Goal: Task Accomplishment & Management: Use online tool/utility

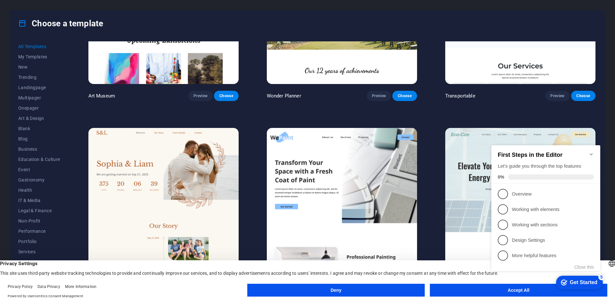
scroll to position [288, 0]
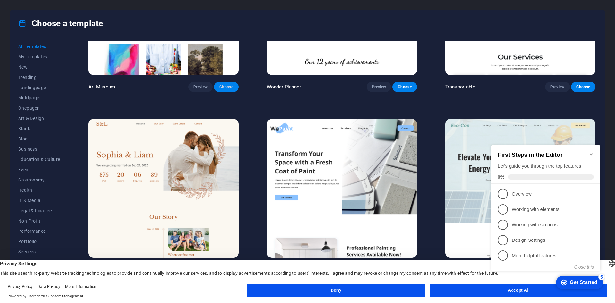
click at [232, 85] on span "Choose" at bounding box center [226, 86] width 14 height 5
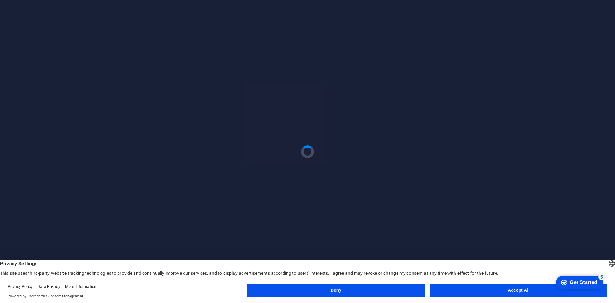
click at [485, 288] on button "Accept All" at bounding box center [518, 289] width 177 height 13
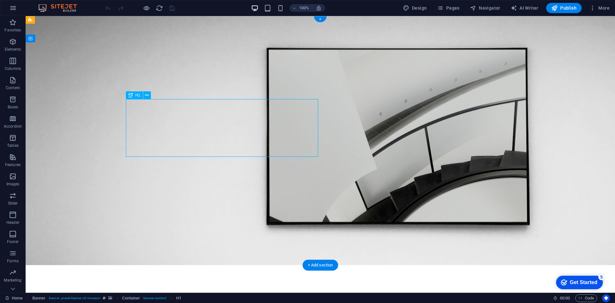
drag, startPoint x: 303, startPoint y: 127, endPoint x: 256, endPoint y: 120, distance: 47.5
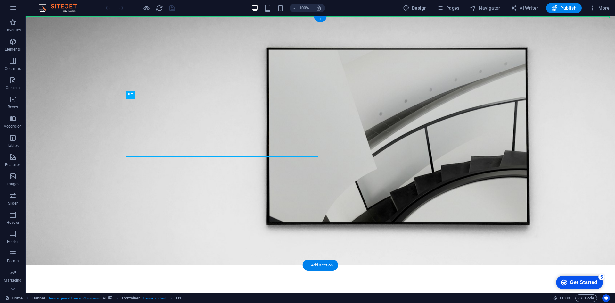
drag, startPoint x: 273, startPoint y: 135, endPoint x: 100, endPoint y: 107, distance: 175.3
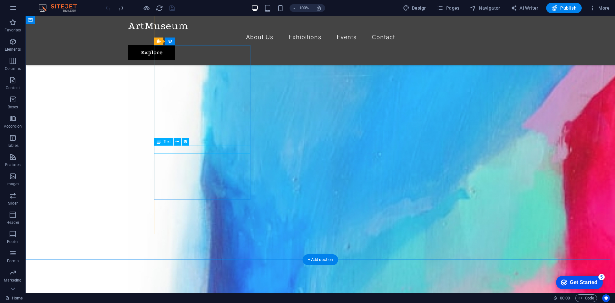
scroll to position [448, 0]
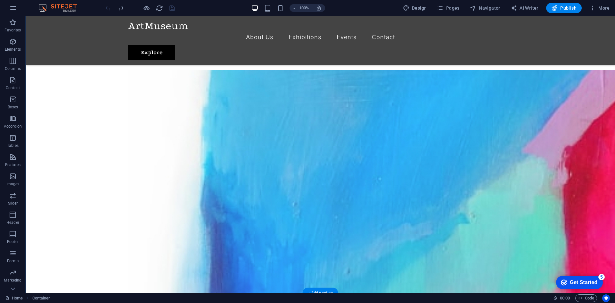
drag, startPoint x: 136, startPoint y: 134, endPoint x: 420, endPoint y: 132, distance: 283.8
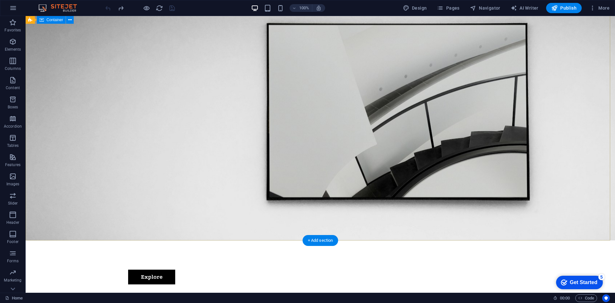
scroll to position [0, 0]
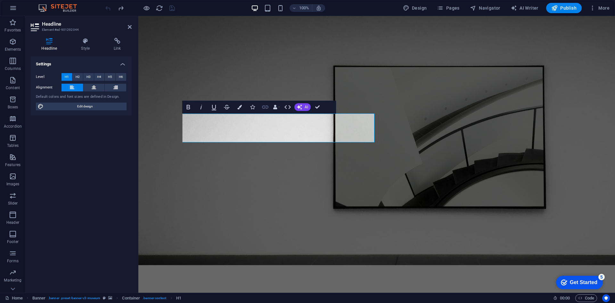
click at [265, 107] on icon "button" at bounding box center [265, 107] width 8 height 8
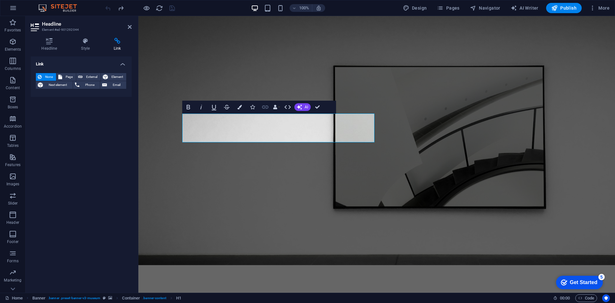
click at [265, 106] on icon "button" at bounding box center [265, 106] width 6 height 3
click at [88, 77] on span "External" at bounding box center [92, 77] width 14 height 8
select select "blank"
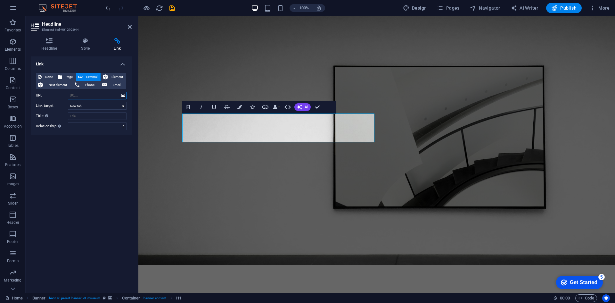
click at [98, 95] on input "URL" at bounding box center [97, 96] width 59 height 8
paste input "[URL][DOMAIN_NAME]"
type input "[URL][DOMAIN_NAME]"
click at [94, 118] on input "Title Additional link description, should not be the same as the link text. The…" at bounding box center [97, 116] width 59 height 8
type input "BOLASLOT168"
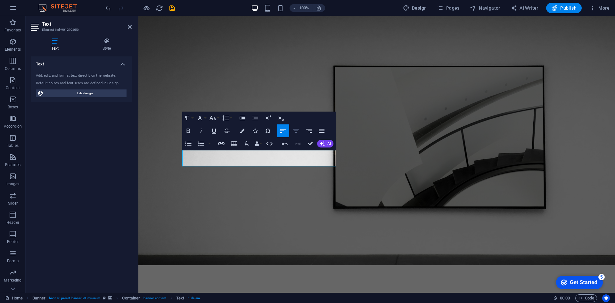
click at [293, 128] on icon "button" at bounding box center [296, 131] width 8 height 8
click at [203, 117] on icon "button" at bounding box center [200, 118] width 8 height 8
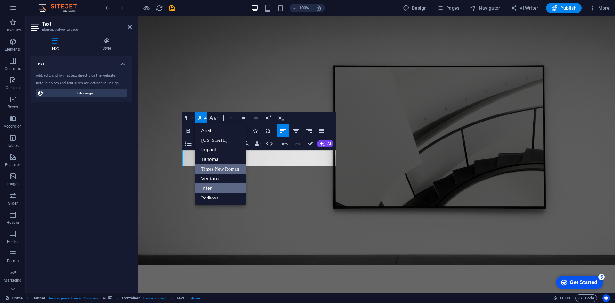
click at [223, 168] on link "Times New Roman" at bounding box center [220, 169] width 51 height 10
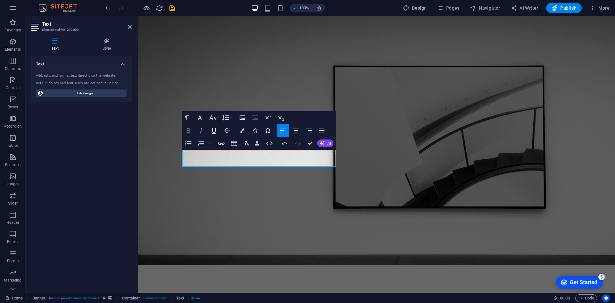
click at [190, 130] on icon "button" at bounding box center [188, 131] width 8 height 8
click at [243, 130] on icon "button" at bounding box center [242, 130] width 4 height 4
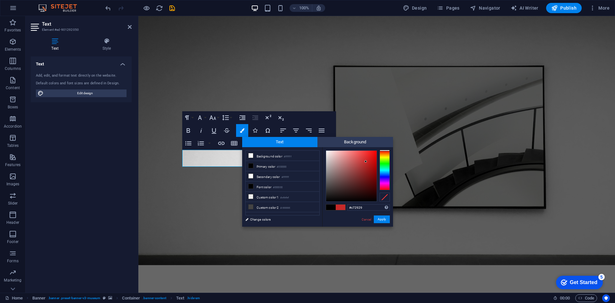
click at [366, 161] on div at bounding box center [351, 176] width 51 height 51
type input "#e2c5c5"
drag, startPoint x: 366, startPoint y: 161, endPoint x: 332, endPoint y: 156, distance: 34.1
click at [332, 156] on div at bounding box center [332, 156] width 2 height 2
click at [224, 144] on icon "button" at bounding box center [221, 143] width 6 height 3
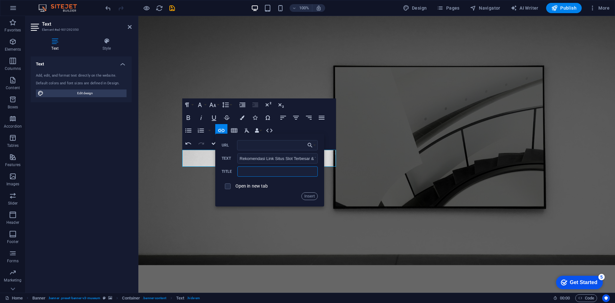
click at [270, 171] on input "text" at bounding box center [277, 171] width 80 height 10
paste input "[URL][DOMAIN_NAME]"
type input "[URL][DOMAIN_NAME]"
click at [268, 153] on input "Rekomendasi Link Situs Slot Terbesar & TerpercayaGampang Maxwin Tahun Ini 2025" at bounding box center [277, 158] width 80 height 10
click at [268, 147] on input "URL" at bounding box center [277, 145] width 81 height 10
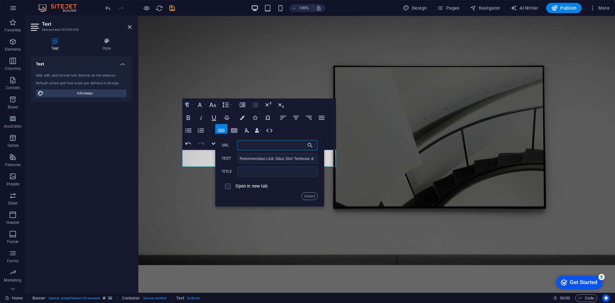
click at [268, 147] on input "URL" at bounding box center [277, 145] width 81 height 10
paste input "[URL][DOMAIN_NAME]"
type input "[URL][DOMAIN_NAME]"
click at [266, 171] on input "text" at bounding box center [277, 171] width 80 height 10
type input "BOLASLOT168"
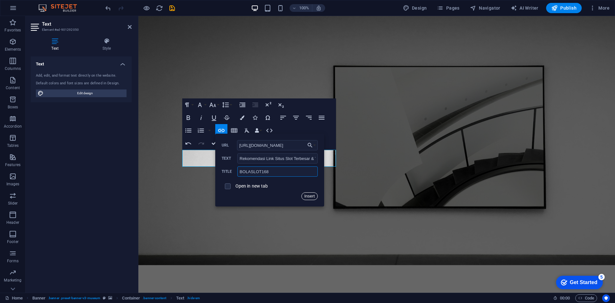
drag, startPoint x: 308, startPoint y: 197, endPoint x: 183, endPoint y: 190, distance: 125.4
click at [308, 197] on button "Insert" at bounding box center [309, 196] width 16 height 8
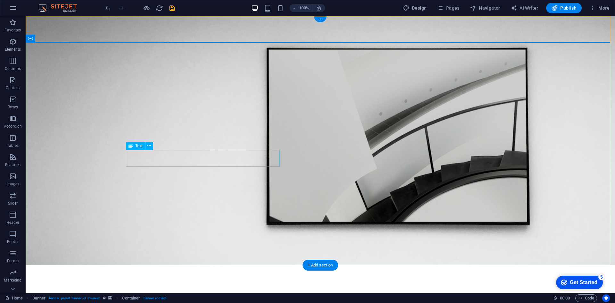
click at [148, 146] on icon at bounding box center [149, 146] width 4 height 7
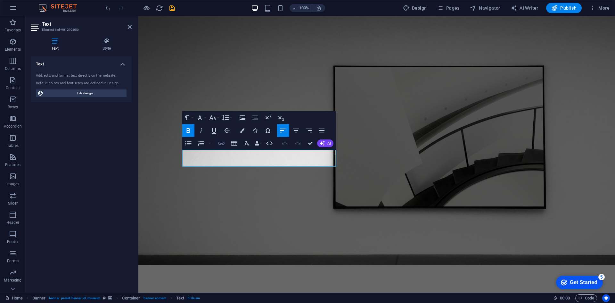
click at [221, 143] on icon "button" at bounding box center [221, 143] width 6 height 3
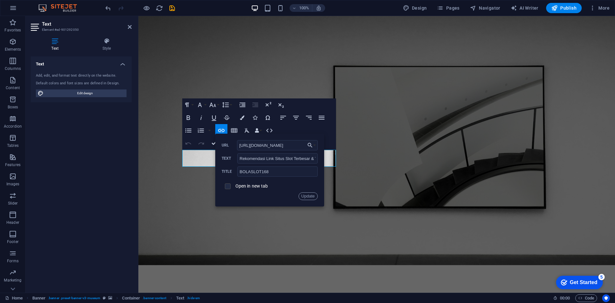
click at [229, 185] on input "checkbox" at bounding box center [227, 185] width 6 height 6
checkbox input "true"
click at [308, 196] on button "Update" at bounding box center [307, 196] width 19 height 8
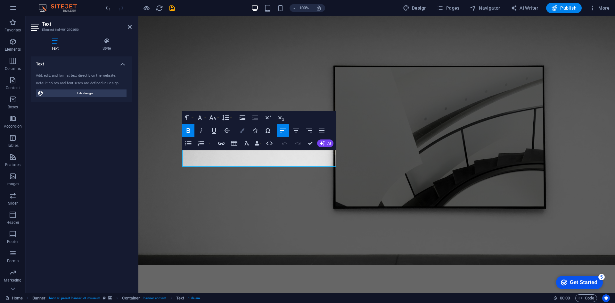
click at [244, 130] on icon "button" at bounding box center [242, 130] width 4 height 4
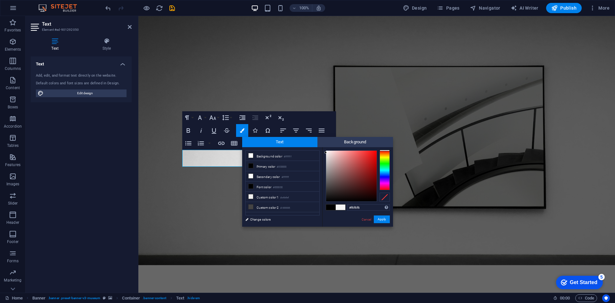
type input "#f6f5f5"
drag, startPoint x: 333, startPoint y: 171, endPoint x: 326, endPoint y: 152, distance: 19.9
click at [326, 152] on div at bounding box center [351, 176] width 51 height 51
click at [383, 220] on button "Apply" at bounding box center [382, 219] width 16 height 8
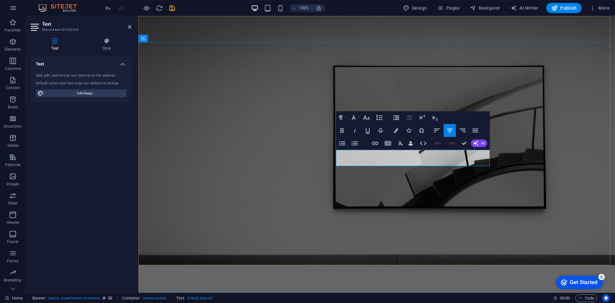
click at [451, 128] on icon "button" at bounding box center [450, 131] width 8 height 8
click at [397, 131] on icon "button" at bounding box center [396, 130] width 4 height 4
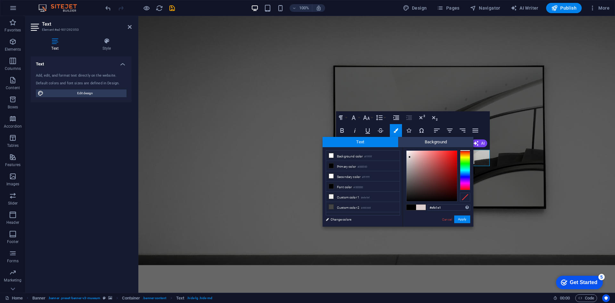
type input "#f2e5e5"
drag, startPoint x: 417, startPoint y: 166, endPoint x: 409, endPoint y: 153, distance: 15.5
click at [409, 153] on div at bounding box center [431, 176] width 51 height 51
click at [463, 220] on button "Apply" at bounding box center [462, 219] width 16 height 8
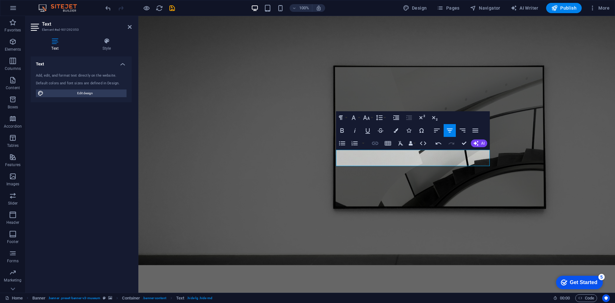
click at [374, 145] on icon "button" at bounding box center [375, 143] width 8 height 8
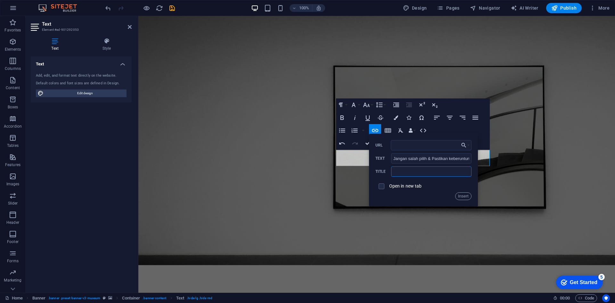
click at [414, 171] on input "text" at bounding box center [431, 171] width 80 height 10
click at [415, 143] on input "URL" at bounding box center [431, 145] width 81 height 10
paste input "[URL][DOMAIN_NAME]"
type input "[URL][DOMAIN_NAME]"
click at [416, 174] on input "text" at bounding box center [431, 171] width 80 height 10
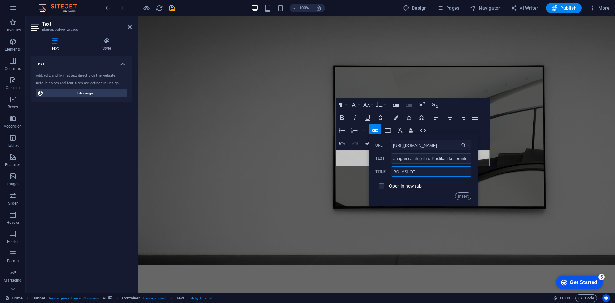
type input "BOLASLOT"
click at [385, 185] on span at bounding box center [381, 186] width 12 height 12
click at [382, 186] on input "checkbox" at bounding box center [381, 185] width 6 height 6
checkbox input "true"
click at [463, 196] on button "Insert" at bounding box center [463, 196] width 16 height 8
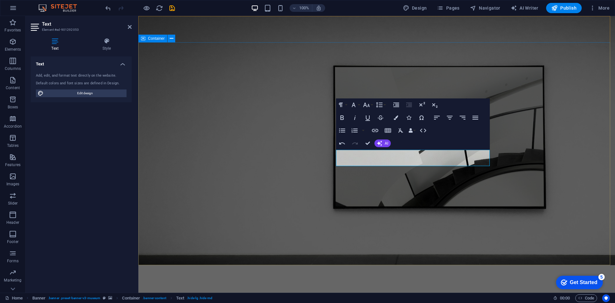
drag, startPoint x: 318, startPoint y: 214, endPoint x: 314, endPoint y: 213, distance: 3.9
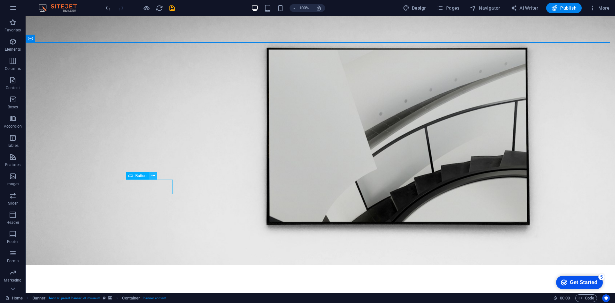
click at [151, 175] on button at bounding box center [153, 176] width 8 height 8
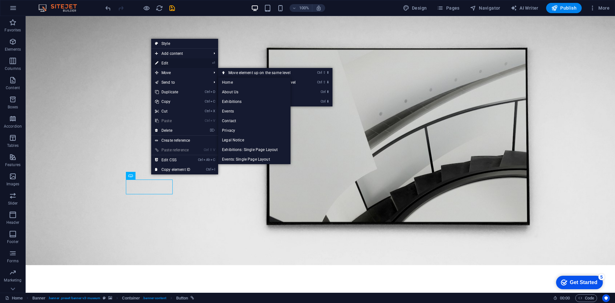
click at [170, 65] on link "⏎ Edit" at bounding box center [172, 63] width 43 height 10
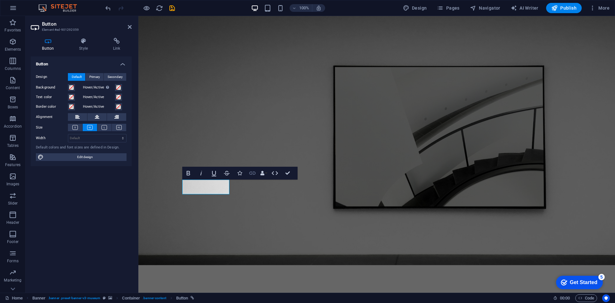
click at [253, 172] on icon "button" at bounding box center [253, 173] width 8 height 8
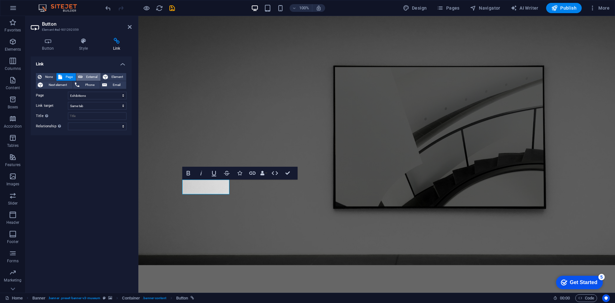
click at [86, 77] on span "External" at bounding box center [92, 77] width 14 height 8
select select "blank"
drag, startPoint x: 94, startPoint y: 95, endPoint x: 45, endPoint y: 94, distance: 48.7
click at [45, 94] on div "URL /16936150" at bounding box center [81, 96] width 91 height 8
paste input "[URL][DOMAIN_NAME]"
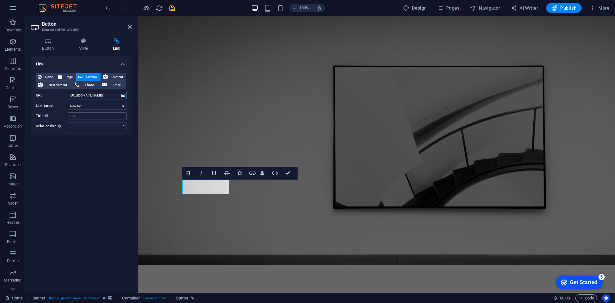
type input "[URL][DOMAIN_NAME]"
click at [90, 115] on input "Title Additional link description, should not be the same as the link text. The…" at bounding box center [97, 116] width 59 height 8
type input "BOLASLOT168"
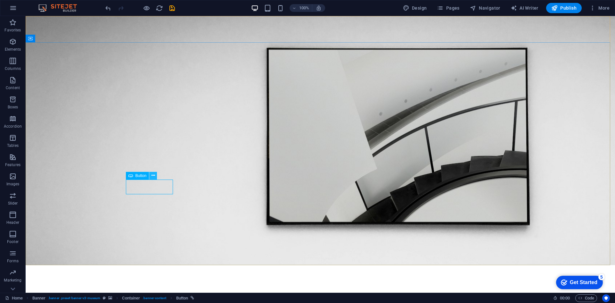
click at [150, 174] on button at bounding box center [153, 176] width 8 height 8
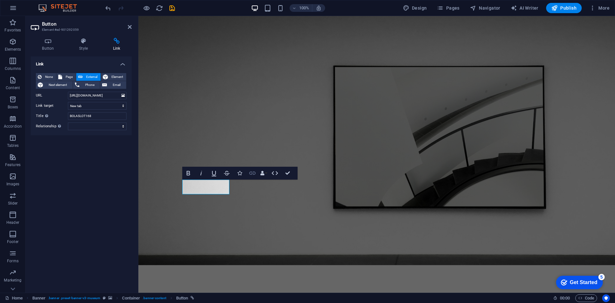
click at [251, 173] on icon "button" at bounding box center [253, 173] width 8 height 8
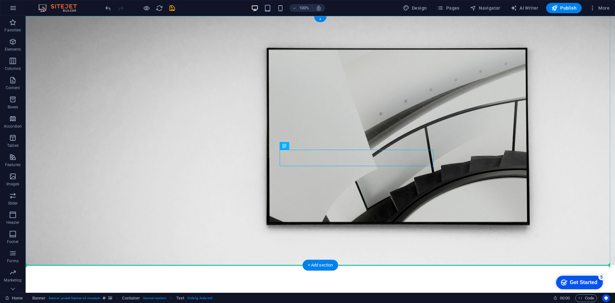
drag, startPoint x: 371, startPoint y: 157, endPoint x: 354, endPoint y: 189, distance: 36.5
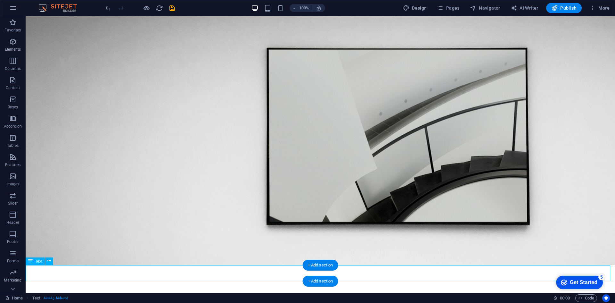
scroll to position [26, 0]
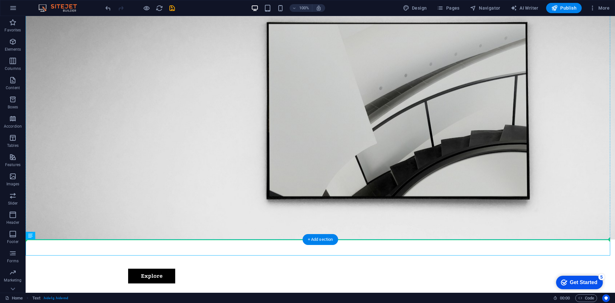
drag, startPoint x: 346, startPoint y: 276, endPoint x: 347, endPoint y: 220, distance: 55.7
drag, startPoint x: 347, startPoint y: 249, endPoint x: 348, endPoint y: 162, distance: 86.5
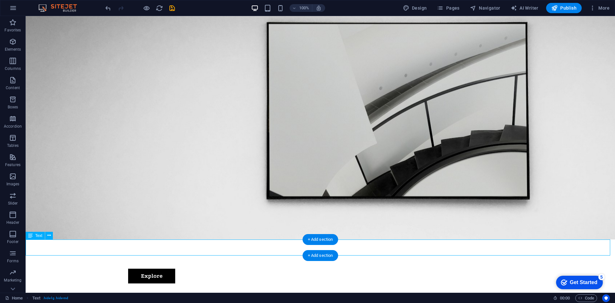
drag, startPoint x: 394, startPoint y: 249, endPoint x: 281, endPoint y: 249, distance: 113.1
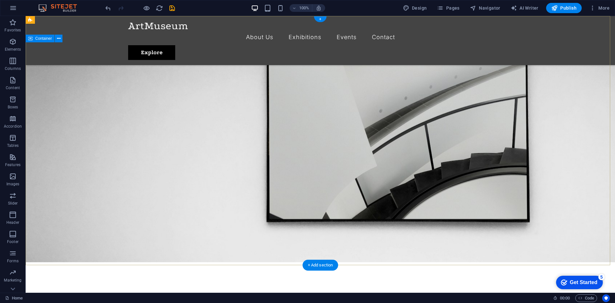
scroll to position [0, 0]
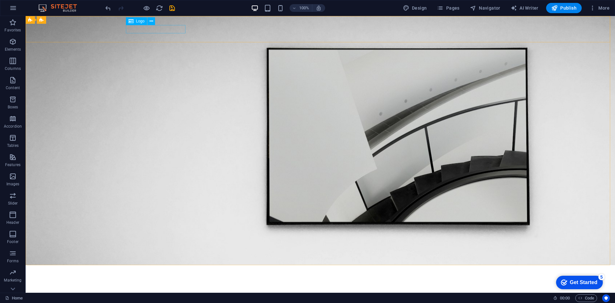
click at [140, 20] on span "Logo" at bounding box center [140, 21] width 9 height 4
click at [149, 20] on button at bounding box center [151, 21] width 8 height 8
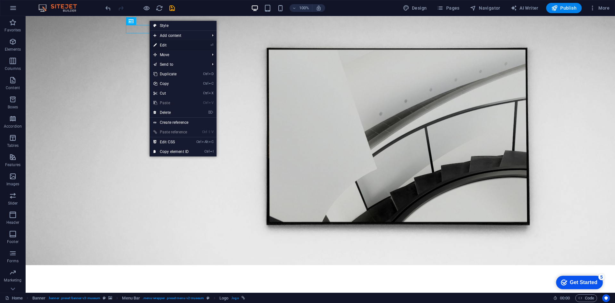
click at [165, 46] on link "⏎ Edit" at bounding box center [171, 45] width 43 height 10
select select "px"
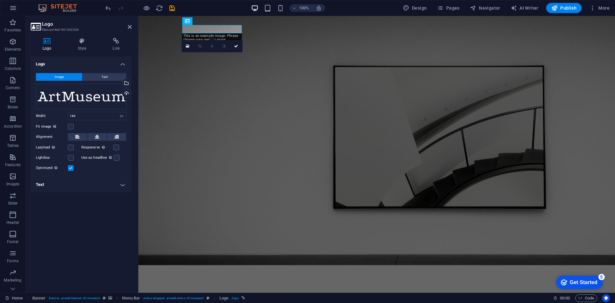
click at [64, 75] on button "Image" at bounding box center [59, 77] width 46 height 8
click at [99, 95] on div "Drag files here, click to choose files or select files from Files or our free s…" at bounding box center [81, 97] width 91 height 26
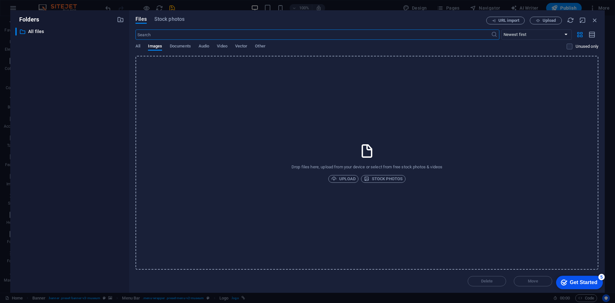
click at [347, 149] on div "Drop files here, upload from your device or select from free stock photos & vid…" at bounding box center [366, 163] width 463 height 214
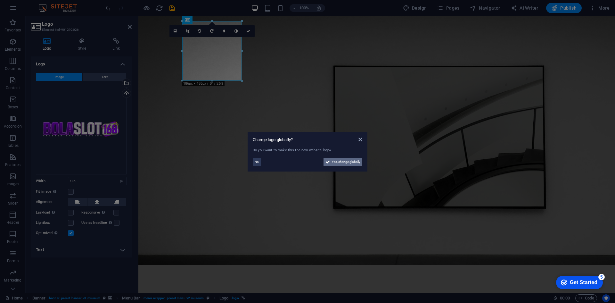
click at [337, 160] on span "Yes, change globally" at bounding box center [346, 162] width 29 height 8
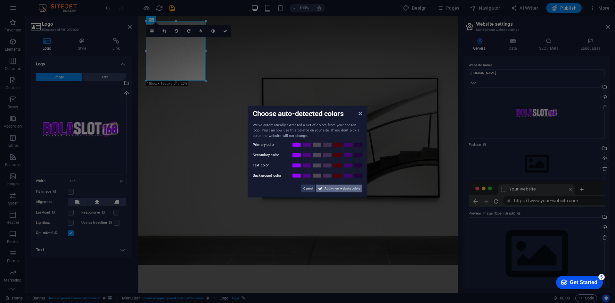
click at [352, 189] on span "Apply new website colors" at bounding box center [342, 188] width 36 height 8
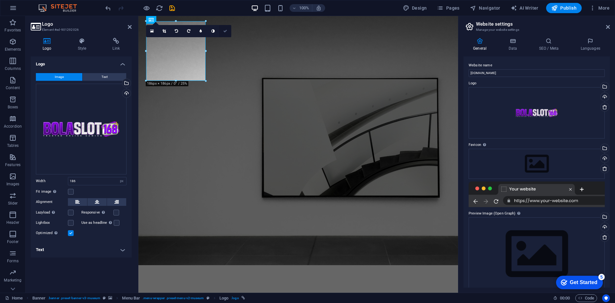
click at [225, 31] on icon at bounding box center [225, 31] width 4 height 4
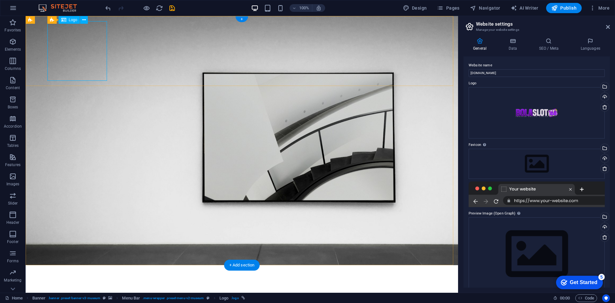
click at [97, 270] on div at bounding box center [242, 300] width 384 height 60
click at [103, 270] on div at bounding box center [242, 300] width 384 height 60
select select "px"
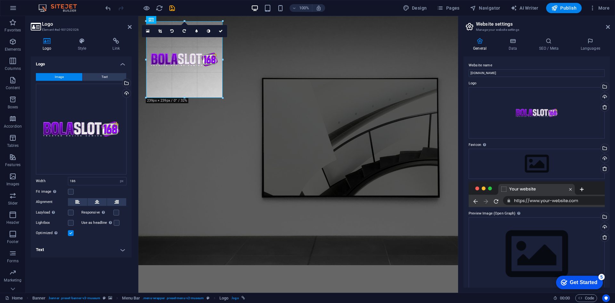
drag, startPoint x: 205, startPoint y: 50, endPoint x: 223, endPoint y: 53, distance: 17.9
type input "239"
click at [159, 30] on icon at bounding box center [160, 31] width 4 height 4
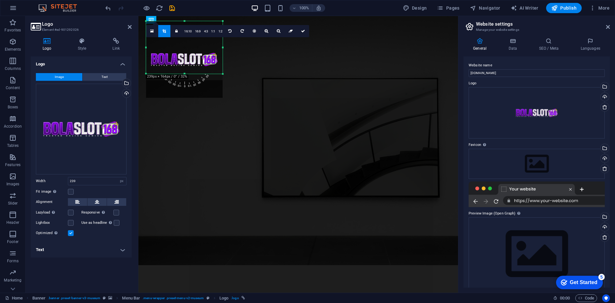
drag, startPoint x: 185, startPoint y: 97, endPoint x: 189, endPoint y: 74, distance: 23.7
click at [189, 74] on div at bounding box center [184, 74] width 77 height 2
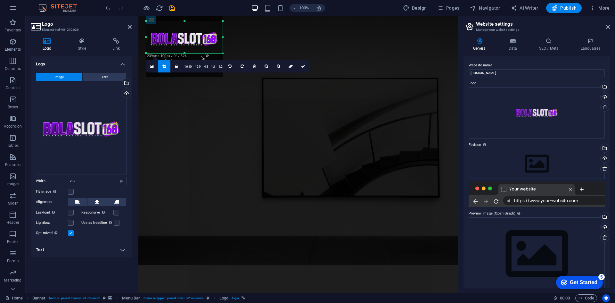
drag, startPoint x: 185, startPoint y: 20, endPoint x: 183, endPoint y: 40, distance: 20.6
click at [183, 40] on div "180 170 160 150 140 130 120 110 100 90 80 70 60 50 40 30 20 10 0 -10 -20 -30 -4…" at bounding box center [184, 37] width 77 height 32
drag, startPoint x: 224, startPoint y: 39, endPoint x: 237, endPoint y: 40, distance: 13.2
click at [237, 40] on div at bounding box center [236, 37] width 2 height 32
click at [303, 67] on icon at bounding box center [303, 66] width 4 height 4
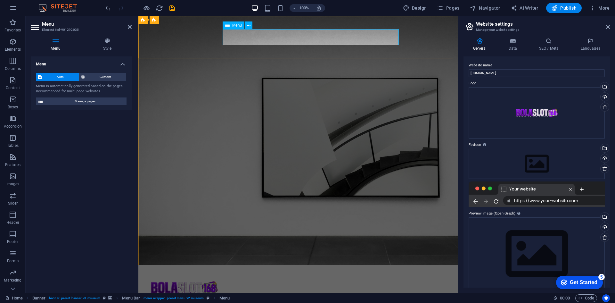
click at [251, 26] on button at bounding box center [249, 25] width 8 height 8
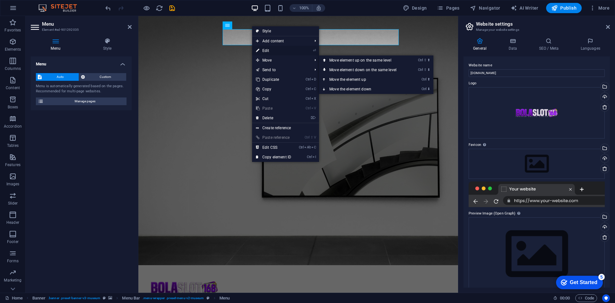
click at [277, 52] on link "⏎ Edit" at bounding box center [273, 51] width 43 height 10
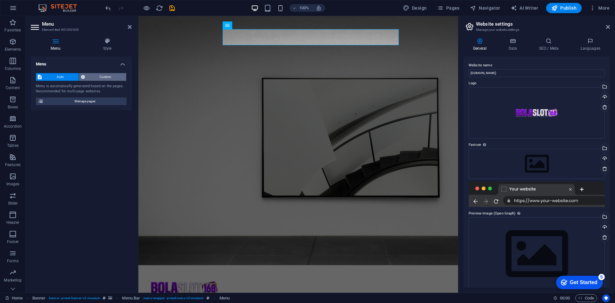
click at [107, 74] on span "Custom" at bounding box center [106, 77] width 38 height 8
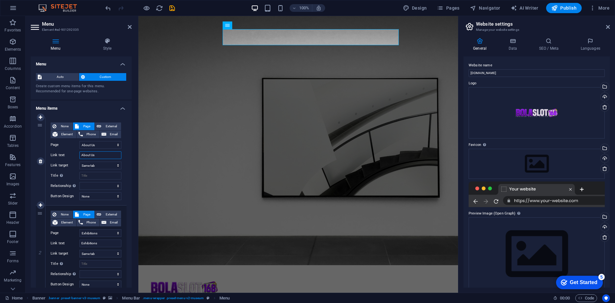
click at [98, 155] on input "About Us" at bounding box center [100, 155] width 42 height 8
drag, startPoint x: 107, startPoint y: 156, endPoint x: 67, endPoint y: 154, distance: 39.4
click at [70, 155] on div "Link text About Us" at bounding box center [86, 155] width 71 height 8
select select
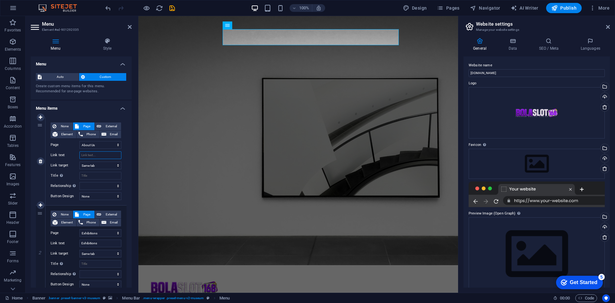
select select
type input "MU"
select select
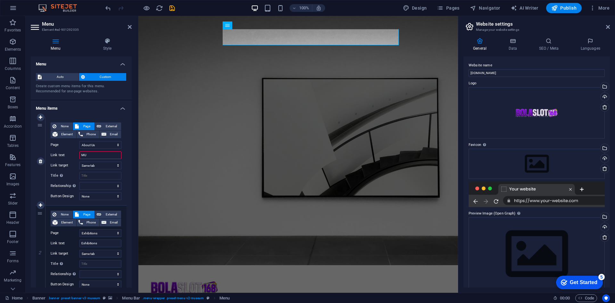
select select
type input "MENU"
select select
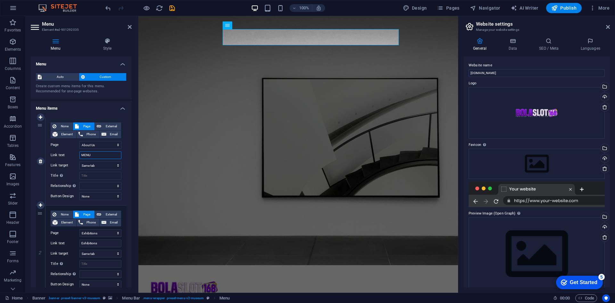
select select
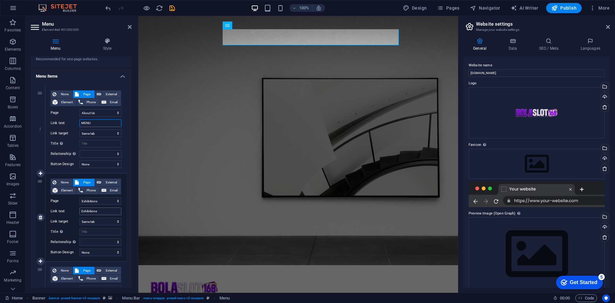
type input "MENU"
drag, startPoint x: 108, startPoint y: 211, endPoint x: 74, endPoint y: 211, distance: 34.3
click at [74, 211] on div "Link text Exhibitions" at bounding box center [86, 211] width 71 height 8
type input "PROMO"
select select
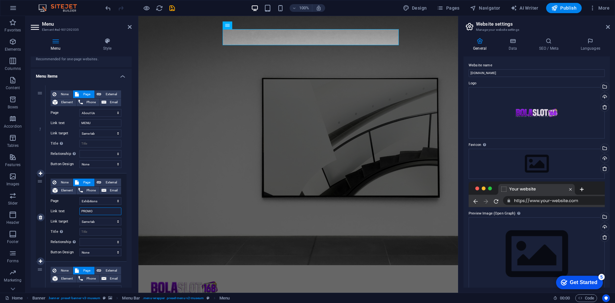
select select
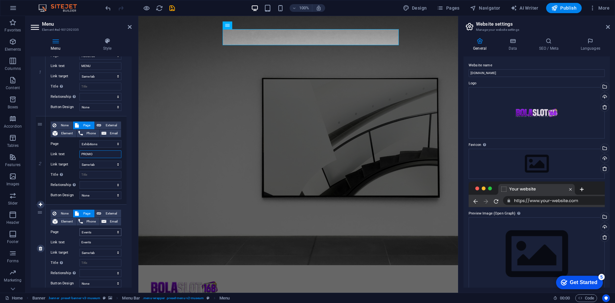
scroll to position [96, 0]
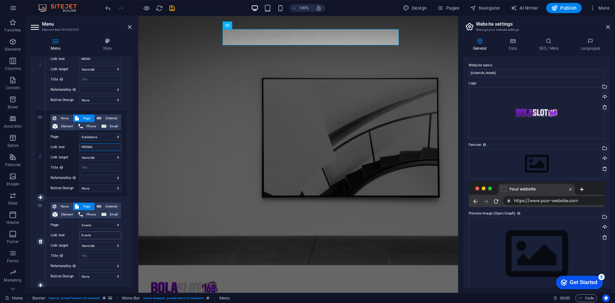
type input "PROMO"
drag, startPoint x: 110, startPoint y: 235, endPoint x: 74, endPoint y: 235, distance: 35.9
click at [74, 235] on div "Link text Events" at bounding box center [86, 235] width 71 height 8
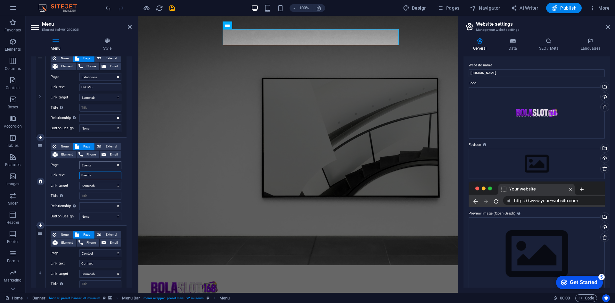
scroll to position [160, 0]
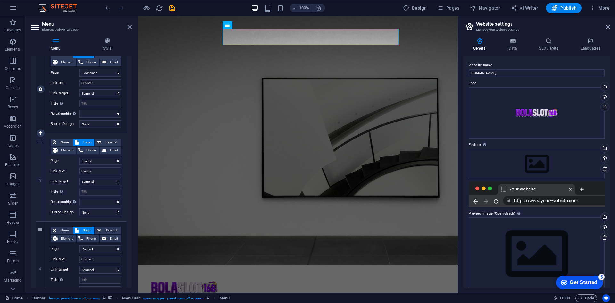
drag, startPoint x: 40, startPoint y: 175, endPoint x: 47, endPoint y: 176, distance: 7.8
click at [0, 0] on icon at bounding box center [0, 0] width 0 height 0
select select
select select "4"
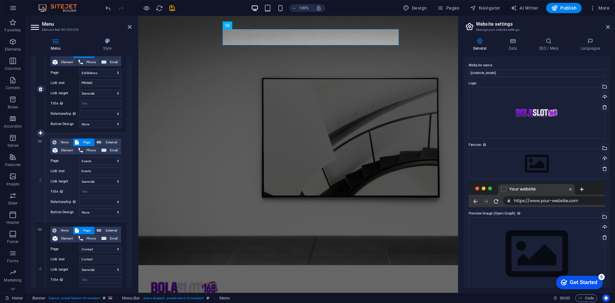
type input "Contact"
select select
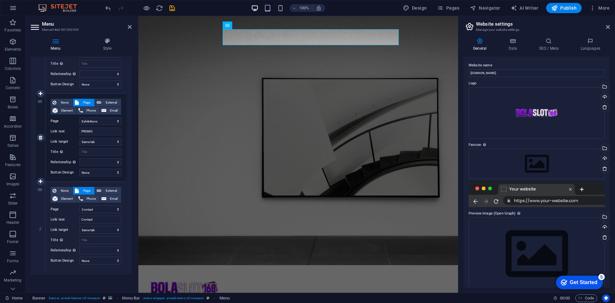
click at [0, 0] on icon at bounding box center [0, 0] width 0 height 0
select select
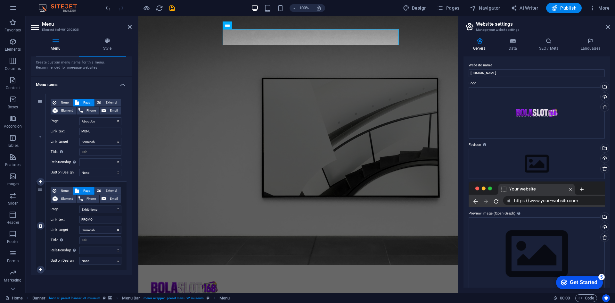
scroll to position [24, 0]
click at [101, 141] on select "New tab Same tab Overlay" at bounding box center [100, 142] width 42 height 8
select select "blank"
click at [79, 138] on select "New tab Same tab Overlay" at bounding box center [100, 142] width 42 height 8
select select
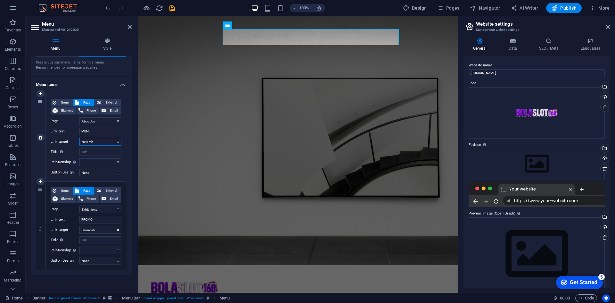
select select
click at [104, 100] on span "External" at bounding box center [111, 103] width 16 height 8
select select
drag, startPoint x: 103, startPoint y: 121, endPoint x: 70, endPoint y: 119, distance: 33.0
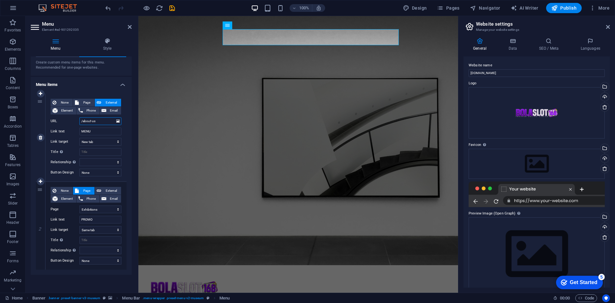
click at [70, 119] on div "URL /about-us" at bounding box center [86, 121] width 71 height 8
paste input "[URL][DOMAIN_NAME]"
type input "[URL][DOMAIN_NAME]"
select select
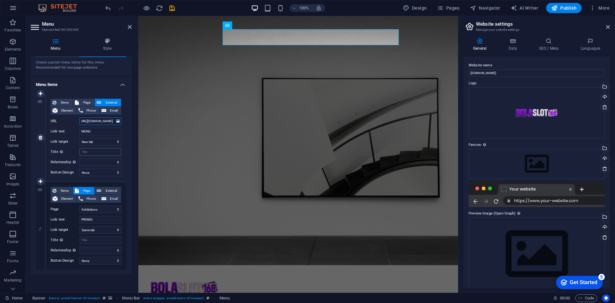
select select
type input "[URL][DOMAIN_NAME]"
click at [103, 191] on span "External" at bounding box center [111, 191] width 16 height 8
select select
select select "blank"
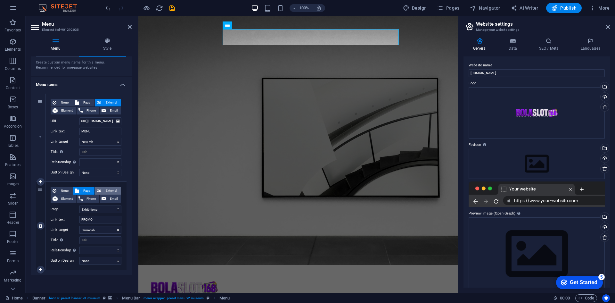
select select
drag, startPoint x: 105, startPoint y: 207, endPoint x: 71, endPoint y: 205, distance: 33.7
click at [71, 205] on div "None Page External Element Phone Email Page Home About Us Exhibitions Events Co…" at bounding box center [86, 220] width 71 height 67
paste input "[URL][DOMAIN_NAME]"
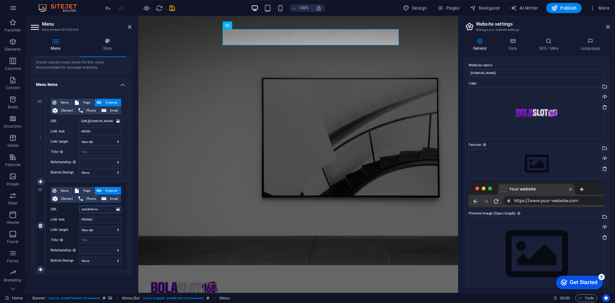
type input "[URL][DOMAIN_NAME]"
select select
type input "[URL][DOMAIN_NAME]"
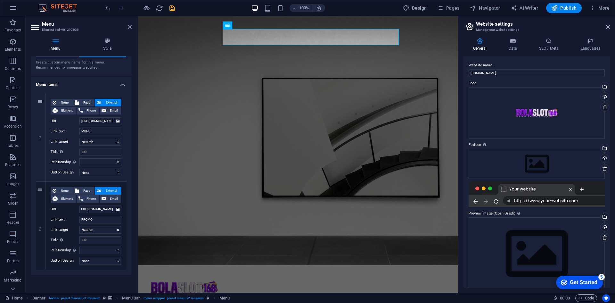
click at [129, 208] on div "1 None Page External Element Phone Email Page Home About Us Exhibitions Events …" at bounding box center [81, 181] width 101 height 186
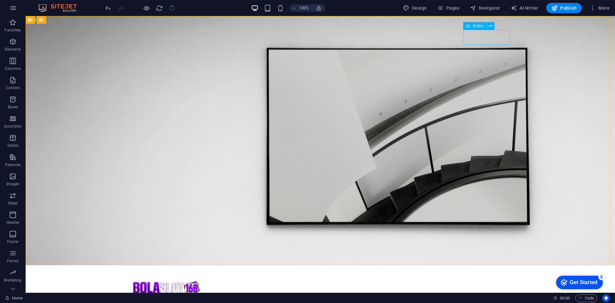
click at [481, 26] on span "Button" at bounding box center [478, 26] width 11 height 4
click at [491, 25] on icon at bounding box center [491, 26] width 4 height 7
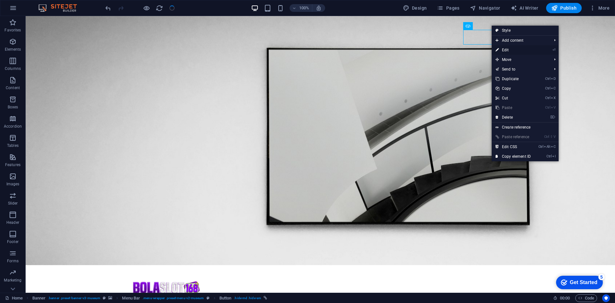
click at [508, 50] on link "⏎ Edit" at bounding box center [513, 50] width 43 height 10
select select "2"
select select
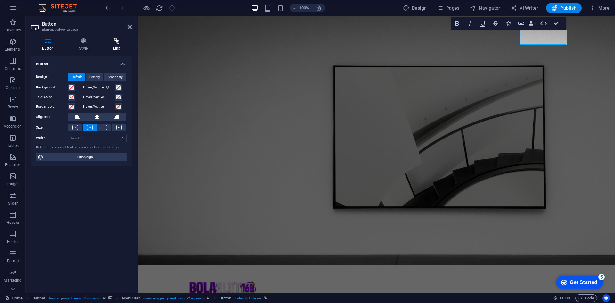
click at [112, 41] on icon at bounding box center [117, 41] width 30 height 6
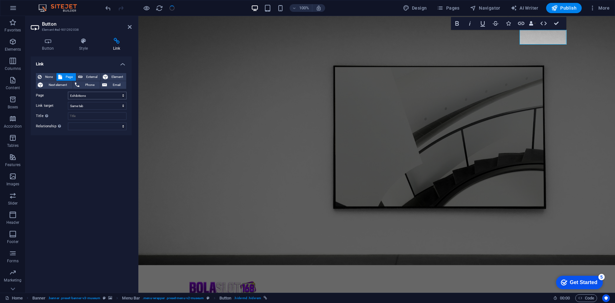
select select "2"
click at [96, 95] on select "Home About Us Exhibitions Events Contact Privacy Legal Notice" at bounding box center [97, 96] width 59 height 8
click at [97, 93] on select "Home About Us Exhibitions Events Contact Privacy Legal Notice" at bounding box center [97, 96] width 59 height 8
click at [119, 76] on span "Element" at bounding box center [117, 77] width 14 height 8
click at [98, 74] on span "External" at bounding box center [92, 77] width 14 height 8
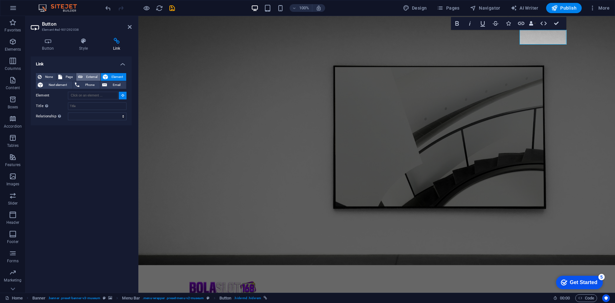
select select "blank"
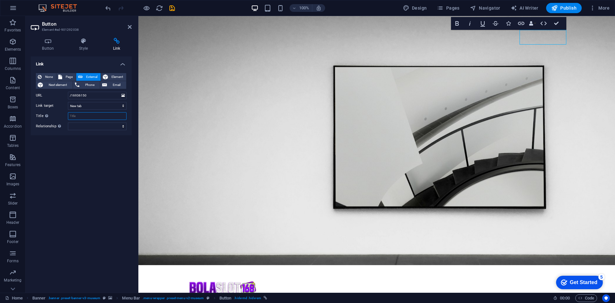
click at [95, 115] on input "Title Additional link description, should not be the same as the link text. The…" at bounding box center [97, 116] width 59 height 8
click at [68, 76] on span "Page" at bounding box center [69, 77] width 10 height 8
select select
click at [94, 96] on select "Home About Us Exhibitions Events Contact Privacy Legal Notice" at bounding box center [97, 96] width 59 height 8
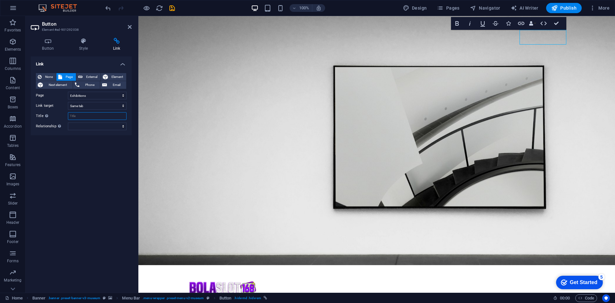
click at [92, 116] on input "Title Additional link description, should not be the same as the link text. The…" at bounding box center [97, 116] width 59 height 8
type input "B"
type input "I"
type input "RTP GACOR"
click at [83, 74] on button "External" at bounding box center [88, 77] width 24 height 8
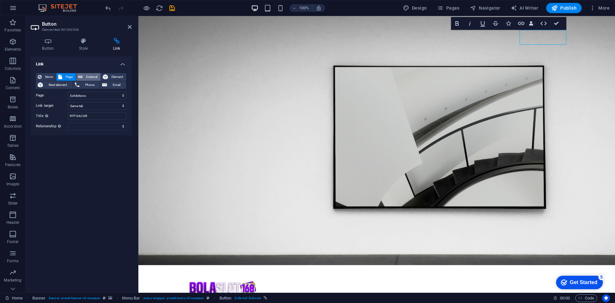
select select "blank"
drag, startPoint x: 105, startPoint y: 90, endPoint x: 54, endPoint y: 91, distance: 51.6
click at [54, 91] on div "None Page External Element Next element Phone Email Page Home About Us Exhibiti…" at bounding box center [81, 101] width 91 height 57
drag, startPoint x: 91, startPoint y: 96, endPoint x: 41, endPoint y: 96, distance: 49.3
click at [41, 96] on div "URL /16936150" at bounding box center [81, 96] width 91 height 8
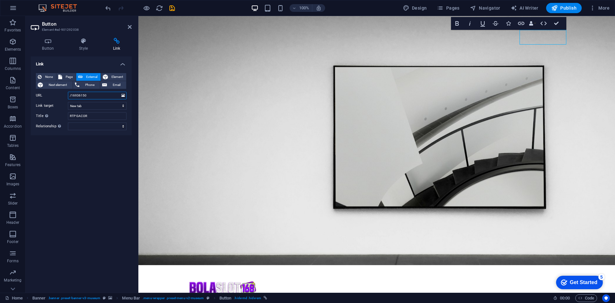
paste input "[URL][DOMAIN_NAME]"
type input "[URL][DOMAIN_NAME]"
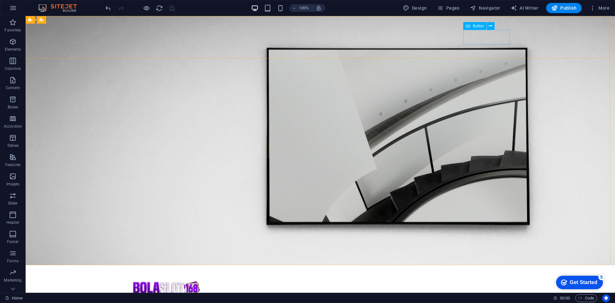
click at [484, 27] on span "Button" at bounding box center [478, 26] width 11 height 4
click at [481, 25] on span "Button" at bounding box center [478, 26] width 11 height 4
click at [490, 25] on icon at bounding box center [491, 26] width 4 height 7
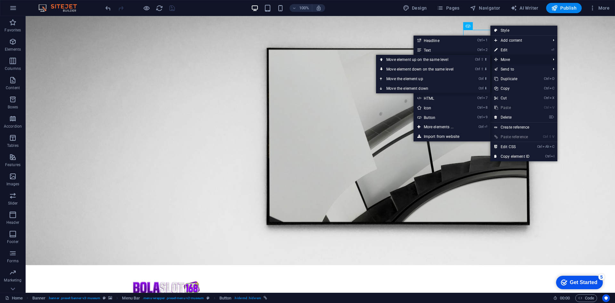
click at [509, 57] on span "Move" at bounding box center [518, 60] width 57 height 10
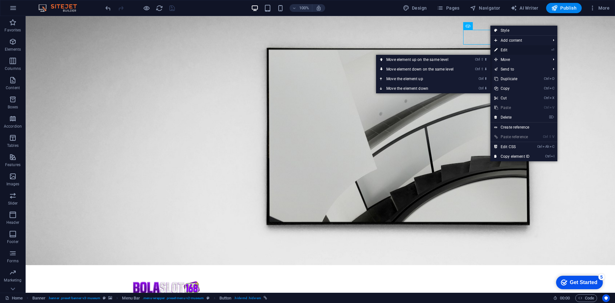
click at [506, 50] on link "⏎ Edit" at bounding box center [511, 50] width 43 height 10
select select "2"
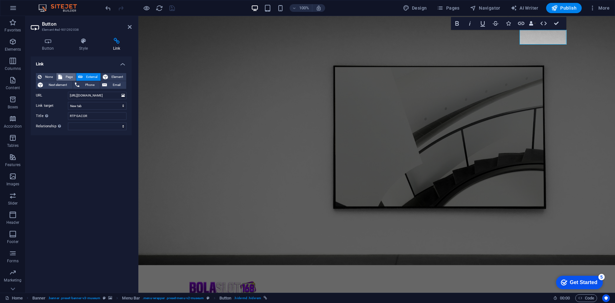
click at [61, 75] on icon at bounding box center [60, 77] width 4 height 8
select select
click at [94, 94] on select "Home About Us Exhibitions Events Contact Privacy Legal Notice" at bounding box center [97, 96] width 59 height 8
click at [101, 94] on select "Home About Us Exhibitions Events Contact Privacy Legal Notice" at bounding box center [97, 96] width 59 height 8
click at [98, 133] on div "None Page External Element Next element Phone Email Page Home About Us Exhibiti…" at bounding box center [81, 101] width 101 height 67
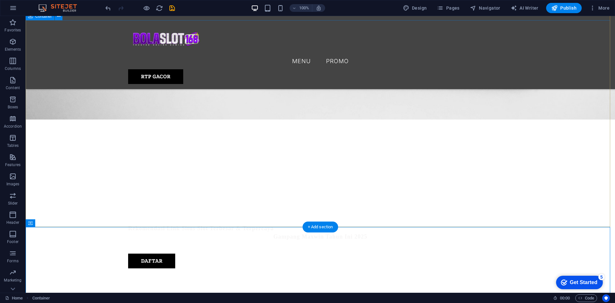
scroll to position [160, 0]
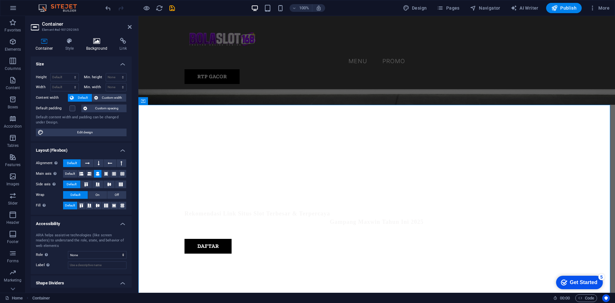
click at [94, 45] on h4 "Background" at bounding box center [98, 44] width 34 height 13
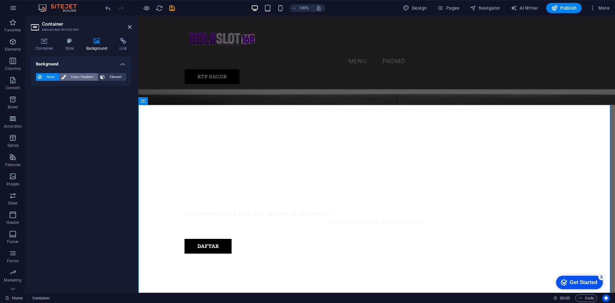
click at [73, 76] on span "Color / Gradient" at bounding box center [82, 77] width 28 height 8
click at [59, 104] on div "Color" at bounding box center [81, 103] width 90 height 8
click at [35, 103] on div "None Color / Gradient Element Stretch background to full-width Color overlay Pl…" at bounding box center [81, 90] width 101 height 44
click at [41, 103] on span at bounding box center [40, 102] width 7 height 7
click at [0, 0] on li "Background color #ffffff" at bounding box center [0, 0] width 0 height 0
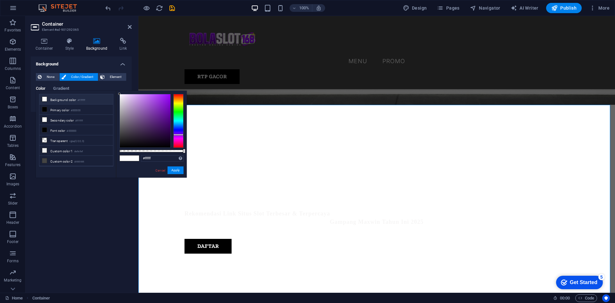
click at [179, 135] on div at bounding box center [178, 121] width 10 height 54
click at [179, 135] on div at bounding box center [178, 135] width 10 height 2
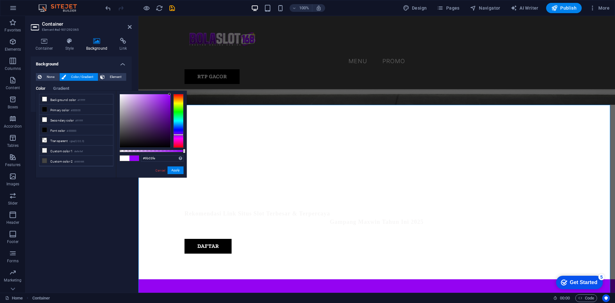
type input "#9c03ff"
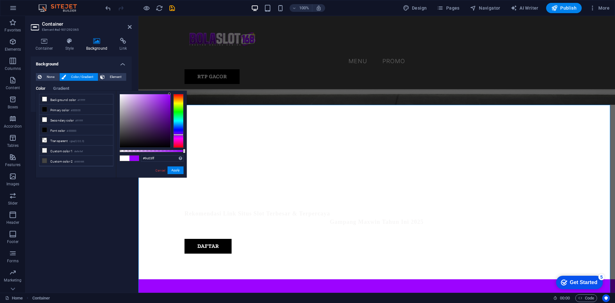
drag, startPoint x: 165, startPoint y: 107, endPoint x: 169, endPoint y: 92, distance: 15.7
click at [169, 92] on div "#9c03ff Supported formats #0852ed rgb(8, 82, 237) rgba(8, 82, 237, 90%) hsv(221…" at bounding box center [151, 181] width 71 height 180
click at [175, 168] on button "Apply" at bounding box center [176, 170] width 16 height 8
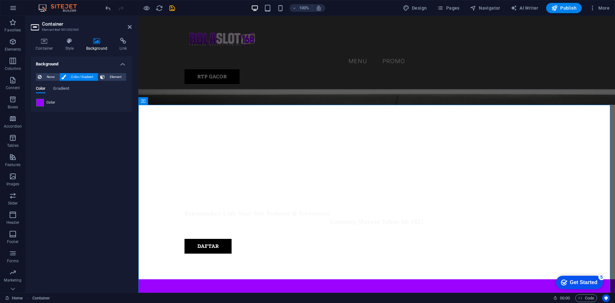
drag, startPoint x: 84, startPoint y: 158, endPoint x: 87, endPoint y: 159, distance: 3.2
click at [84, 159] on div "Background None Color / Gradient Element Stretch background to full-width Color…" at bounding box center [81, 171] width 101 height 231
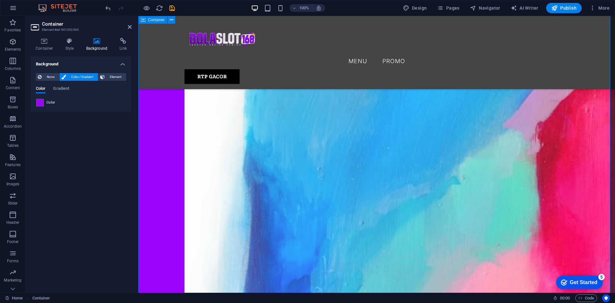
scroll to position [576, 0]
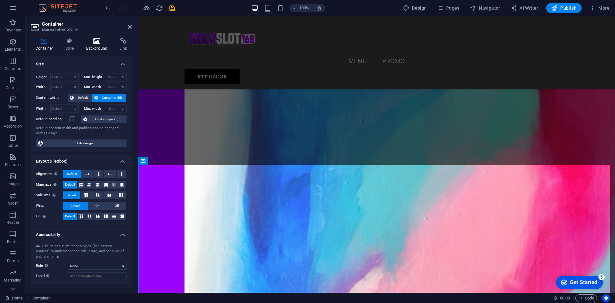
click at [95, 43] on icon at bounding box center [96, 41] width 31 height 6
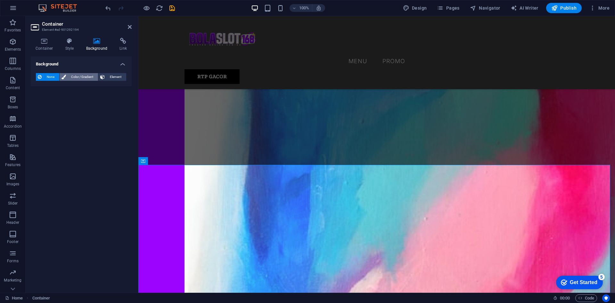
click at [91, 74] on span "Color / Gradient" at bounding box center [82, 77] width 28 height 8
click at [42, 101] on span at bounding box center [40, 102] width 7 height 7
click at [0, 0] on icon at bounding box center [0, 0] width 0 height 0
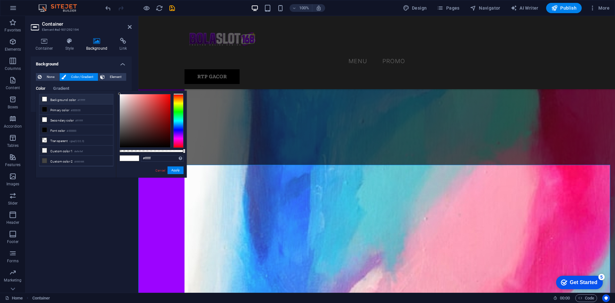
click at [179, 131] on div at bounding box center [178, 121] width 10 height 54
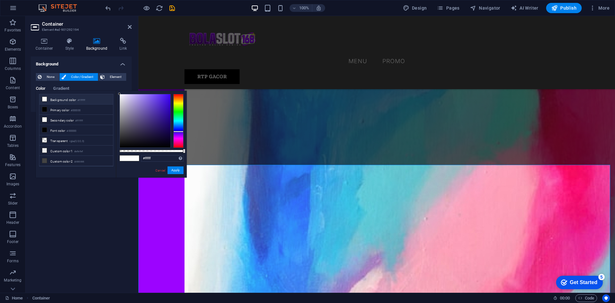
click at [179, 136] on div at bounding box center [178, 121] width 10 height 54
click at [179, 136] on div at bounding box center [178, 136] width 10 height 2
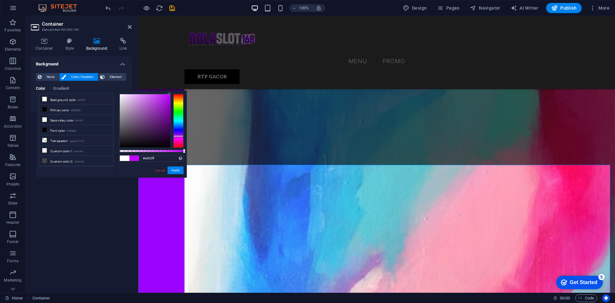
drag, startPoint x: 164, startPoint y: 108, endPoint x: 170, endPoint y: 91, distance: 18.5
click at [170, 91] on div "#c002ff Supported formats #0852ed rgb(8, 82, 237) rgba(8, 82, 237, 90%) hsv(221…" at bounding box center [151, 181] width 71 height 180
click at [174, 170] on button "Apply" at bounding box center [176, 170] width 16 height 8
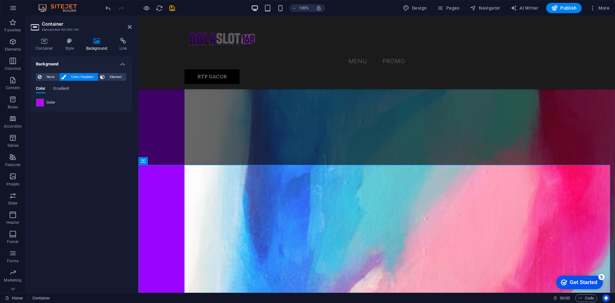
click at [108, 177] on div "Background None Color / Gradient Element Stretch background to full-width Color…" at bounding box center [81, 171] width 101 height 231
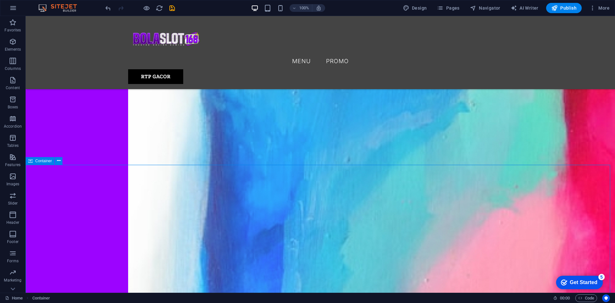
scroll to position [480, 0]
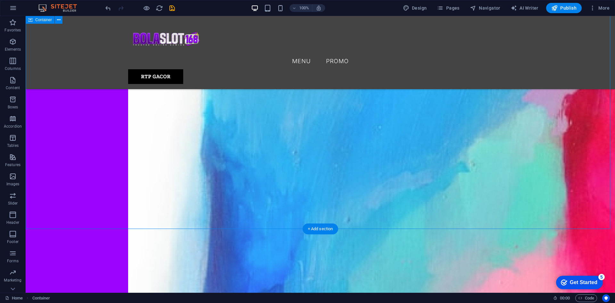
scroll to position [512, 0]
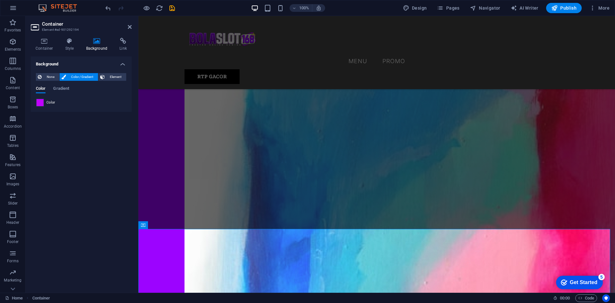
click at [41, 100] on span at bounding box center [40, 102] width 7 height 7
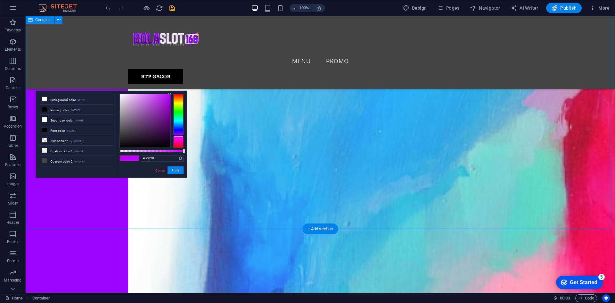
click at [160, 170] on link "Cancel" at bounding box center [160, 170] width 11 height 5
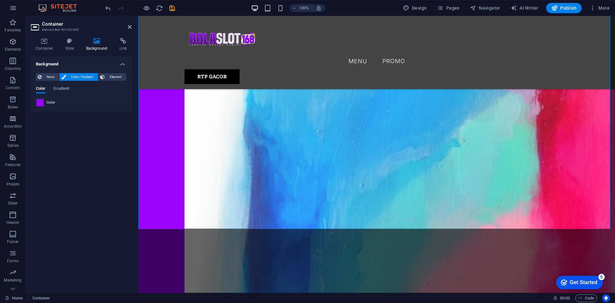
click at [38, 100] on span at bounding box center [40, 102] width 7 height 7
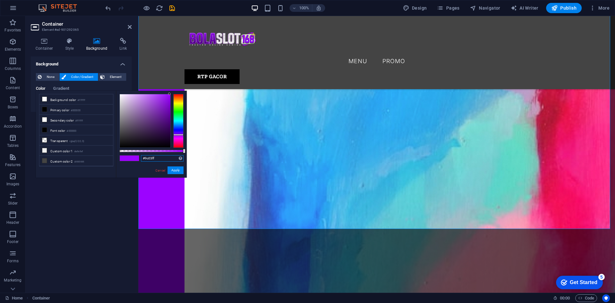
drag, startPoint x: 157, startPoint y: 158, endPoint x: 135, endPoint y: 158, distance: 21.8
click at [135, 158] on div "#9c03ff Supported formats #0852ed rgb(8, 82, 237) rgba(8, 82, 237, 90%) hsv(221…" at bounding box center [151, 181] width 71 height 180
click at [174, 170] on button "Apply" at bounding box center [176, 170] width 16 height 8
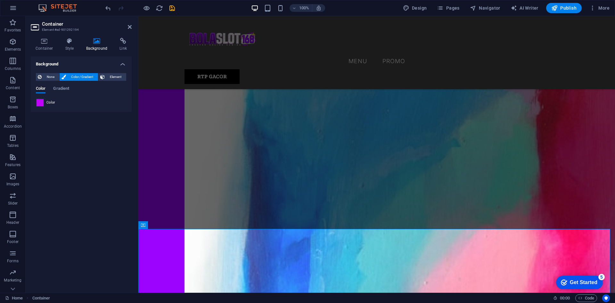
click at [43, 102] on span at bounding box center [40, 102] width 7 height 7
click at [0, 0] on li "Background color #ffffff" at bounding box center [0, 0] width 0 height 0
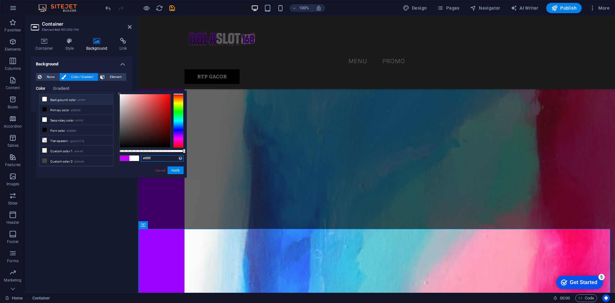
drag, startPoint x: 146, startPoint y: 159, endPoint x: 132, endPoint y: 159, distance: 13.5
click at [133, 159] on div "#ffffff Supported formats #0852ed rgb(8, 82, 237) rgba(8, 82, 237, 90%) hsv(221…" at bounding box center [151, 181] width 71 height 180
paste input "9c03"
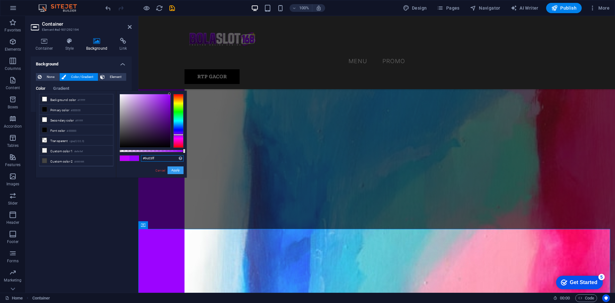
type input "#9c03ff"
click at [177, 168] on button "Apply" at bounding box center [176, 170] width 16 height 8
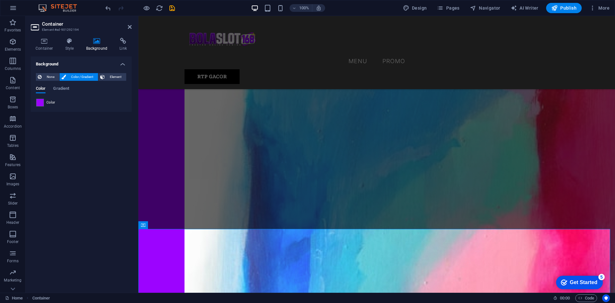
click at [114, 222] on div "Background None Color / Gradient Element Stretch background to full-width Color…" at bounding box center [81, 171] width 101 height 231
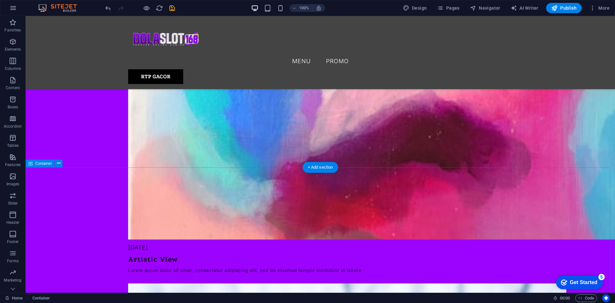
scroll to position [929, 0]
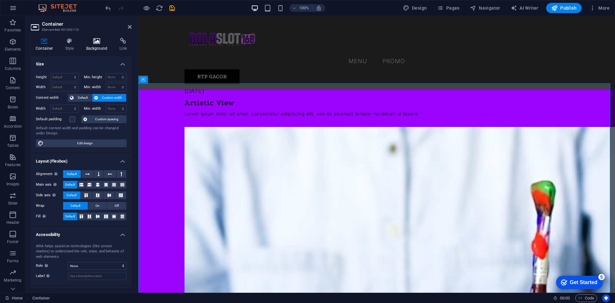
click at [102, 41] on icon at bounding box center [96, 41] width 31 height 6
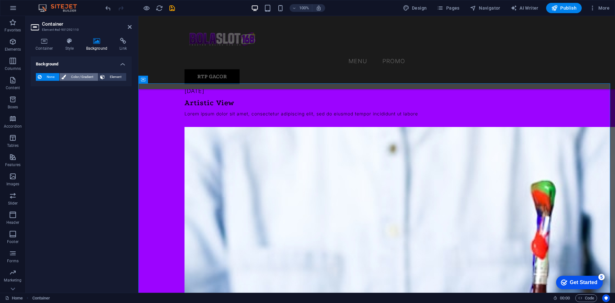
click at [78, 77] on span "Color / Gradient" at bounding box center [82, 77] width 28 height 8
click at [39, 103] on span at bounding box center [40, 102] width 7 height 7
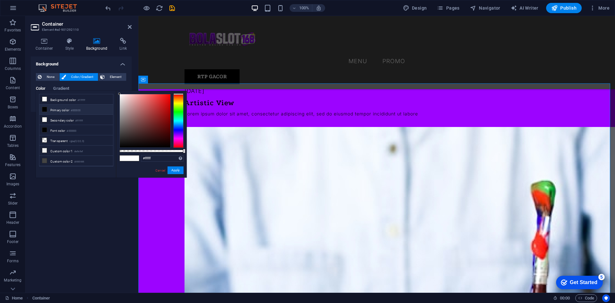
click at [39, 103] on ul "Background color #ffffff Primary color #000000 Secondary color #ffffff Font col…" at bounding box center [76, 130] width 74 height 72
drag, startPoint x: 162, startPoint y: 159, endPoint x: 134, endPoint y: 159, distance: 28.2
click at [134, 159] on div "#ffffff Supported formats #0852ed rgb(8, 82, 237) rgba(8, 82, 237, 90%) hsv(221…" at bounding box center [151, 181] width 71 height 180
paste input "9c03"
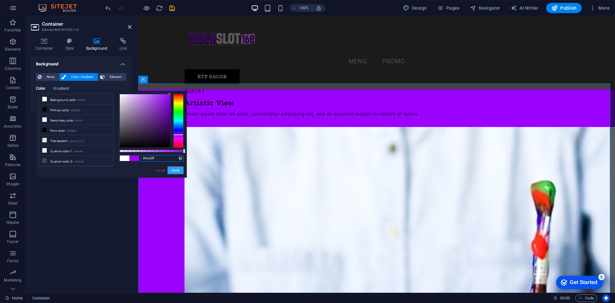
type input "#9c03ff"
click at [174, 169] on button "Apply" at bounding box center [176, 170] width 16 height 8
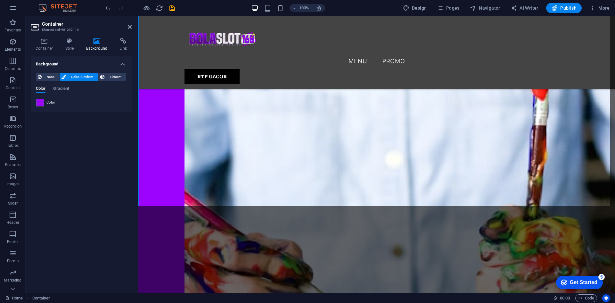
scroll to position [1089, 0]
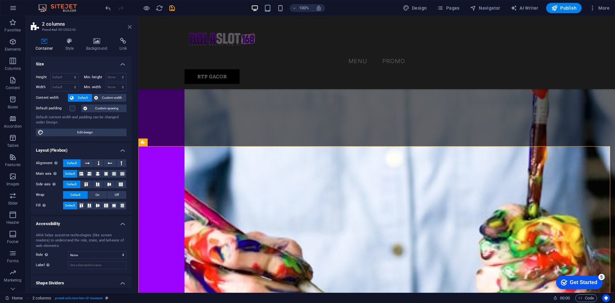
click at [130, 26] on icon at bounding box center [130, 26] width 4 height 5
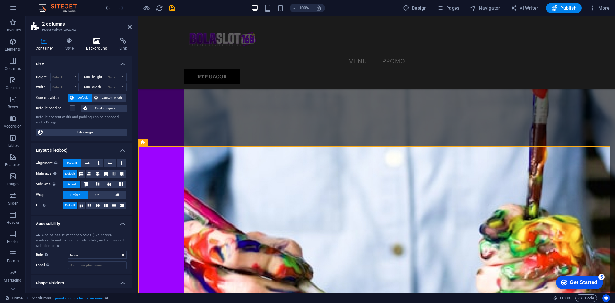
click at [98, 44] on icon at bounding box center [96, 41] width 31 height 6
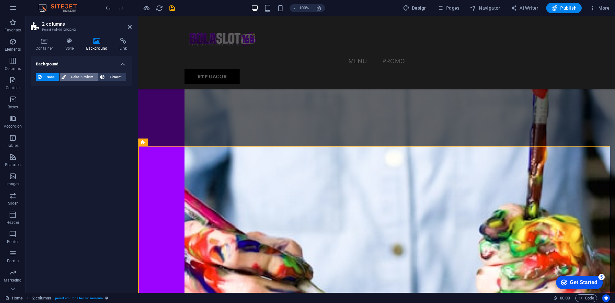
click at [82, 78] on span "Color / Gradient" at bounding box center [82, 77] width 28 height 8
click at [41, 100] on span at bounding box center [40, 102] width 7 height 7
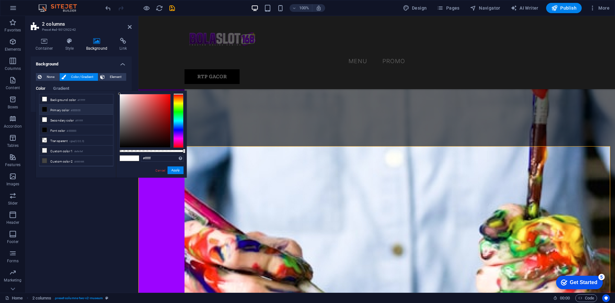
click at [41, 100] on li "Background color #ffffff" at bounding box center [76, 99] width 74 height 10
click at [153, 157] on input "#ffffff" at bounding box center [162, 158] width 43 height 6
paste input "9c03"
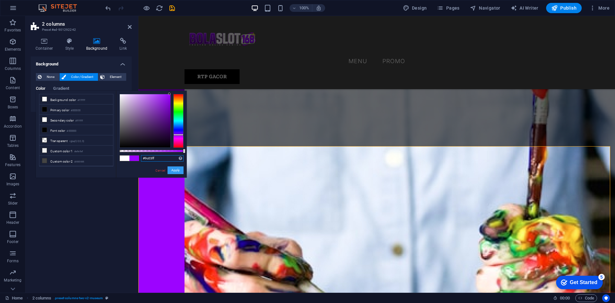
type input "#9c03ff"
click at [168, 169] on button "Apply" at bounding box center [176, 170] width 16 height 8
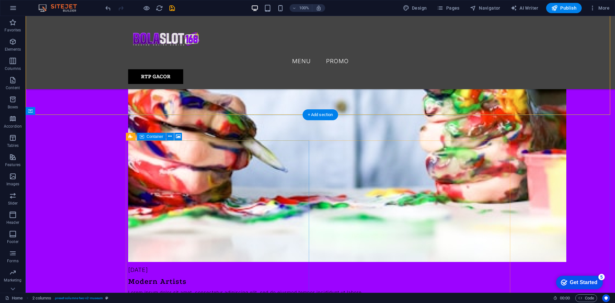
scroll to position [1345, 0]
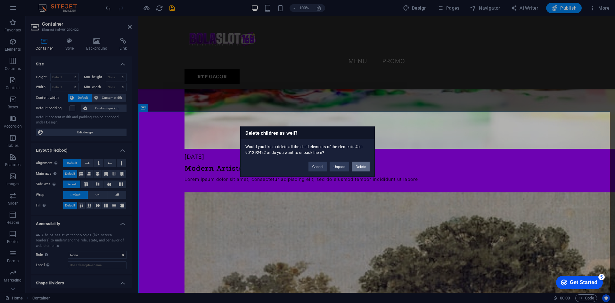
click at [367, 167] on button "Delete" at bounding box center [361, 166] width 18 height 10
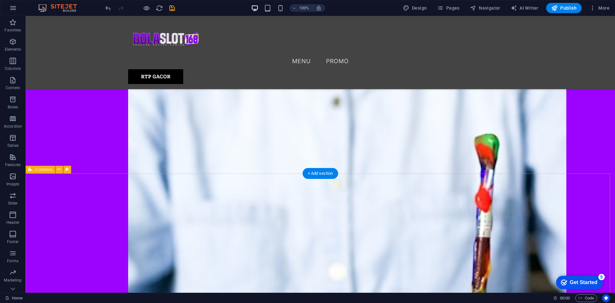
scroll to position [1089, 0]
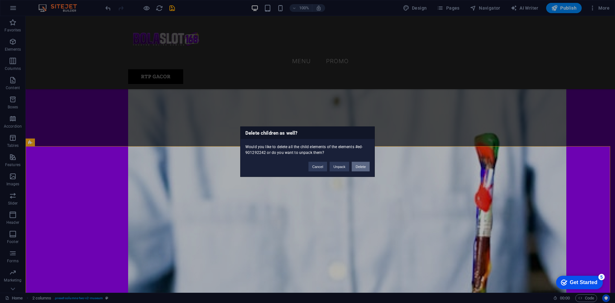
click at [359, 163] on button "Delete" at bounding box center [361, 166] width 18 height 10
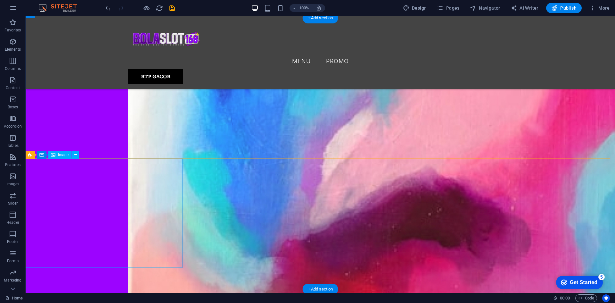
scroll to position [833, 0]
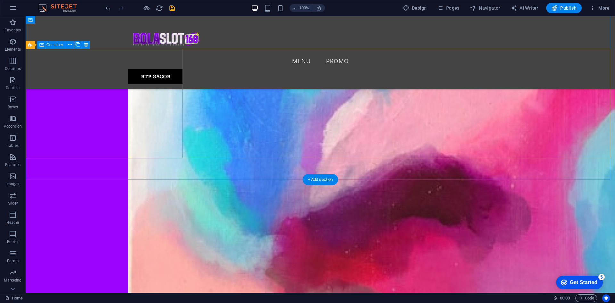
scroll to position [673, 0]
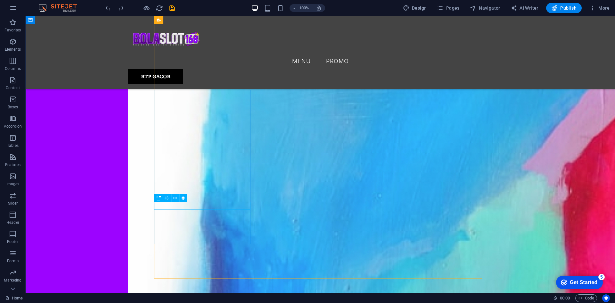
scroll to position [288, 0]
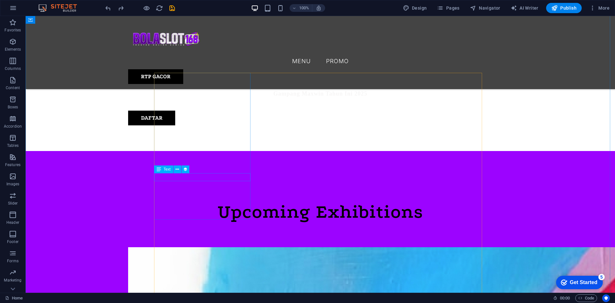
select select "3"
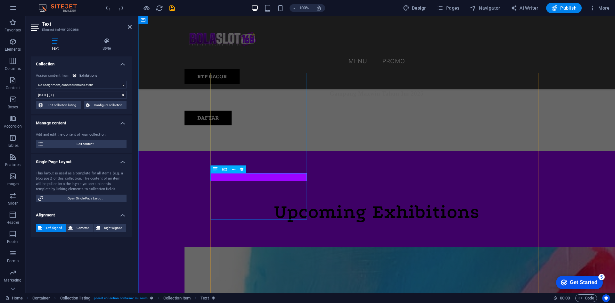
select select "exhibition-date"
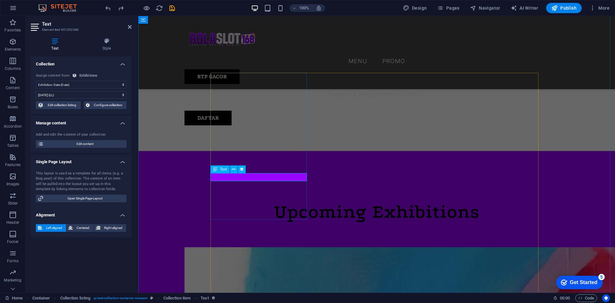
drag, startPoint x: 249, startPoint y: 176, endPoint x: 365, endPoint y: 187, distance: 117.1
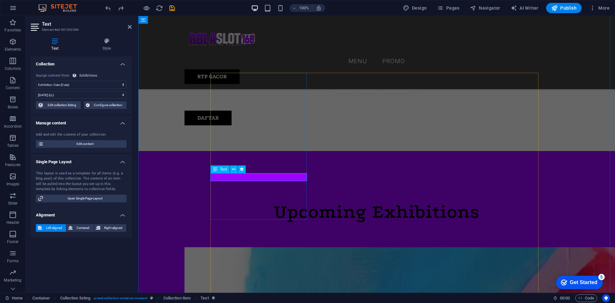
click at [219, 167] on div "Text" at bounding box center [219, 169] width 19 height 8
click at [71, 94] on select "[DATE] (l) [DATE] (L) [DATE] (ll) [DATE] (LL) [DATE] 1:41 PM (lll) [DATE] 1:41 …" at bounding box center [81, 95] width 91 height 8
click at [69, 104] on span "Edit collection listing" at bounding box center [61, 105] width 33 height 8
select select "68b7e02bd5e34d2e260ab3c0"
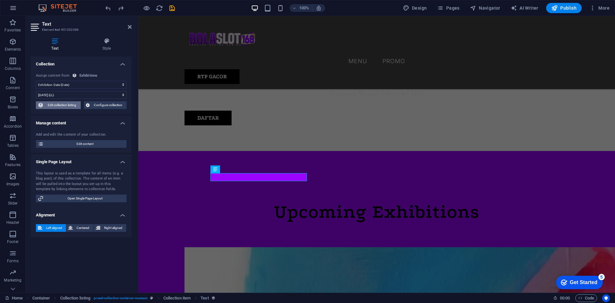
select select "columns.exhibition-date_ASC"
select select "columns.featured-exhibition"
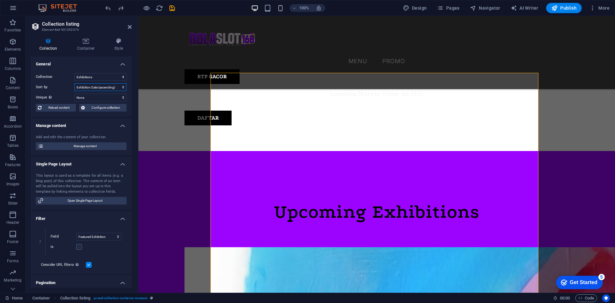
click at [103, 86] on select "Created at (ascending) Created at (descending) Updated at (ascending) Updated a…" at bounding box center [100, 87] width 52 height 8
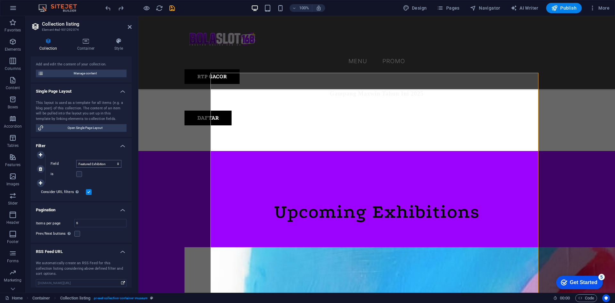
scroll to position [77, 0]
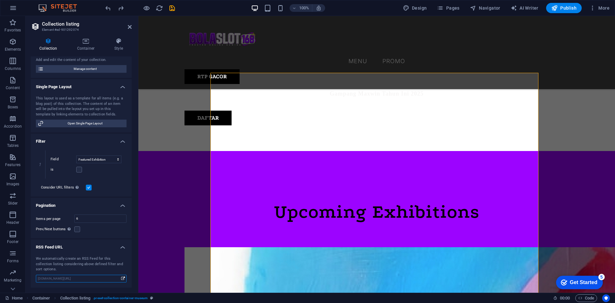
click at [85, 281] on input "[DOMAIN_NAME][URL]" at bounding box center [81, 278] width 91 height 8
click at [86, 240] on h4 "RSS Feed URL" at bounding box center [81, 245] width 101 height 12
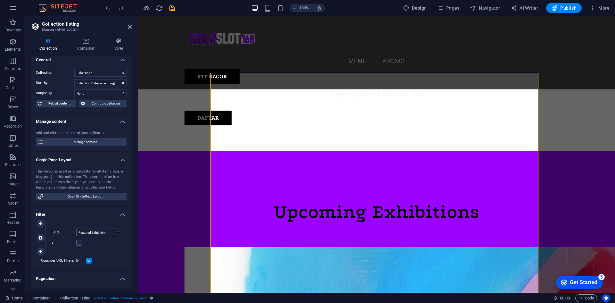
scroll to position [0, 0]
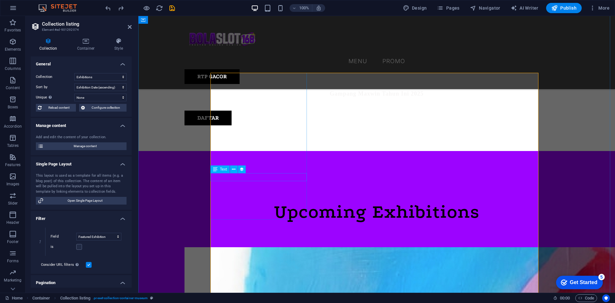
click at [233, 168] on icon at bounding box center [234, 169] width 4 height 7
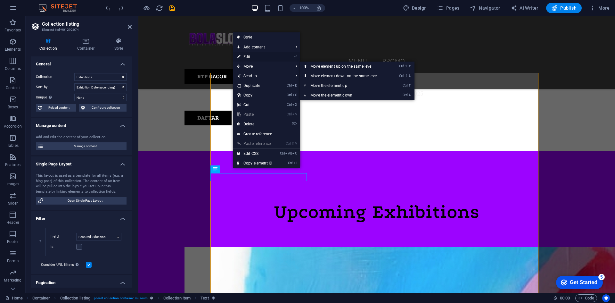
click at [252, 56] on link "⏎ Edit" at bounding box center [254, 57] width 43 height 10
select select "exhibition-date"
select select "3"
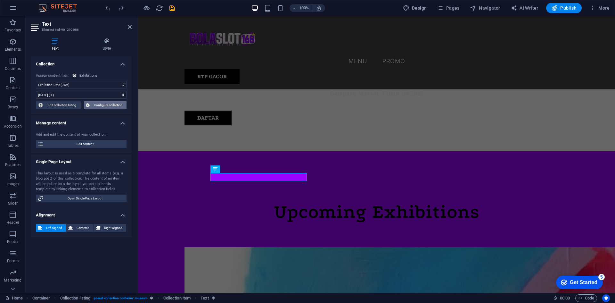
click at [117, 105] on span "Configure collection" at bounding box center [108, 105] width 33 height 8
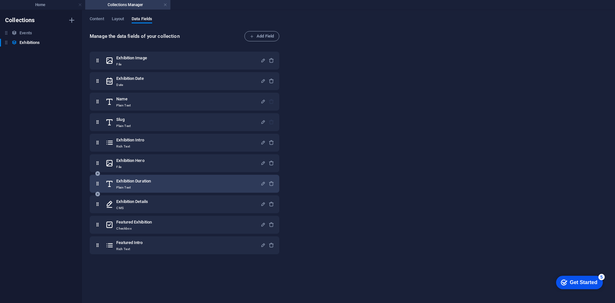
click at [98, 183] on icon at bounding box center [97, 183] width 5 height 13
click at [261, 181] on icon "button" at bounding box center [262, 183] width 5 height 5
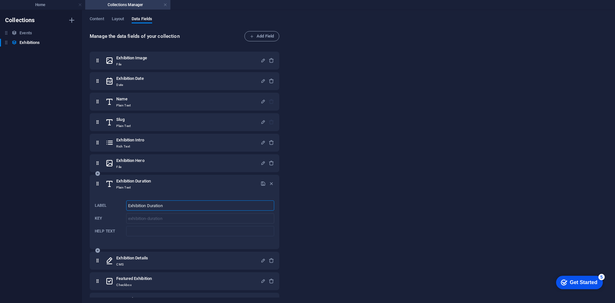
drag, startPoint x: 198, startPoint y: 207, endPoint x: 95, endPoint y: 207, distance: 102.8
click at [95, 207] on div "Label Exhibition Duration ​ Key exhibition-duration ​ Help text ​" at bounding box center [184, 218] width 179 height 41
type input "BOLASLOT168"
click at [262, 181] on icon "button" at bounding box center [262, 183] width 5 height 5
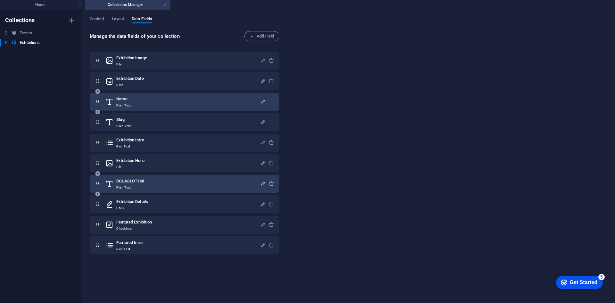
click at [261, 101] on icon "button" at bounding box center [262, 101] width 5 height 5
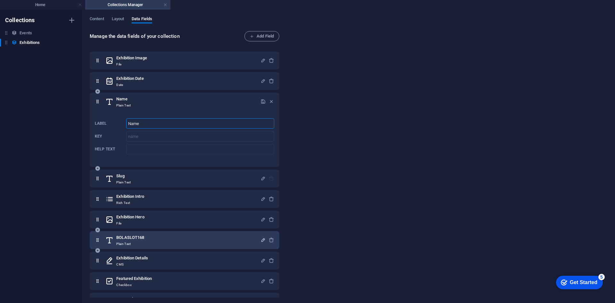
drag, startPoint x: 200, startPoint y: 124, endPoint x: 113, endPoint y: 122, distance: 87.1
click at [120, 124] on div "Label Name ​ Key name ​ Help text ​" at bounding box center [184, 136] width 179 height 41
click at [261, 102] on icon "button" at bounding box center [262, 101] width 5 height 5
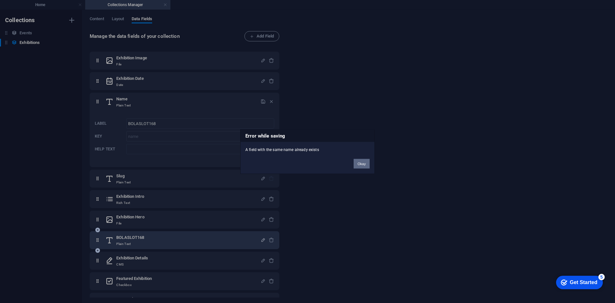
click at [362, 163] on button "Okay" at bounding box center [362, 164] width 16 height 10
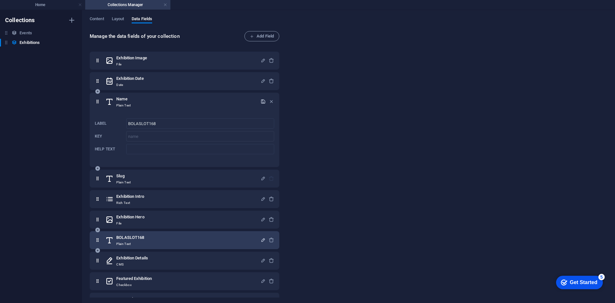
click at [261, 99] on icon "button" at bounding box center [262, 101] width 5 height 5
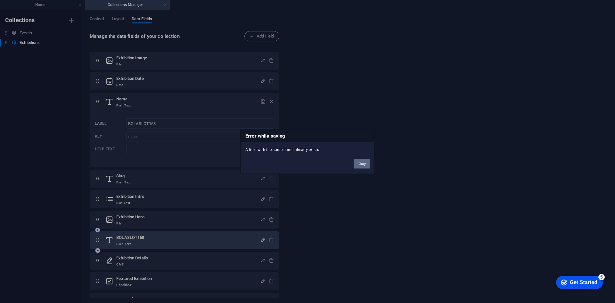
click at [364, 164] on button "Okay" at bounding box center [362, 164] width 16 height 10
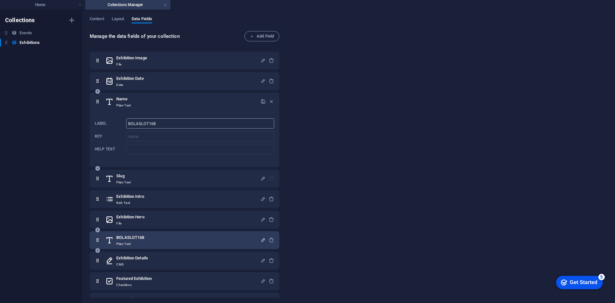
click at [178, 123] on input "BOLASLOT168" at bounding box center [200, 123] width 148 height 10
type input "BOLASLOT168 GACOR"
click at [260, 101] on icon "button" at bounding box center [262, 101] width 5 height 5
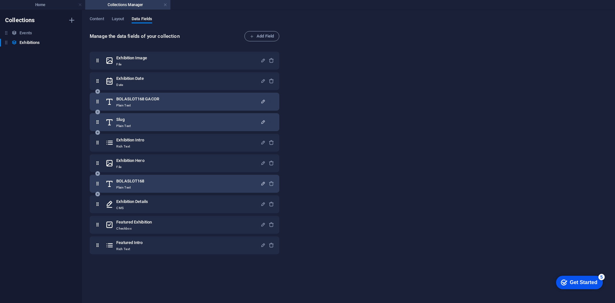
click at [261, 122] on icon "button" at bounding box center [262, 121] width 5 height 5
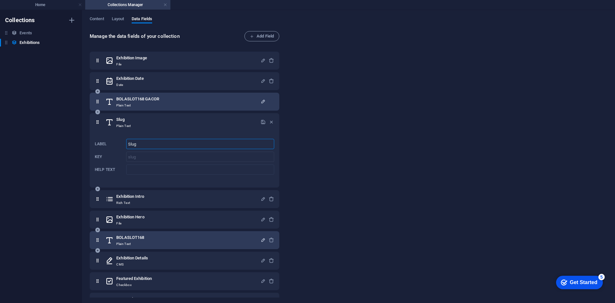
drag, startPoint x: 194, startPoint y: 143, endPoint x: 124, endPoint y: 144, distance: 70.5
click at [124, 144] on div "Label Slug ​ Key slug ​ Help text ​" at bounding box center [184, 156] width 179 height 41
drag, startPoint x: 209, startPoint y: 144, endPoint x: 231, endPoint y: 135, distance: 23.6
click at [209, 144] on input "BOLASLOT168" at bounding box center [200, 144] width 148 height 10
click at [262, 122] on icon "button" at bounding box center [262, 121] width 5 height 5
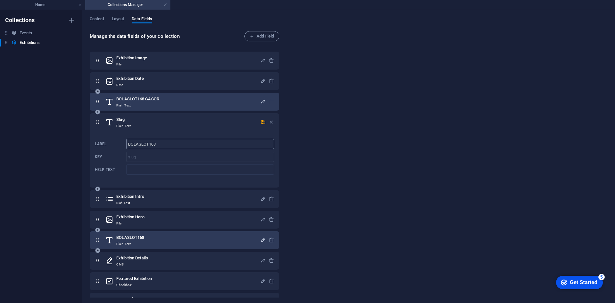
click at [203, 141] on input "BOLASLOT168" at bounding box center [200, 144] width 148 height 10
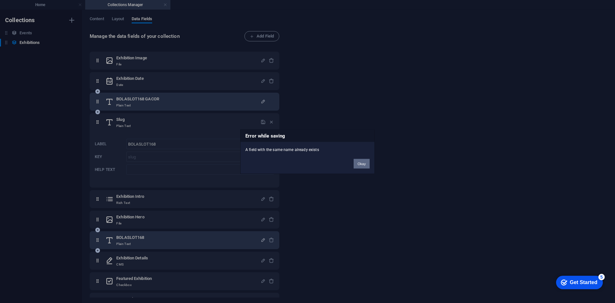
click at [357, 163] on button "Okay" at bounding box center [362, 164] width 16 height 10
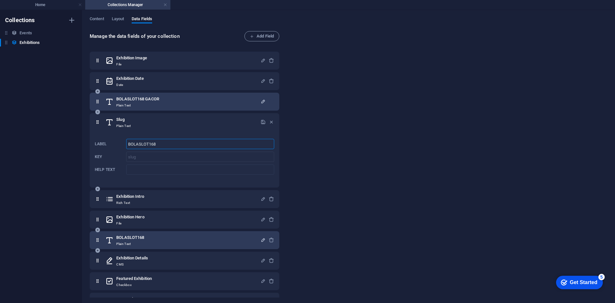
click at [170, 144] on input "BOLASLOT168" at bounding box center [200, 144] width 148 height 10
type input "BOLASLOT168 LOGIN"
click at [261, 120] on icon "button" at bounding box center [262, 121] width 5 height 5
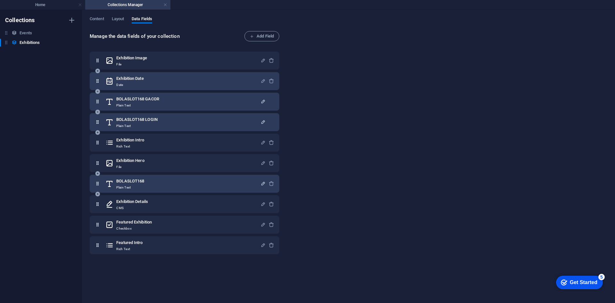
click at [262, 77] on div at bounding box center [267, 81] width 14 height 13
click at [261, 81] on icon "button" at bounding box center [262, 80] width 5 height 5
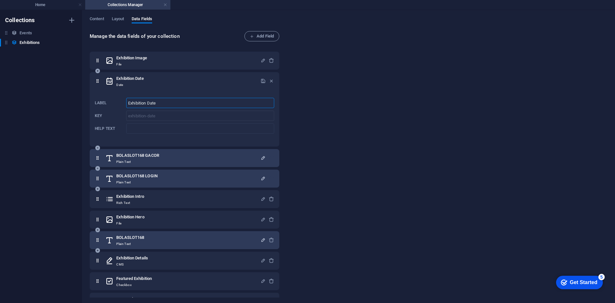
drag, startPoint x: 172, startPoint y: 101, endPoint x: 110, endPoint y: 102, distance: 62.5
click at [110, 102] on div "Label Exhibition Date ​ Key exhibition-date ​ Help text ​" at bounding box center [184, 115] width 179 height 41
type input "BOLASLOT168 DAFTAR"
click at [261, 80] on icon "button" at bounding box center [262, 80] width 5 height 5
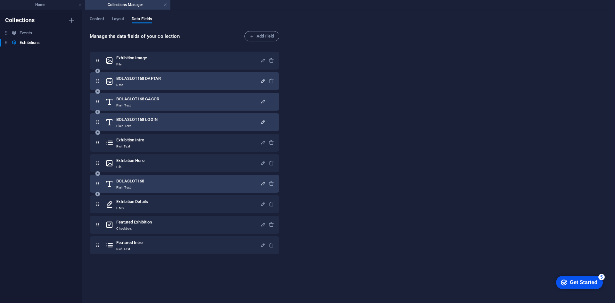
click at [262, 60] on icon "button" at bounding box center [262, 60] width 5 height 5
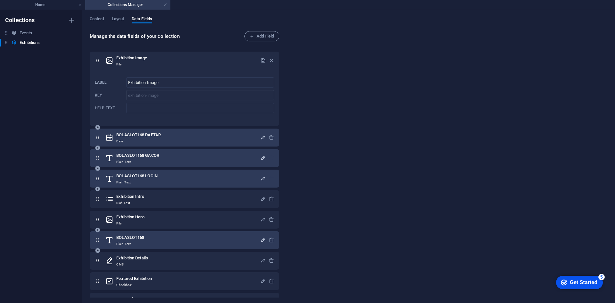
click at [89, 20] on div "Content Layout Data Fields Manage the data fields of your collection Add Field …" at bounding box center [348, 156] width 533 height 293
click at [93, 20] on span "Content" at bounding box center [97, 19] width 14 height 9
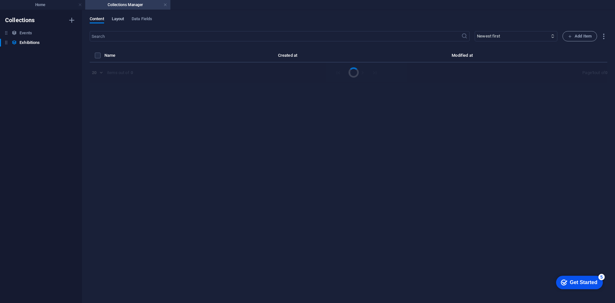
click at [119, 18] on span "Layout" at bounding box center [118, 19] width 12 height 9
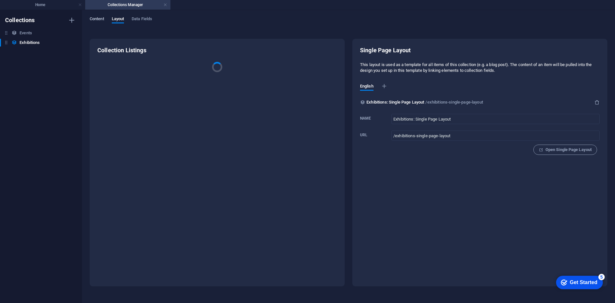
click at [97, 18] on span "Content" at bounding box center [97, 19] width 14 height 9
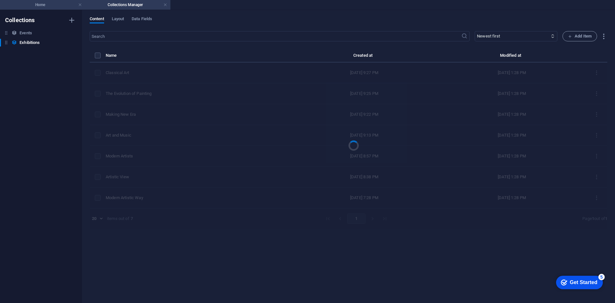
click at [62, 5] on h4 "Home" at bounding box center [42, 4] width 85 height 7
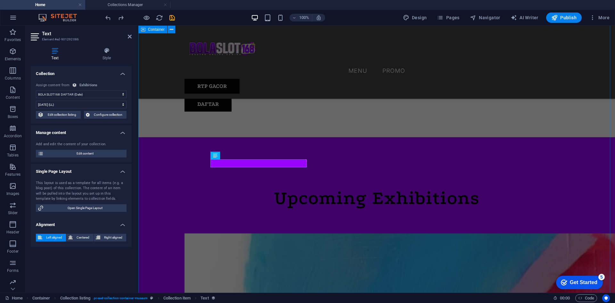
drag, startPoint x: 178, startPoint y: 116, endPoint x: 270, endPoint y: 36, distance: 121.9
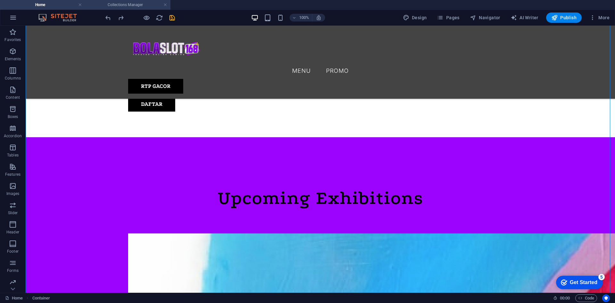
click at [145, 5] on h4 "Collections Manager" at bounding box center [127, 4] width 85 height 7
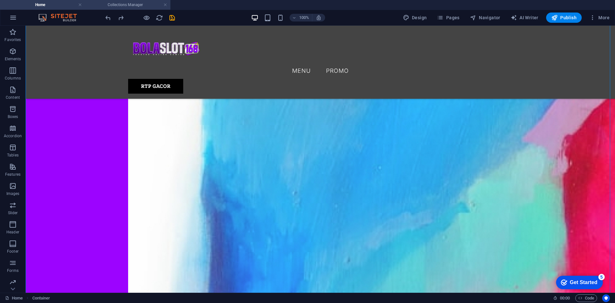
scroll to position [0, 0]
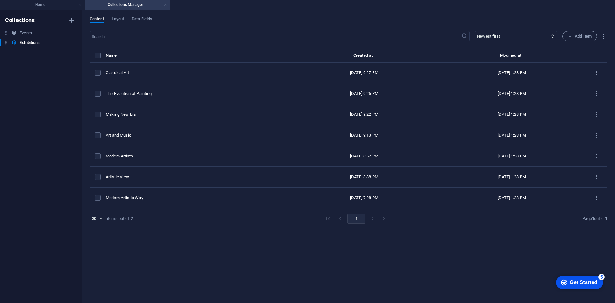
click at [164, 3] on link at bounding box center [165, 5] width 4 height 6
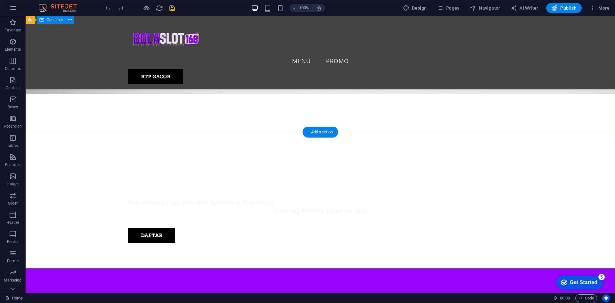
scroll to position [192, 0]
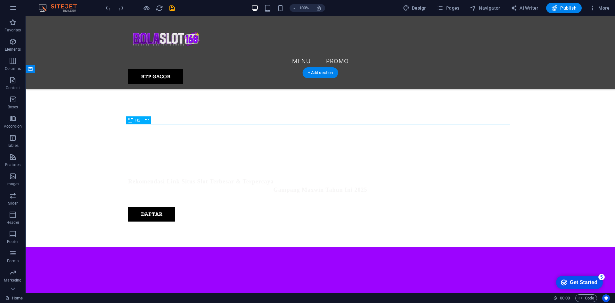
click at [265, 298] on div "Upcoming Exhibitions" at bounding box center [320, 307] width 384 height 19
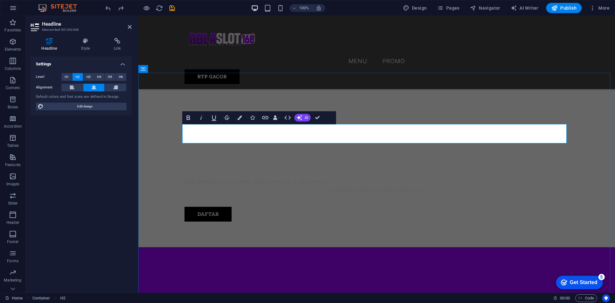
click at [389, 298] on h2 "Upcoming Exhibitions" at bounding box center [376, 307] width 384 height 19
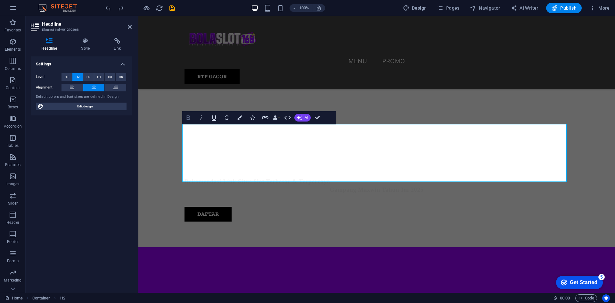
click at [188, 118] on icon "button" at bounding box center [188, 118] width 8 height 8
click at [266, 116] on icon "button" at bounding box center [265, 117] width 6 height 3
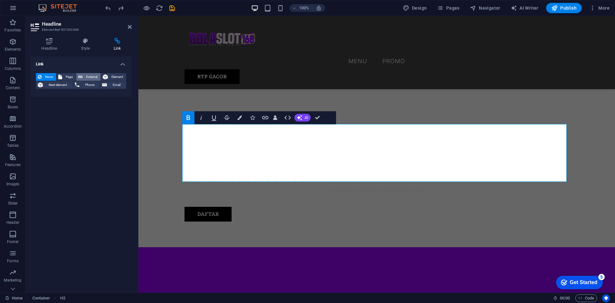
click at [93, 75] on span "External" at bounding box center [92, 77] width 14 height 8
select select "blank"
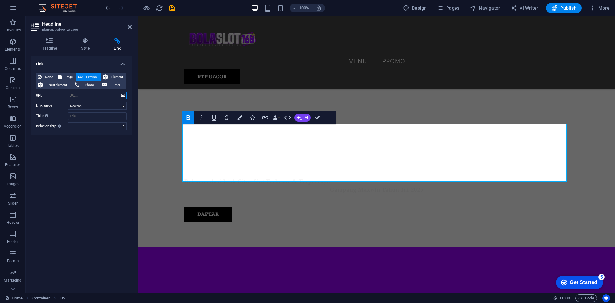
click at [89, 94] on input "URL" at bounding box center [97, 96] width 59 height 8
paste input "BOLASLOT168 : Rekomendasi Situs Link Slot Gacor Terbesar & Terpercaya No. 1 [GE…"
type input "BOLASLOT168 : Rekomendasi Situs Link Slot Gacor Terbesar & Terpercaya No. 1 [GE…"
paste input "[URL][DOMAIN_NAME]"
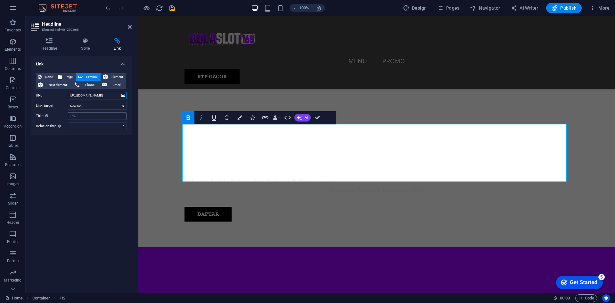
type input "[URL][DOMAIN_NAME]"
click at [82, 115] on input "Title Additional link description, should not be the same as the link text. The…" at bounding box center [97, 116] width 59 height 8
type input "BOLASLOT168"
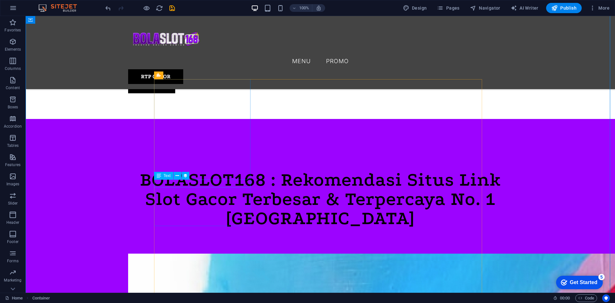
select select "name"
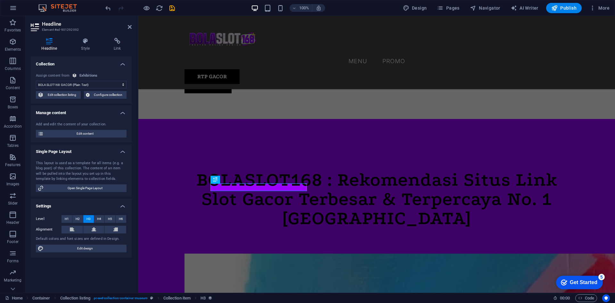
click at [82, 121] on div "Add and edit the content of your collection. Edit content" at bounding box center [81, 130] width 101 height 26
click at [83, 123] on div "Add and edit the content of your collection." at bounding box center [81, 124] width 91 height 5
click at [85, 133] on span "Edit content" at bounding box center [84, 134] width 79 height 8
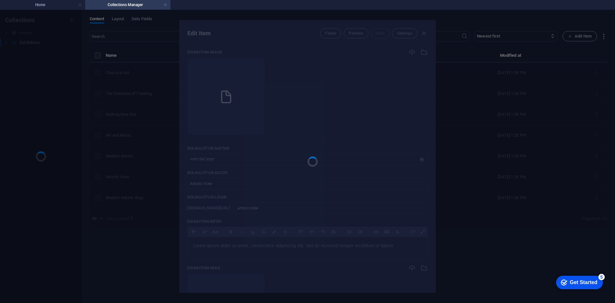
scroll to position [0, 0]
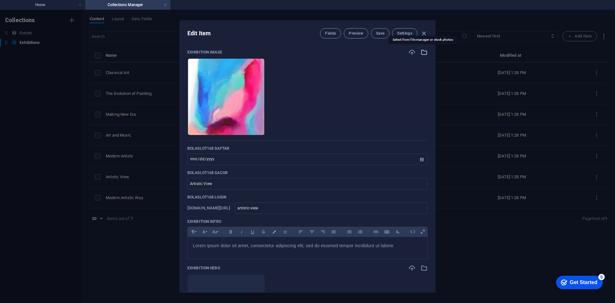
click at [421, 53] on icon "button" at bounding box center [424, 52] width 7 height 7
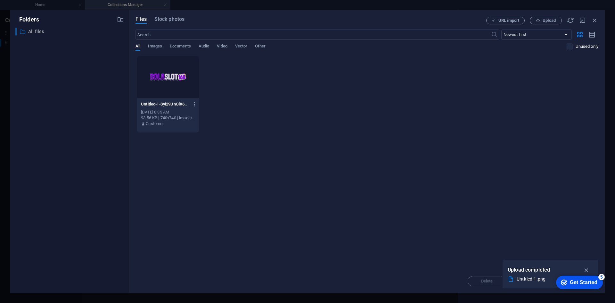
click at [29, 32] on p "All files" at bounding box center [70, 31] width 84 height 7
click at [594, 19] on icon "button" at bounding box center [594, 20] width 7 height 7
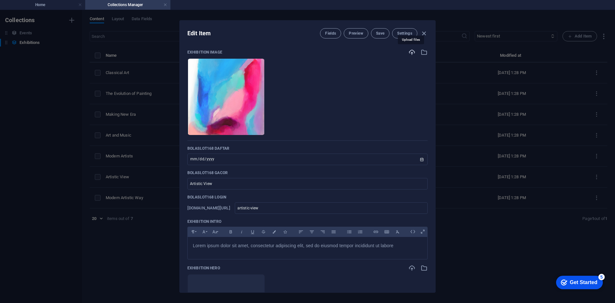
click at [410, 53] on icon "button" at bounding box center [411, 52] width 7 height 7
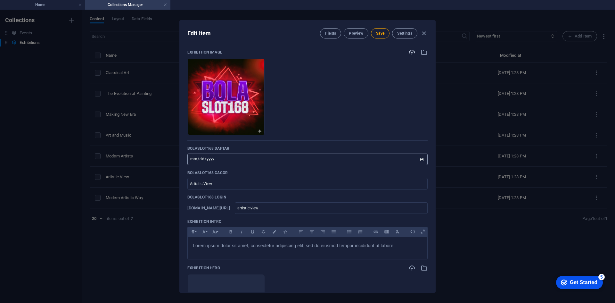
click at [228, 159] on input "[DATE]" at bounding box center [307, 159] width 240 height 12
click at [225, 186] on input "Artistic View" at bounding box center [307, 184] width 240 height 12
drag, startPoint x: 263, startPoint y: 185, endPoint x: 130, endPoint y: 184, distance: 132.9
click at [130, 184] on div "Edit Item Fields Preview Save Settings Exhibition Image Drop files here to uplo…" at bounding box center [307, 156] width 615 height 293
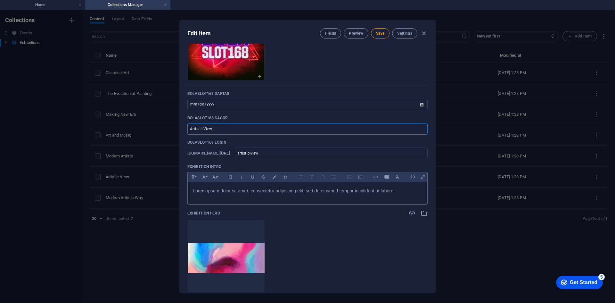
scroll to position [64, 0]
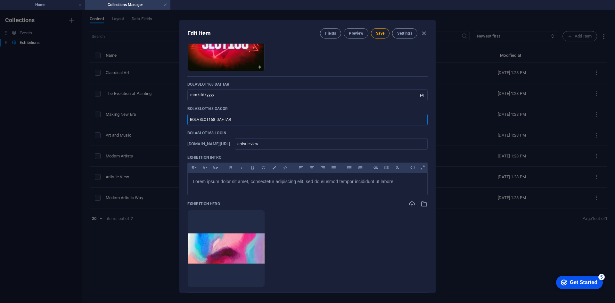
click at [241, 115] on input "BOLASLOT168 DAFTAR" at bounding box center [307, 120] width 240 height 12
type input "BOLASLOT168 DAFTAR"
click at [330, 144] on input "artistic-view" at bounding box center [331, 144] width 193 height 12
drag, startPoint x: 328, startPoint y: 144, endPoint x: 292, endPoint y: 144, distance: 35.6
click at [292, 144] on input "artistic-view" at bounding box center [331, 144] width 193 height 12
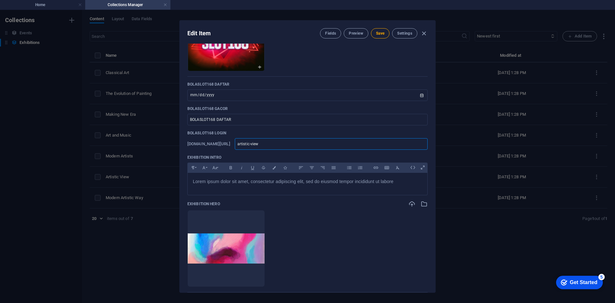
click at [341, 143] on input "artistic-view" at bounding box center [331, 144] width 193 height 12
click at [341, 145] on input "artistic-view" at bounding box center [331, 144] width 193 height 12
click at [341, 146] on input "artistic-view" at bounding box center [331, 144] width 193 height 12
click at [319, 143] on input "artistic-view" at bounding box center [331, 144] width 193 height 12
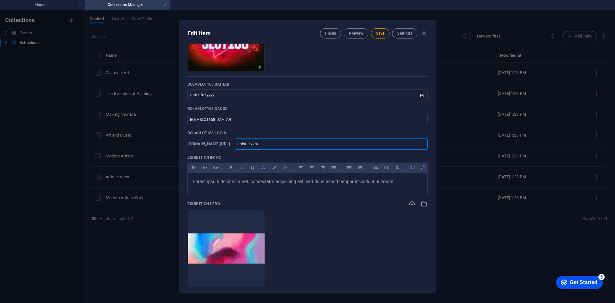
click at [319, 143] on input "artistic-view" at bounding box center [331, 144] width 193 height 12
paste input "[URL][DOMAIN_NAME]"
type input "[URL][DOMAIN_NAME]"
type input "https-bolaslot168-com"
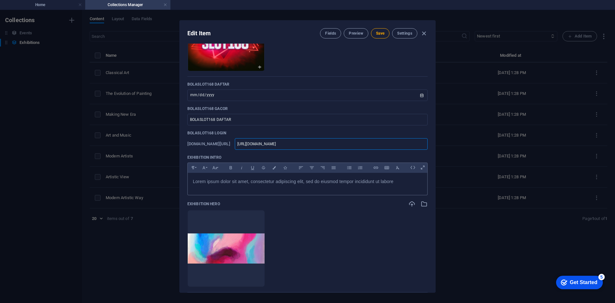
type input "https-bolaslot168-com"
click at [349, 183] on span "Lorem ipsum dolor sit amet, consectetur adipiscing elit, sed do eiusmod tempor …" at bounding box center [293, 181] width 200 height 5
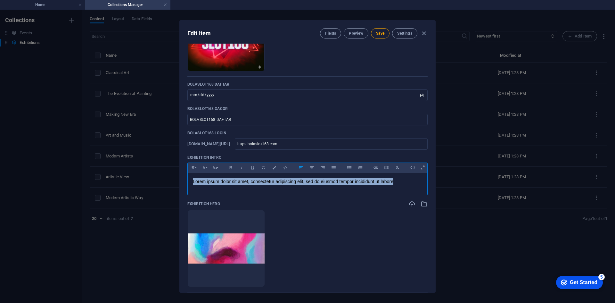
drag, startPoint x: 404, startPoint y: 182, endPoint x: 167, endPoint y: 182, distance: 237.0
click at [167, 182] on div "Edit Item Fields Preview Save Settings Exhibition Image Drop files here to uplo…" at bounding box center [307, 156] width 615 height 293
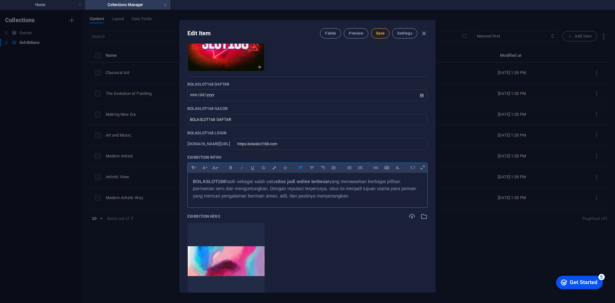
click at [210, 181] on strong "BOLASLOT168" at bounding box center [209, 181] width 33 height 5
click at [356, 231] on ul "Drop files here to upload them instantly" at bounding box center [307, 260] width 240 height 77
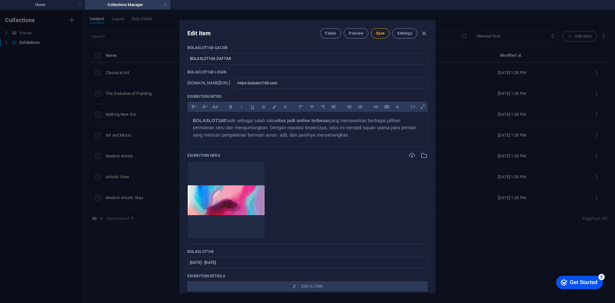
scroll to position [224, 0]
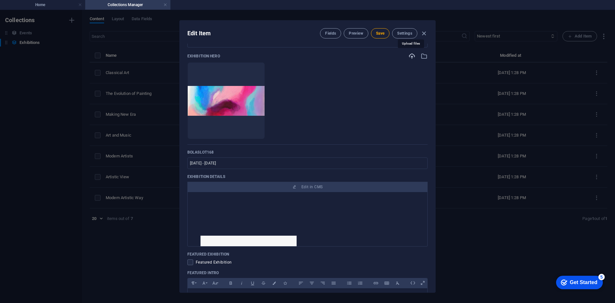
click at [412, 54] on icon "button" at bounding box center [411, 56] width 7 height 7
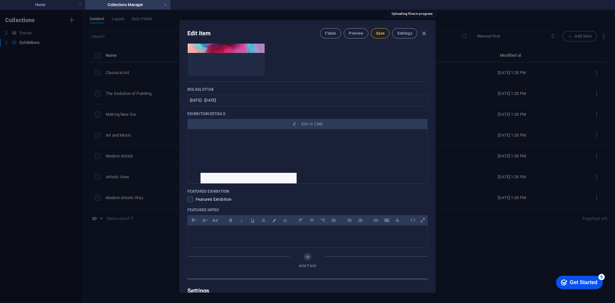
scroll to position [288, 0]
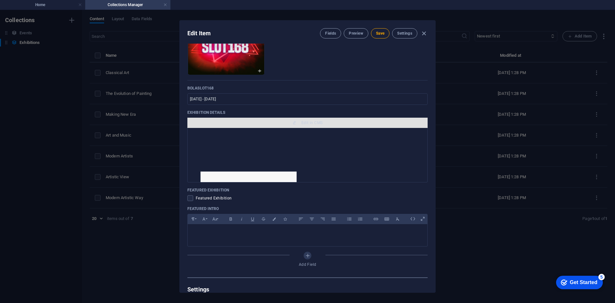
click at [290, 119] on button "Edit in CMS" at bounding box center [307, 123] width 240 height 10
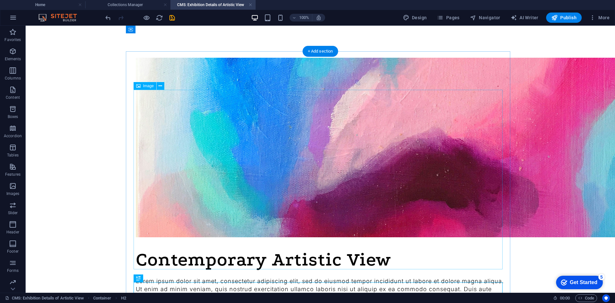
scroll to position [0, 0]
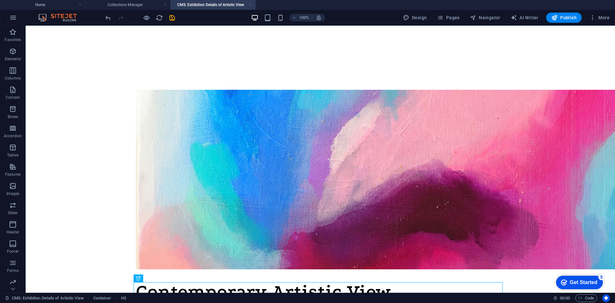
click at [250, 4] on link at bounding box center [251, 5] width 4 height 6
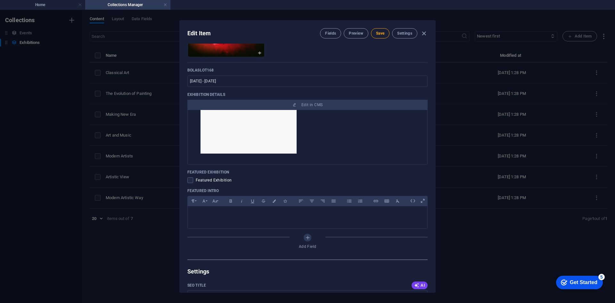
scroll to position [352, 0]
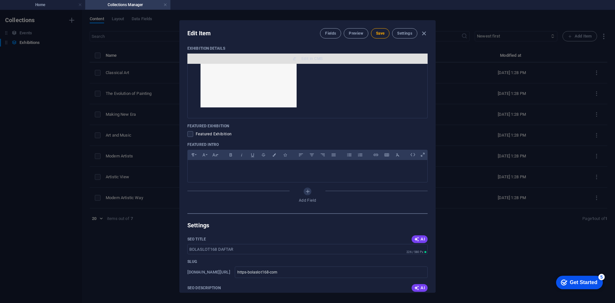
click at [390, 57] on span "Edit in CMS" at bounding box center [307, 58] width 235 height 5
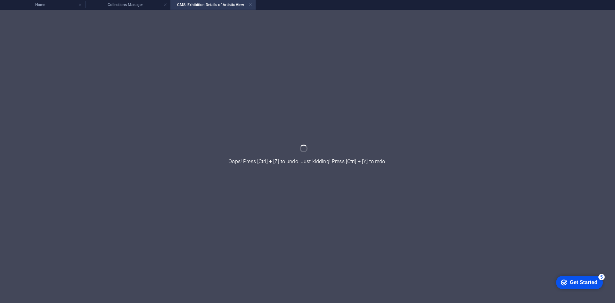
scroll to position [0, 0]
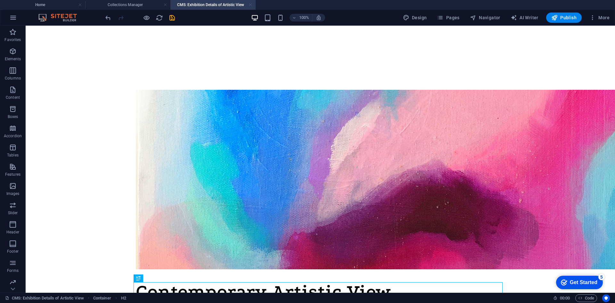
click at [252, 4] on link at bounding box center [251, 5] width 4 height 6
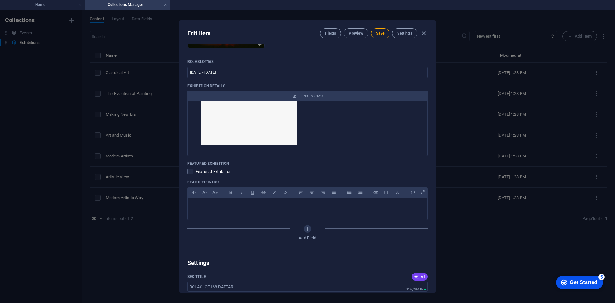
scroll to position [320, 0]
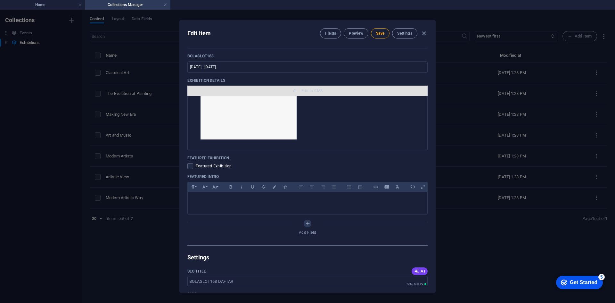
click at [299, 90] on span "Edit in CMS" at bounding box center [307, 90] width 235 height 5
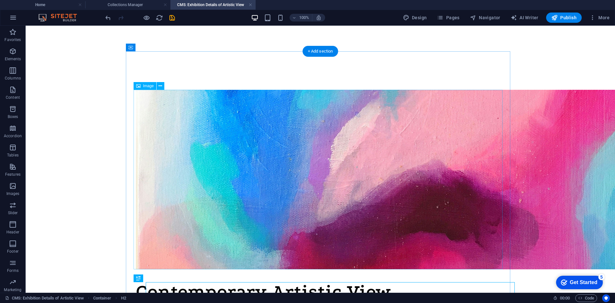
scroll to position [0, 0]
click at [297, 143] on figure at bounding box center [320, 179] width 369 height 179
click at [144, 86] on span "Image" at bounding box center [148, 86] width 11 height 4
click at [140, 86] on icon at bounding box center [138, 86] width 4 height 8
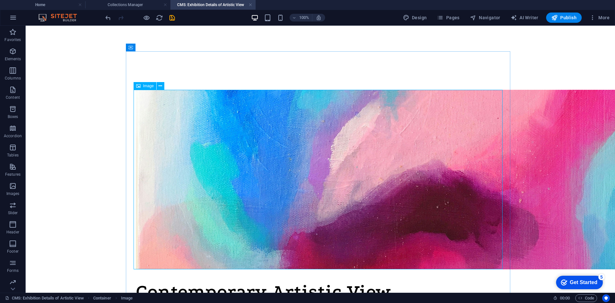
click at [27, 86] on body "Skip to main content Contemporary Artistic View Lorem ipsum dolor sit amet, con…" at bounding box center [320, 309] width 589 height 567
select select "vw"
select select "px"
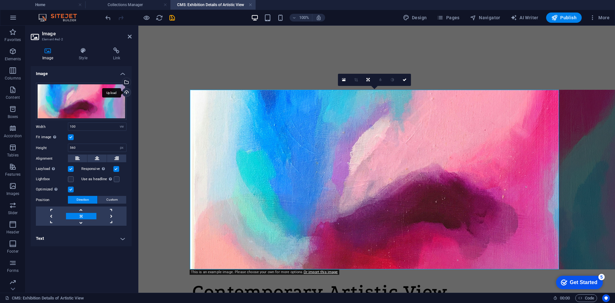
click at [126, 91] on div "Upload" at bounding box center [126, 93] width 10 height 10
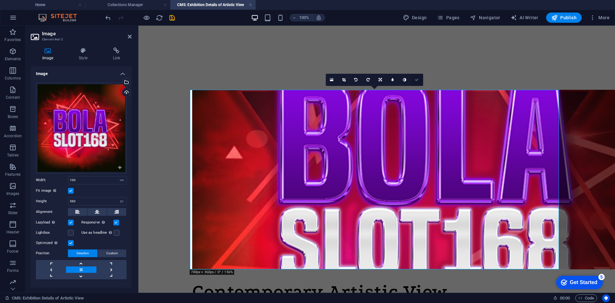
click at [416, 75] on link at bounding box center [417, 80] width 12 height 12
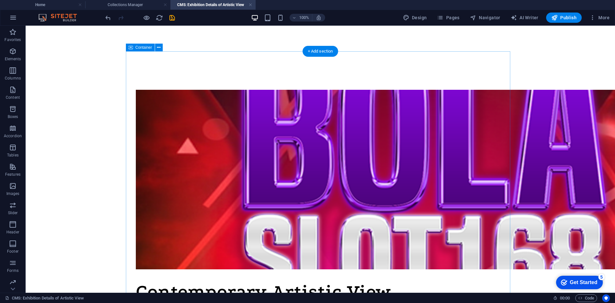
scroll to position [160, 0]
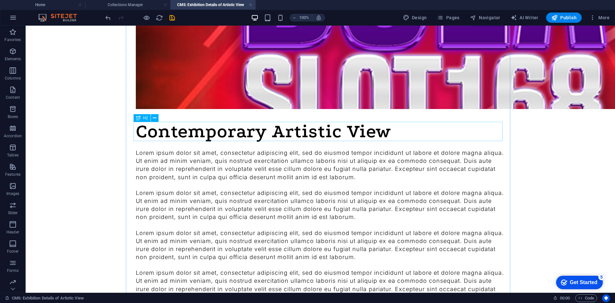
click at [274, 134] on div "Contemporary Artistic View" at bounding box center [320, 131] width 369 height 19
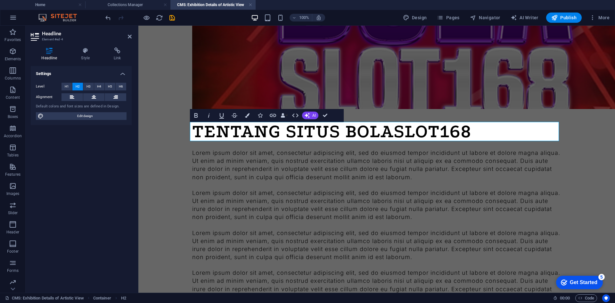
click at [177, 187] on div "TENTANG SITUS BOLASLOT168 Lorem ipsum dolor sit amet, consectetur adipiscing el…" at bounding box center [377, 148] width 400 height 567
click at [205, 150] on div "Lorem ipsum dolor sit amet, consectetur adipiscing elit, sed do eiusmod tempor …" at bounding box center [376, 165] width 369 height 32
click at [238, 164] on div "Lorem ipsum dolor sit amet, consectetur adipiscing elit, sed do eiusmod tempor …" at bounding box center [376, 165] width 369 height 32
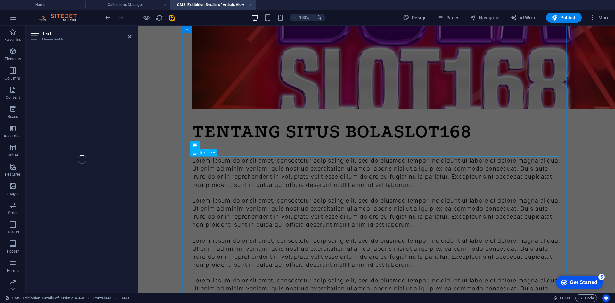
click at [238, 164] on div "TENTANG SITUS BOLASLOT168 Lorem ipsum dolor sit amet, consectetur adipiscing el…" at bounding box center [376, 132] width 384 height 483
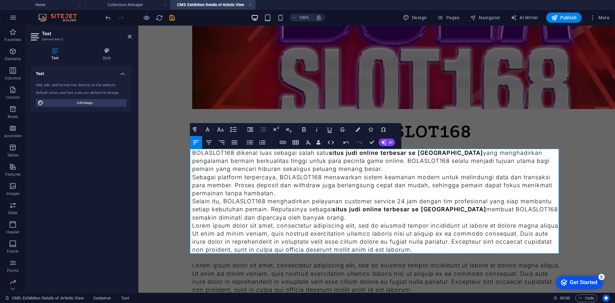
click at [170, 249] on body "Skip to main content TENTANG SITUS BOLASLOT168 BOLASLOT168 dikenal luas sebagai…" at bounding box center [376, 184] width 477 height 639
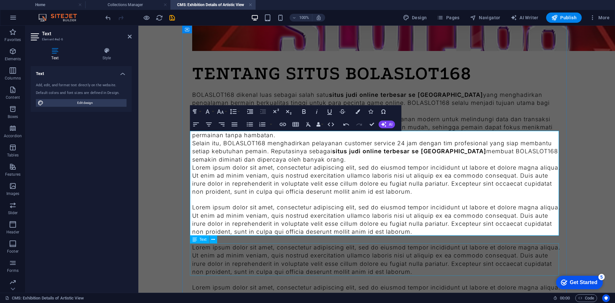
scroll to position [224, 0]
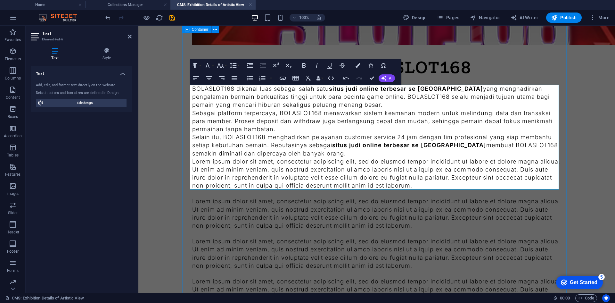
click at [182, 242] on div "TENTANG SITUS BOLASLOT168 BOLASLOT168 dikenal luas sebagai salah satu situs jud…" at bounding box center [377, 120] width 400 height 639
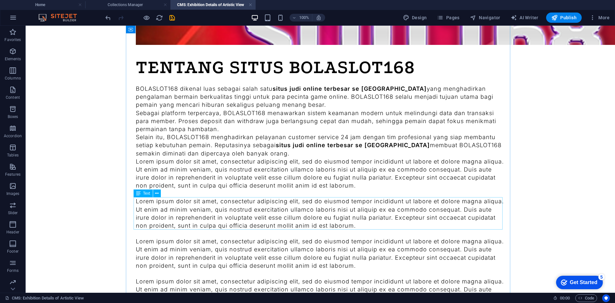
click at [225, 213] on div "Lorem ipsum dolor sit amet, consectetur adipiscing elit, sed do eiusmod tempor …" at bounding box center [320, 213] width 369 height 32
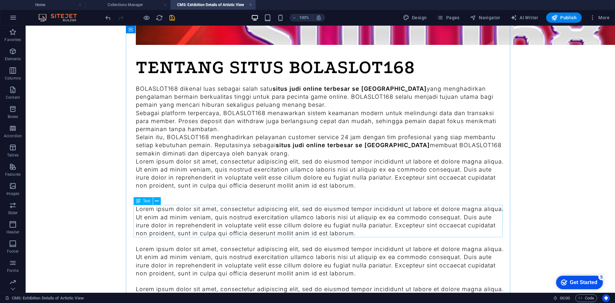
click at [218, 222] on div "Lorem ipsum dolor sit amet, consectetur adipiscing elit, sed do eiusmod tempor …" at bounding box center [320, 221] width 369 height 32
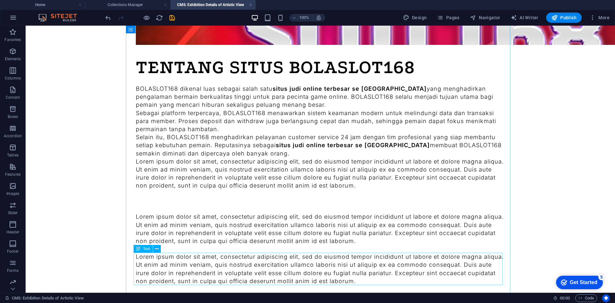
click at [215, 253] on div "Lorem ipsum dolor sit amet, consectetur adipiscing elit, sed do eiusmod tempor …" at bounding box center [320, 268] width 369 height 32
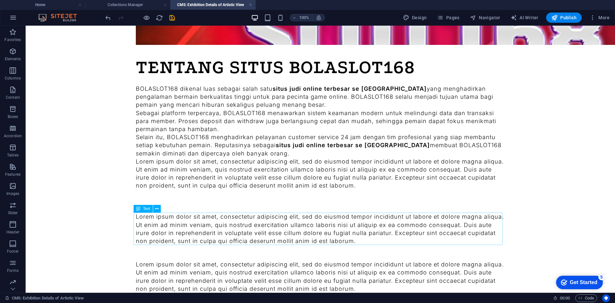
click at [219, 227] on div "Lorem ipsum dolor sit amet, consectetur adipiscing elit, sed do eiusmod tempor …" at bounding box center [320, 228] width 369 height 32
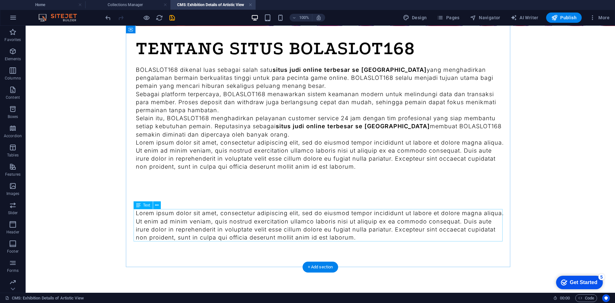
click at [210, 227] on div "Lorem ipsum dolor sit amet, consectetur adipiscing elit, sed do eiusmod tempor …" at bounding box center [320, 225] width 369 height 32
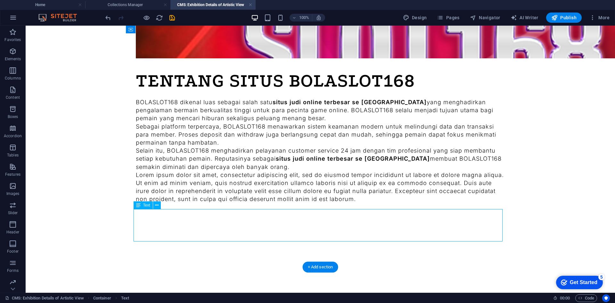
scroll to position [211, 0]
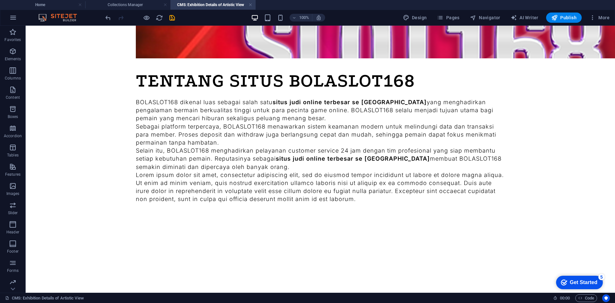
click at [61, 148] on body "Skip to main content TENTANG SITUS BOLASLOT168 BOLASLOT168 dikenal luas sebagai…" at bounding box center [320, 54] width 589 height 478
click at [81, 64] on body "Skip to main content TENTANG SITUS BOLASLOT168 BOLASLOT168 dikenal luas sebagai…" at bounding box center [320, 54] width 589 height 478
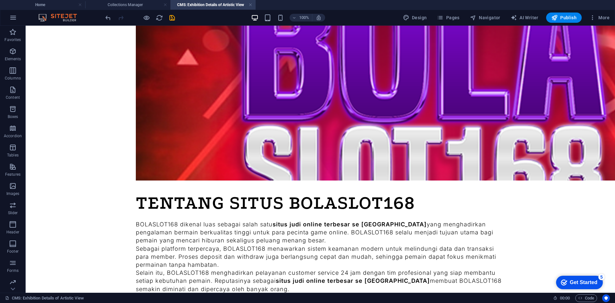
scroll to position [51, 0]
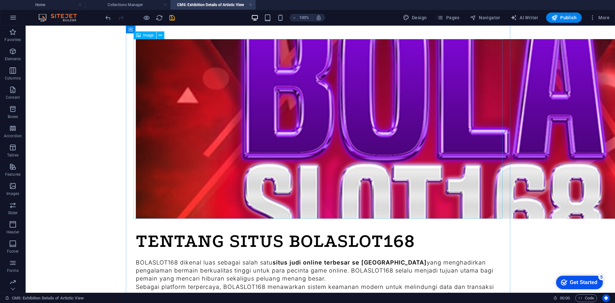
click at [176, 111] on figure at bounding box center [320, 128] width 369 height 179
click at [181, 26] on div "TENTANG SITUS BOLASLOT168 BOLASLOT168 dikenal luas sebagai salah satu situs jud…" at bounding box center [320, 214] width 384 height 426
click at [187, 31] on div "TENTANG SITUS BOLASLOT168 BOLASLOT168 dikenal luas sebagai salah satu situs jud…" at bounding box center [320, 214] width 384 height 426
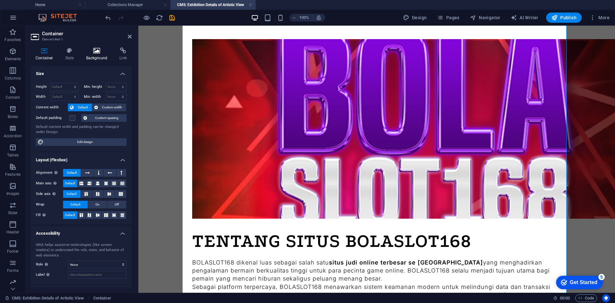
click at [94, 52] on icon at bounding box center [96, 50] width 31 height 6
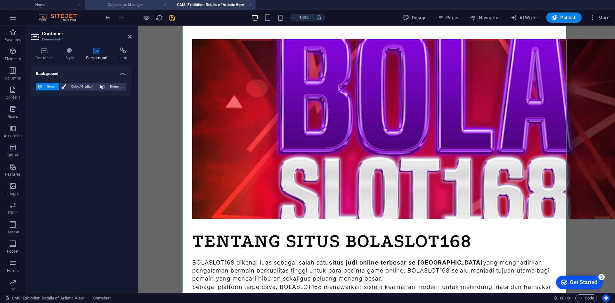
click at [126, 5] on h4 "Collections Manager" at bounding box center [127, 4] width 85 height 7
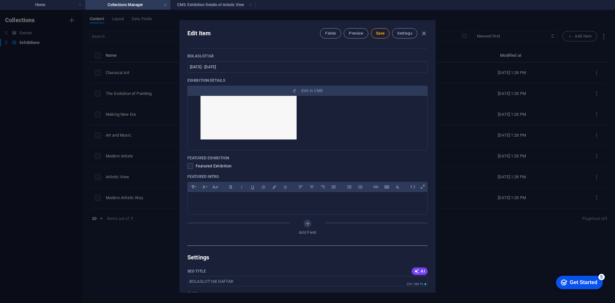
scroll to position [0, 0]
click at [59, 3] on h4 "Home" at bounding box center [42, 4] width 85 height 7
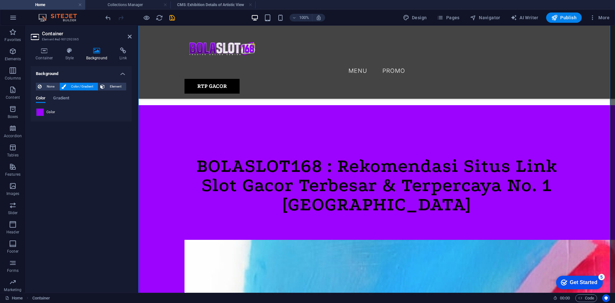
click at [41, 112] on span at bounding box center [40, 112] width 7 height 7
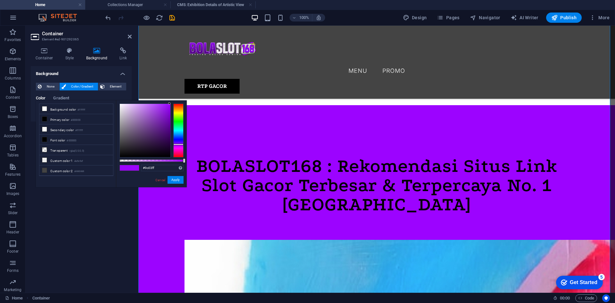
click at [41, 112] on li "Background color #ffffff" at bounding box center [76, 109] width 74 height 10
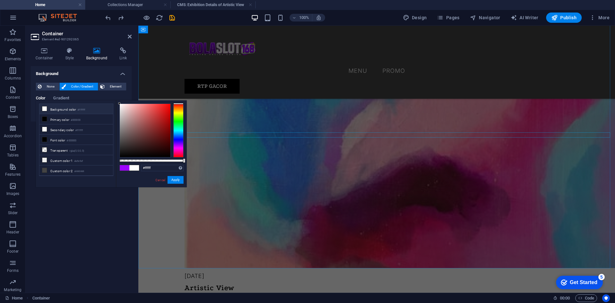
scroll to position [655, 0]
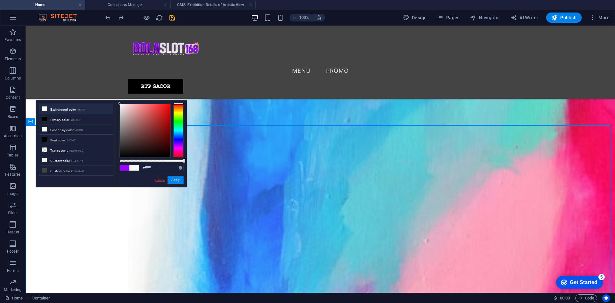
click at [159, 179] on link "Cancel" at bounding box center [160, 179] width 11 height 5
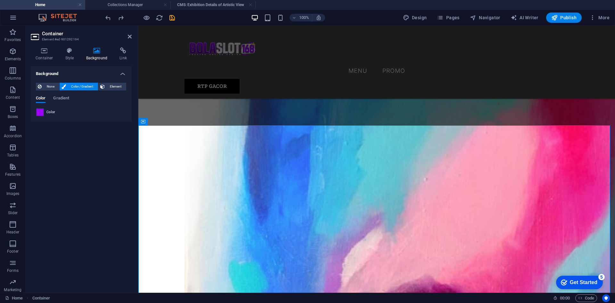
click at [40, 111] on span at bounding box center [40, 112] width 7 height 7
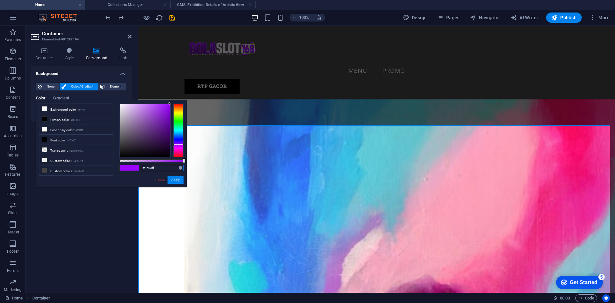
click at [163, 168] on input "#9c03ff" at bounding box center [162, 168] width 43 height 6
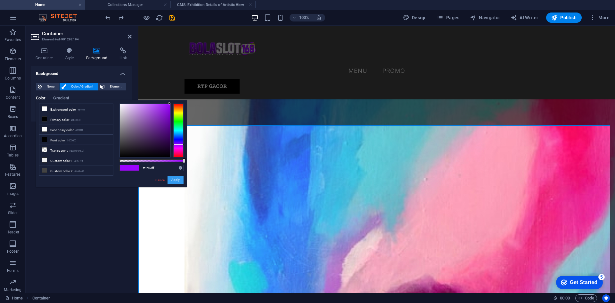
click at [174, 178] on button "Apply" at bounding box center [176, 180] width 16 height 8
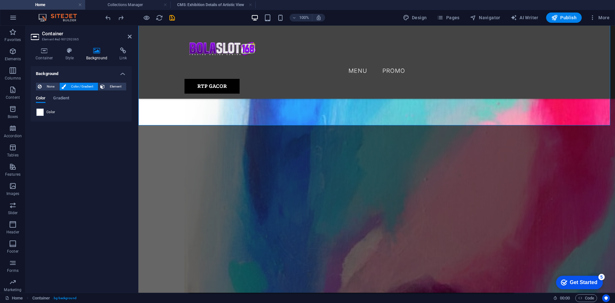
click at [41, 112] on span at bounding box center [40, 112] width 7 height 7
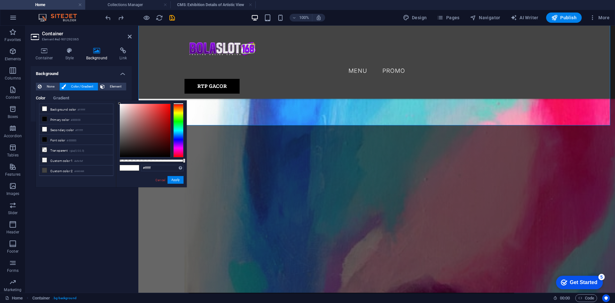
click at [41, 112] on li "Background color #ffffff" at bounding box center [76, 109] width 74 height 10
drag, startPoint x: 161, startPoint y: 165, endPoint x: 130, endPoint y: 166, distance: 31.4
click at [130, 166] on div "#ffffff Supported formats #0852ed rgb(8, 82, 237) rgba(8, 82, 237, 90%) hsv(221…" at bounding box center [151, 190] width 71 height 180
paste input "9c03"
type input "#9c03ff"
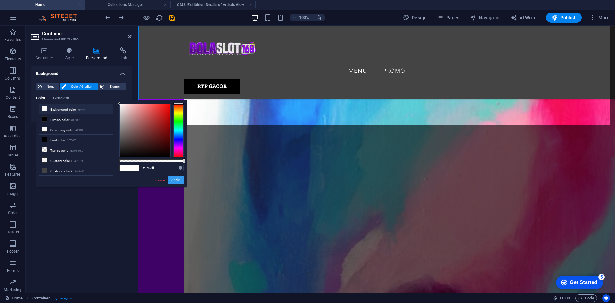
click at [182, 177] on button "Apply" at bounding box center [176, 180] width 16 height 8
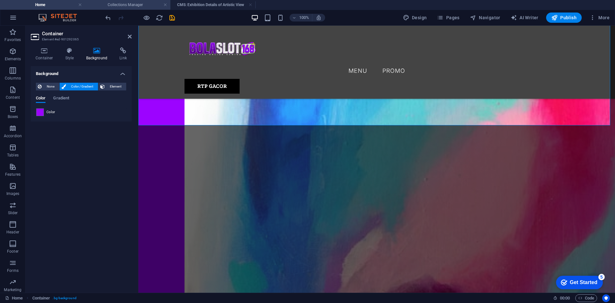
click at [142, 4] on h4 "Collections Manager" at bounding box center [127, 4] width 85 height 7
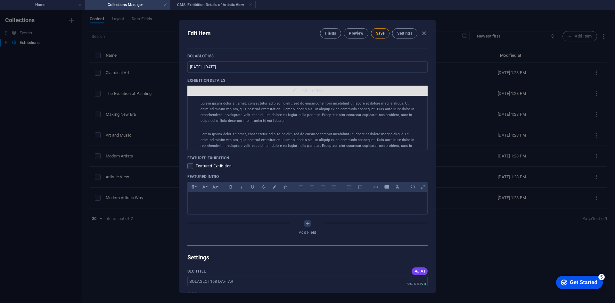
scroll to position [64, 0]
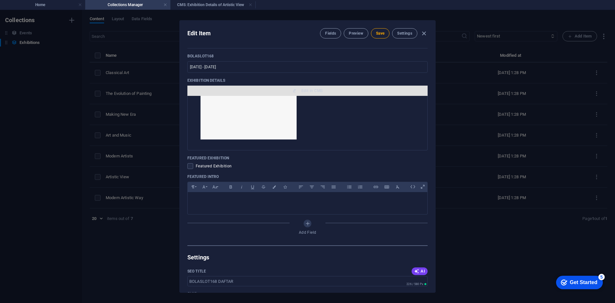
click at [303, 89] on span "Edit in CMS" at bounding box center [311, 90] width 21 height 5
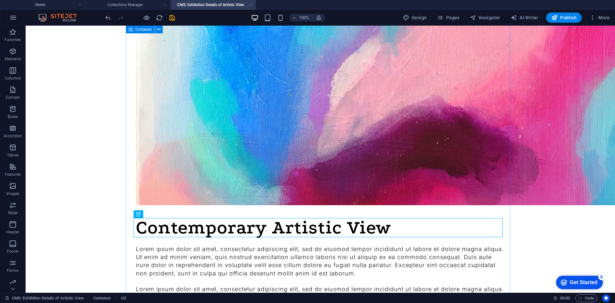
click at [128, 120] on div "Contemporary Artistic View Lorem ipsum dolor sit amet, consectetur adipiscing e…" at bounding box center [320, 244] width 384 height 515
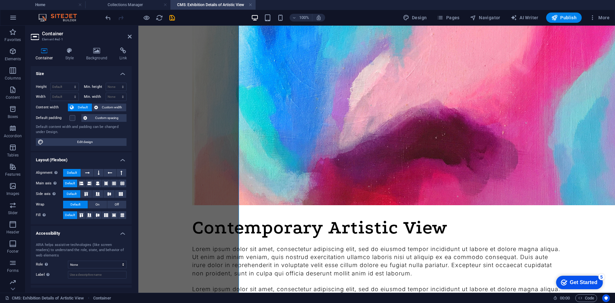
click at [128, 120] on div "Height Default px rem % vh vw Min. height None px rem % vh vw Width Default px …" at bounding box center [81, 114] width 101 height 73
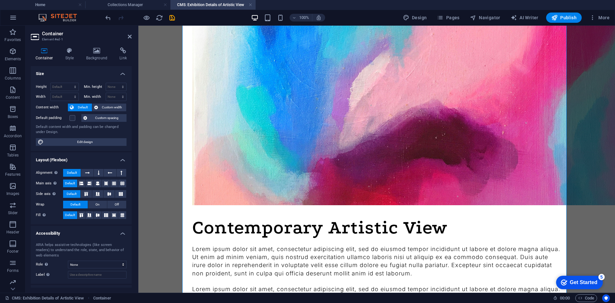
click at [97, 53] on icon at bounding box center [96, 50] width 31 height 6
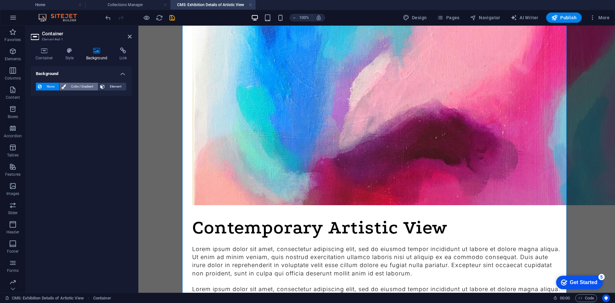
click at [78, 87] on span "Color / Gradient" at bounding box center [82, 87] width 28 height 8
click at [40, 111] on span at bounding box center [40, 112] width 7 height 7
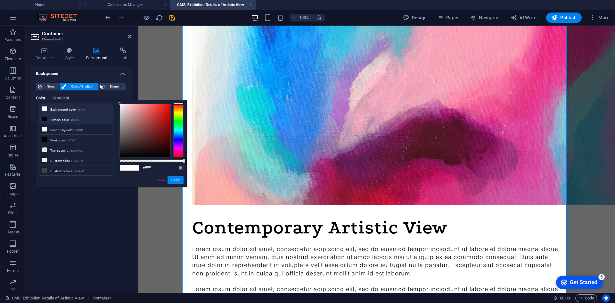
click at [40, 111] on li "Background color #ffffff" at bounding box center [76, 109] width 74 height 10
click at [158, 166] on input "#ffffff" at bounding box center [162, 168] width 43 height 6
paste input "9c03"
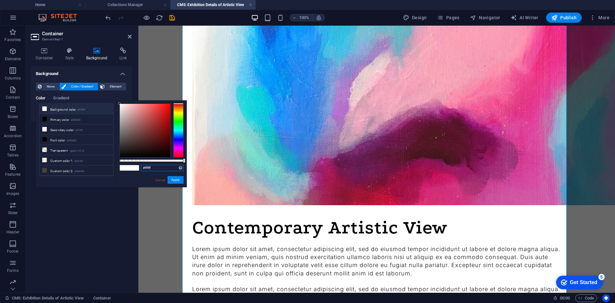
type input "#9c03ff"
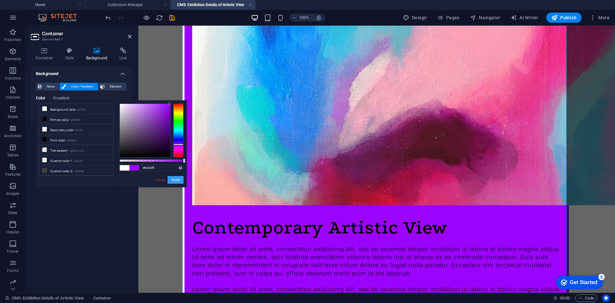
click at [177, 180] on button "Apply" at bounding box center [176, 180] width 16 height 8
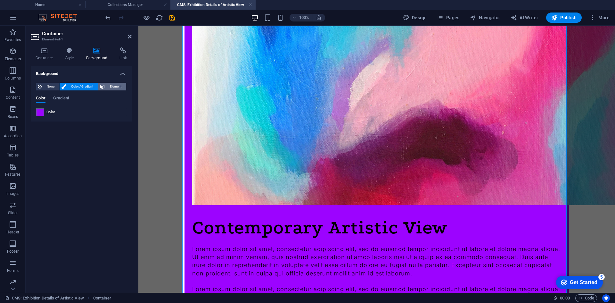
click at [109, 85] on span "Element" at bounding box center [116, 87] width 18 height 8
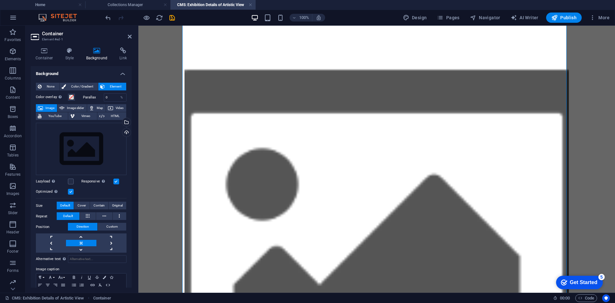
click at [78, 85] on span "Color / Gradient" at bounding box center [82, 87] width 28 height 8
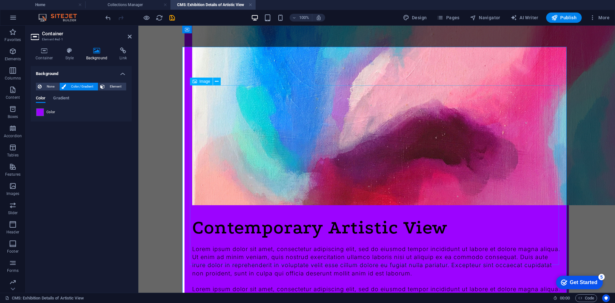
scroll to position [0, 0]
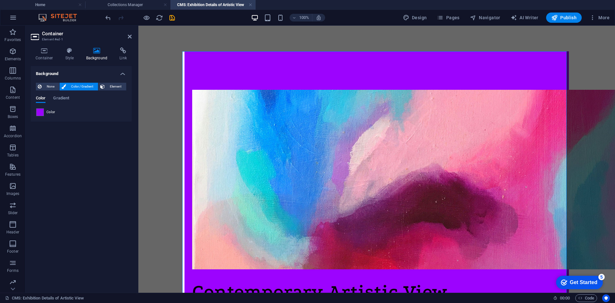
click at [405, 38] on div "Contemporary Artistic View Lorem ipsum dolor sit amet, consectetur adipiscing e…" at bounding box center [377, 309] width 400 height 567
click at [367, 64] on div "Contemporary Artistic View Lorem ipsum dolor sit amet, consectetur adipiscing e…" at bounding box center [376, 308] width 384 height 515
click at [258, 68] on div "Contemporary Artistic View Lorem ipsum dolor sit amet, consectetur adipiscing e…" at bounding box center [376, 308] width 384 height 515
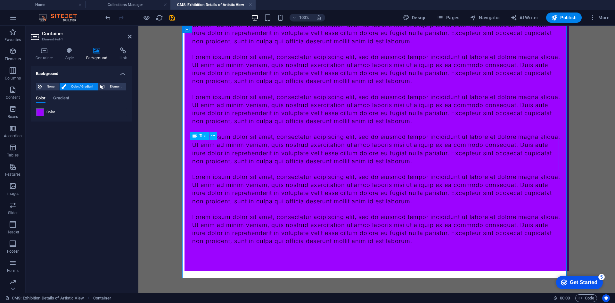
scroll to position [300, 0]
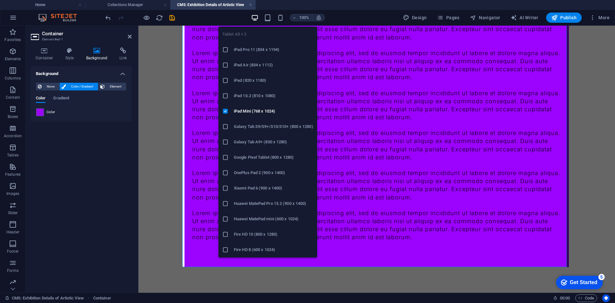
click at [248, 2] on h4 "CMS: Exhibition Details of Artistic View" at bounding box center [212, 4] width 85 height 7
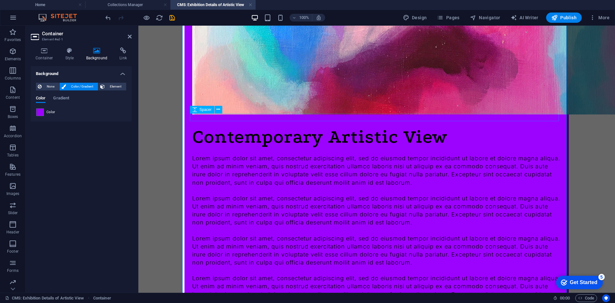
scroll to position [140, 0]
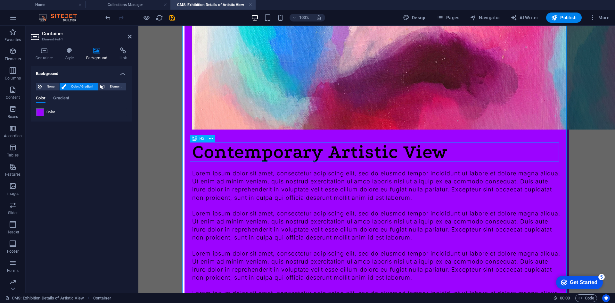
click at [272, 151] on div "Contemporary Artistic View" at bounding box center [376, 151] width 369 height 19
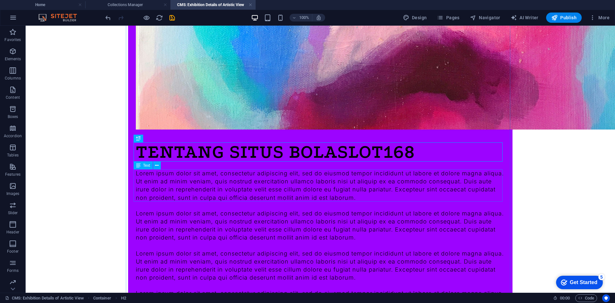
click at [274, 182] on div "Lorem ipsum dolor sit amet, consectetur adipiscing elit, sed do eiusmod tempor …" at bounding box center [320, 185] width 369 height 32
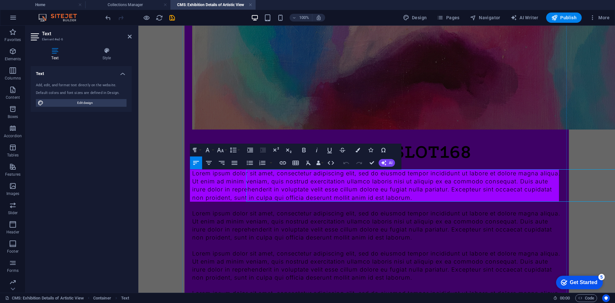
click at [274, 182] on p "Lorem ipsum dolor sit amet, consectetur adipiscing elit, sed do eiusmod tempor …" at bounding box center [376, 185] width 369 height 32
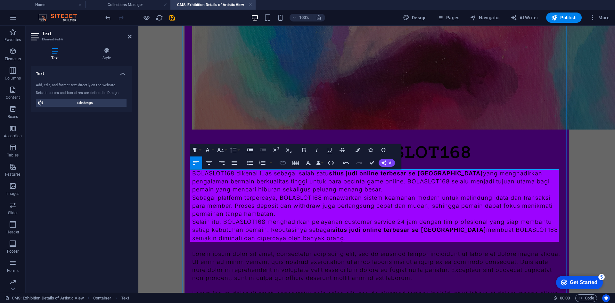
click at [284, 161] on icon "button" at bounding box center [283, 163] width 8 height 8
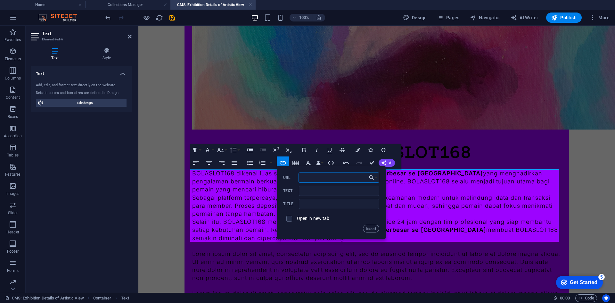
paste input "[URL][DOMAIN_NAME]"
type input "[URL][DOMAIN_NAME]"
click at [319, 206] on input "text" at bounding box center [339, 204] width 80 height 10
type input "BOLASLOT168"
click at [287, 217] on input "checkbox" at bounding box center [288, 218] width 6 height 6
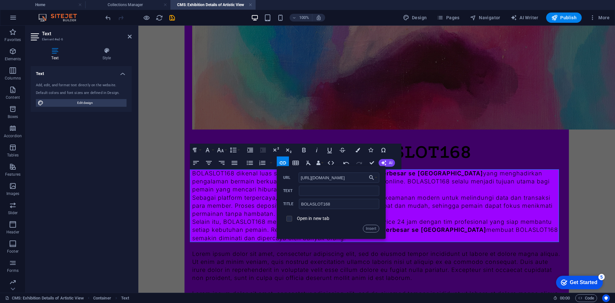
checkbox input "true"
click at [372, 228] on button "Insert" at bounding box center [371, 229] width 16 height 8
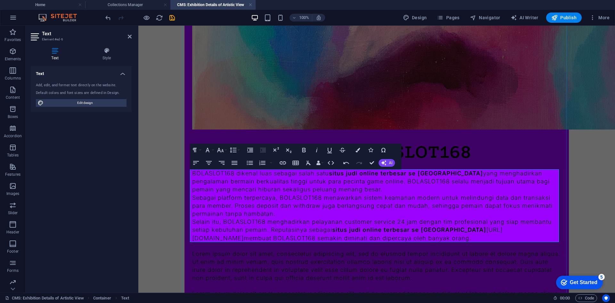
click at [414, 206] on p "Sebagai platform terpercaya, BOLASLOT168 menawarkan sistem keamanan modern untu…" at bounding box center [376, 205] width 369 height 24
click at [509, 231] on p "Selain itu, BOLASLOT168 menghadirkan pelayanan customer service 24 jam dengan t…" at bounding box center [376, 229] width 369 height 24
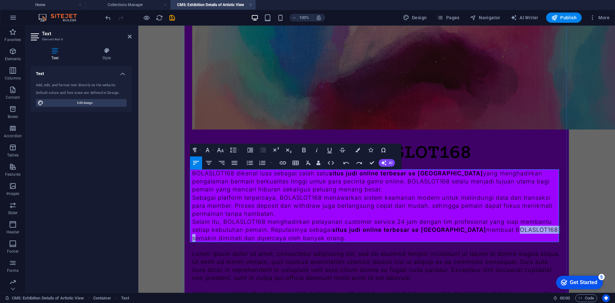
click at [509, 231] on p "Selain itu, BOLASLOT168 menghadirkan pelayanan customer service 24 jam dengan t…" at bounding box center [376, 229] width 369 height 24
type input "BOLASLOT168"
checkbox input "false"
click at [280, 163] on icon "button" at bounding box center [283, 162] width 6 height 3
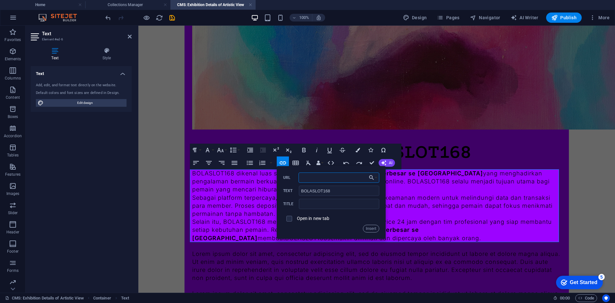
click at [323, 178] on input "URL" at bounding box center [338, 177] width 81 height 10
paste input "[URL][DOMAIN_NAME]"
type input "[URL][DOMAIN_NAME]"
click at [370, 226] on button "Insert" at bounding box center [371, 229] width 16 height 8
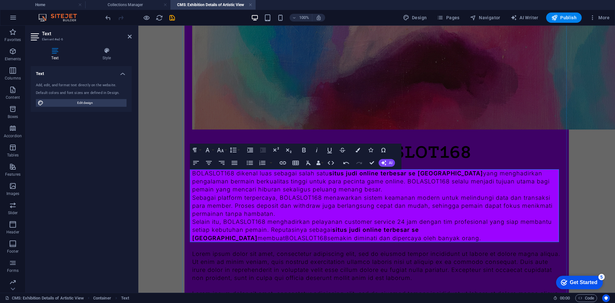
click at [374, 210] on p "Sebagai platform terpercaya, BOLASLOT168 menawarkan sistem keamanan modern untu…" at bounding box center [376, 205] width 369 height 24
click at [285, 161] on icon "button" at bounding box center [283, 163] width 8 height 8
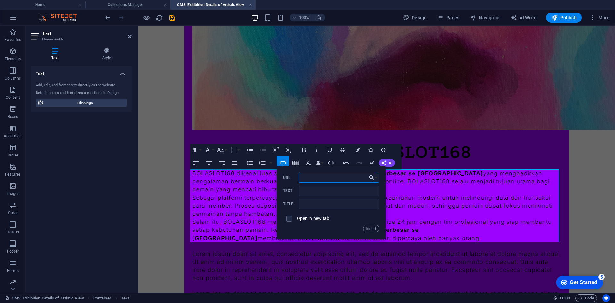
click at [307, 175] on input "URL" at bounding box center [338, 177] width 81 height 10
paste input "[URL][DOMAIN_NAME]"
type input "[URL][DOMAIN_NAME]"
click at [323, 188] on input "Text" at bounding box center [339, 190] width 80 height 10
type input "BOLASLOT168"
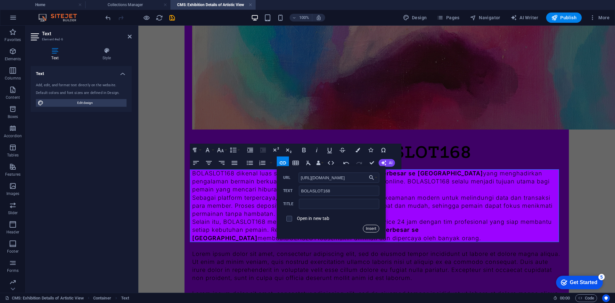
click at [367, 230] on button "Insert" at bounding box center [371, 229] width 16 height 8
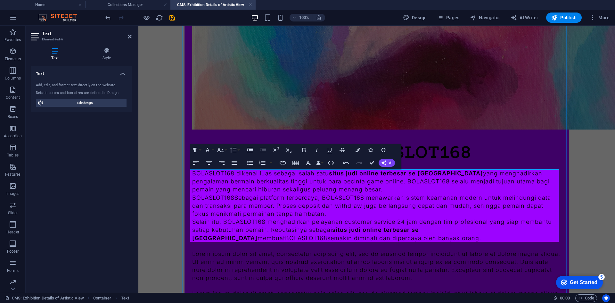
click at [378, 191] on p "BOLASLOT168 dikenal luas sebagai salah satu situs judi online terbesar se Indon…" at bounding box center [376, 181] width 369 height 24
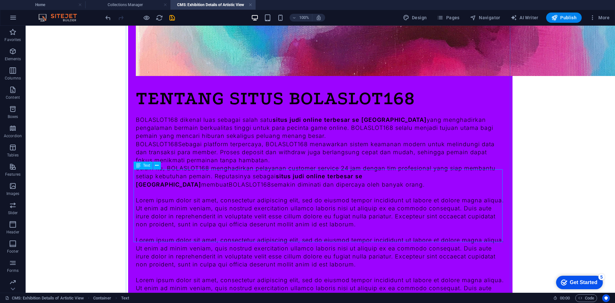
scroll to position [204, 0]
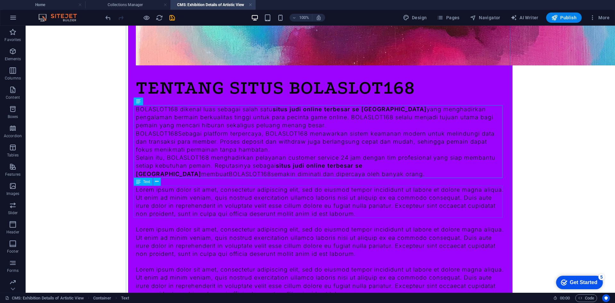
click at [192, 202] on div "Lorem ipsum dolor sit amet, consectetur adipiscing elit, sed do eiusmod tempor …" at bounding box center [320, 201] width 369 height 32
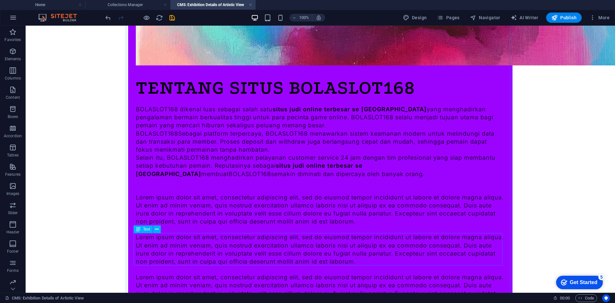
click at [247, 244] on div "Lorem ipsum dolor sit amet, consectetur adipiscing elit, sed do eiusmod tempor …" at bounding box center [320, 249] width 369 height 32
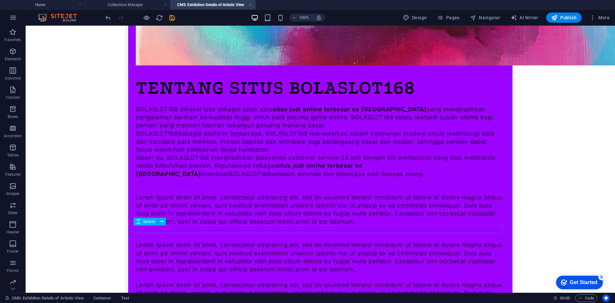
click at [254, 212] on div "Lorem ipsum dolor sit amet, consectetur adipiscing elit, sed do eiusmod tempor …" at bounding box center [320, 209] width 369 height 32
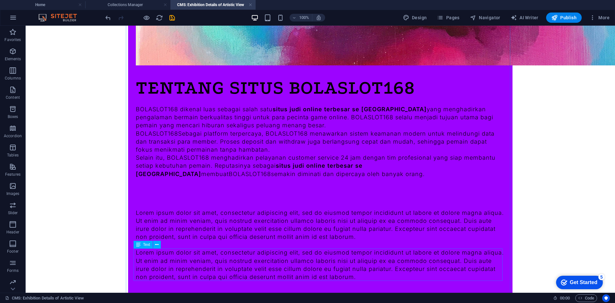
click at [255, 256] on div "Lorem ipsum dolor sit amet, consectetur adipiscing elit, sed do eiusmod tempor …" at bounding box center [320, 264] width 369 height 32
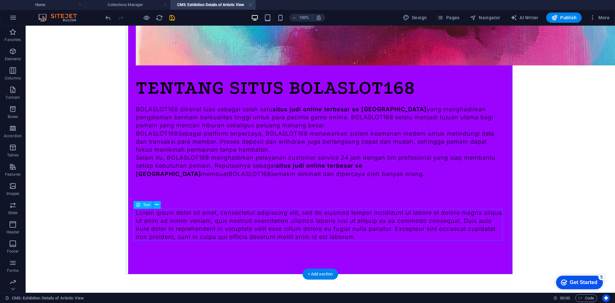
click at [258, 229] on div "Lorem ipsum dolor sit amet, consectetur adipiscing elit, sed do eiusmod tempor …" at bounding box center [320, 224] width 369 height 32
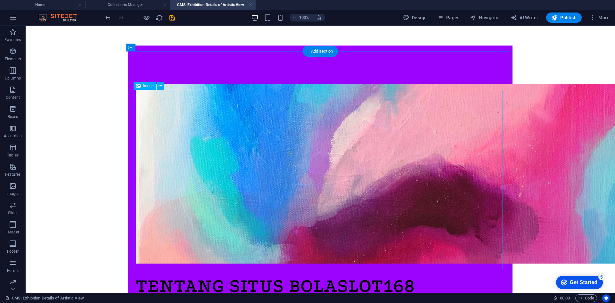
scroll to position [0, 0]
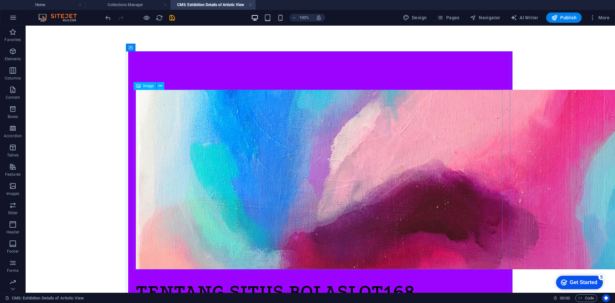
click at [143, 86] on span "Image" at bounding box center [148, 86] width 11 height 4
click at [188, 111] on figure at bounding box center [320, 179] width 369 height 179
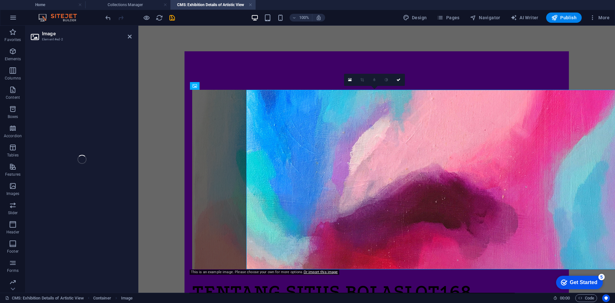
select select "vw"
select select "px"
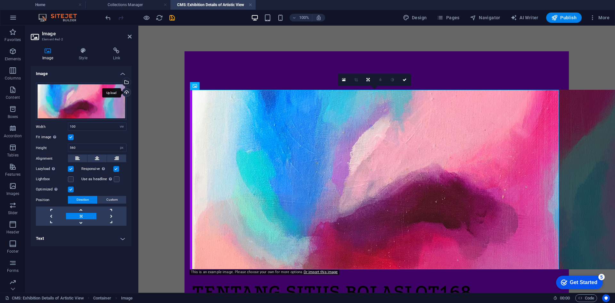
click at [127, 90] on div "Upload" at bounding box center [126, 93] width 10 height 10
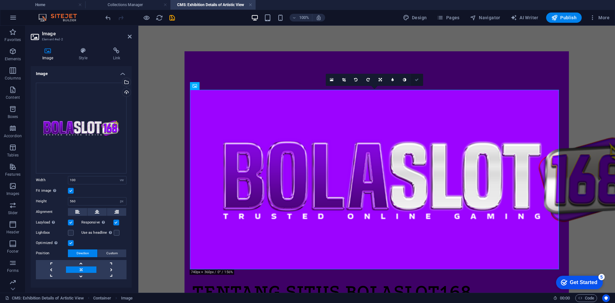
click at [416, 79] on icon at bounding box center [417, 80] width 4 height 4
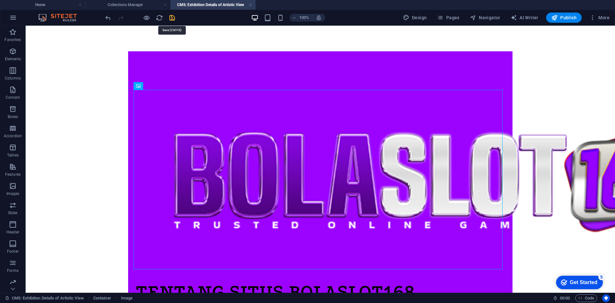
click at [171, 17] on icon "save" at bounding box center [171, 17] width 7 height 7
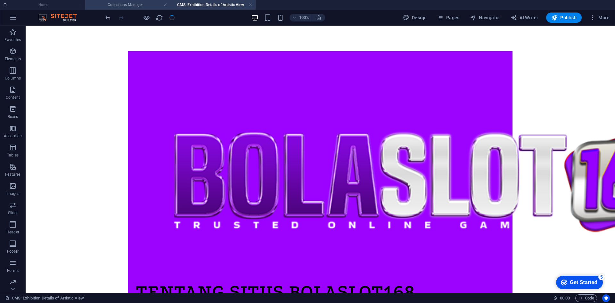
type input "https-bolaslot168-com"
click at [250, 3] on link at bounding box center [251, 5] width 4 height 6
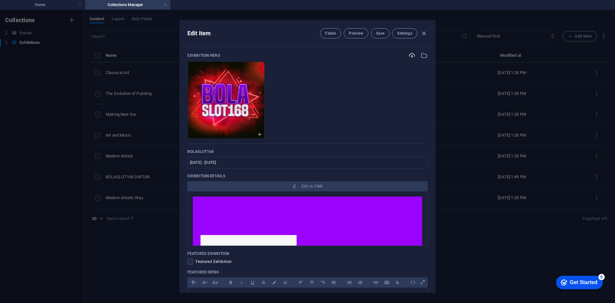
scroll to position [224, 0]
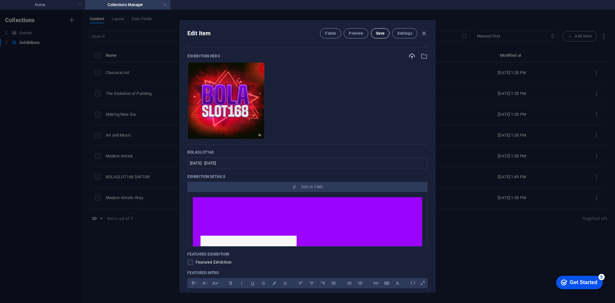
click at [380, 33] on span "Save" at bounding box center [380, 33] width 8 height 5
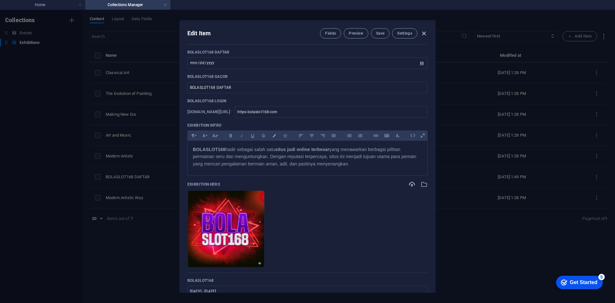
click at [423, 32] on icon "button" at bounding box center [423, 33] width 7 height 7
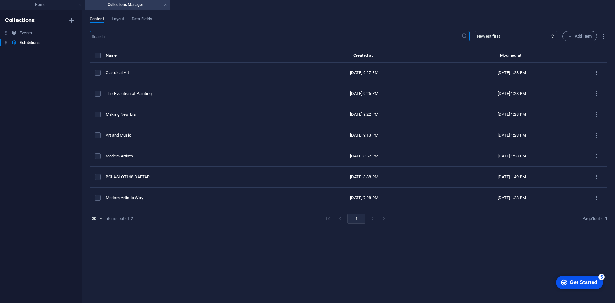
type input "[DATE]"
type input "https-bolaslot168-com"
click at [166, 4] on link at bounding box center [165, 5] width 4 height 6
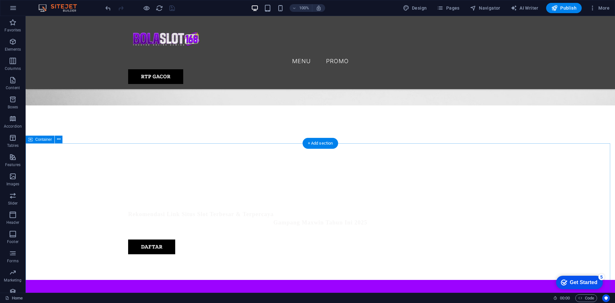
scroll to position [239, 0]
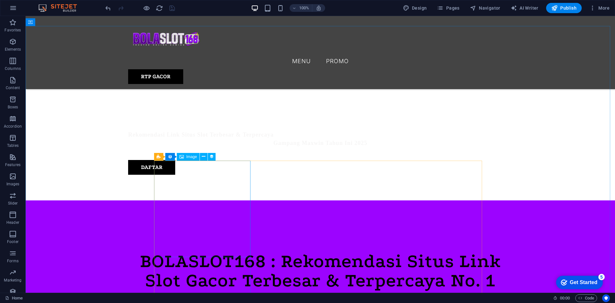
click at [186, 154] on div "Image" at bounding box center [188, 157] width 23 height 8
click at [191, 155] on span "Image" at bounding box center [191, 157] width 11 height 4
click at [191, 156] on span "Image" at bounding box center [191, 157] width 11 height 4
select select "exhibition-image"
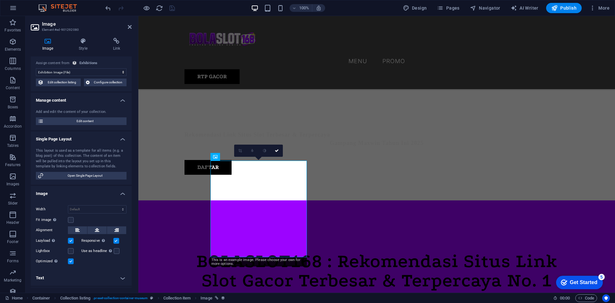
scroll to position [0, 0]
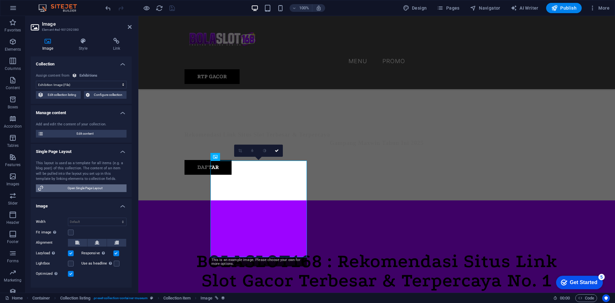
click at [78, 186] on span "Open Single Page Layout" at bounding box center [84, 188] width 79 height 8
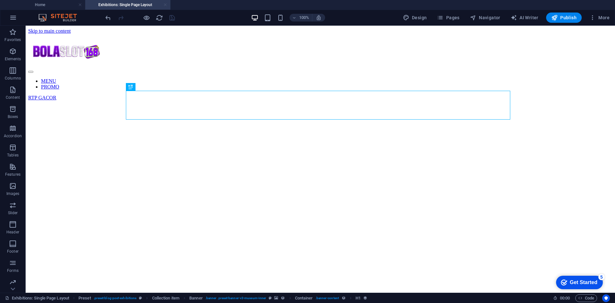
click at [165, 5] on link at bounding box center [165, 5] width 4 height 6
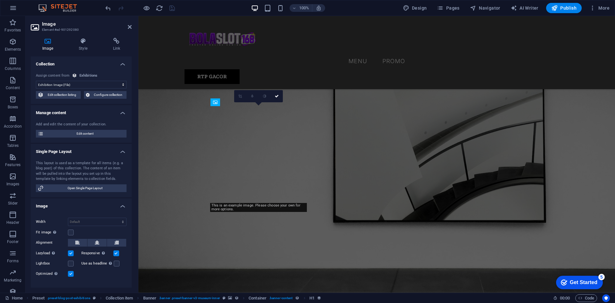
scroll to position [239, 0]
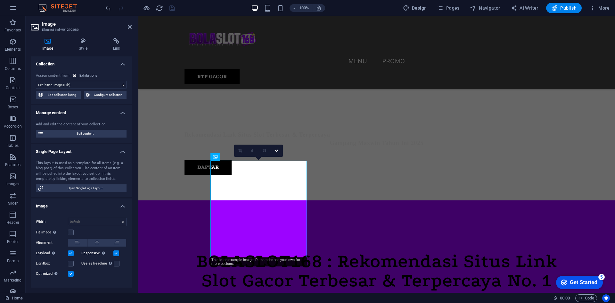
click at [82, 83] on select "No assignment, content remains static Created at (Date) Updated at (Date) Exhib…" at bounding box center [81, 85] width 91 height 8
click at [36, 81] on select "No assignment, content remains static Created at (Date) Updated at (Date) Exhib…" at bounding box center [81, 85] width 91 height 8
click at [111, 82] on select "No assignment, content remains static Created at (Date) Updated at (Date) Exhib…" at bounding box center [81, 85] width 91 height 8
click at [111, 83] on select "No assignment, content remains static Created at (Date) Updated at (Date) Exhib…" at bounding box center [81, 85] width 91 height 8
click at [80, 46] on h4 "Style" at bounding box center [84, 44] width 34 height 13
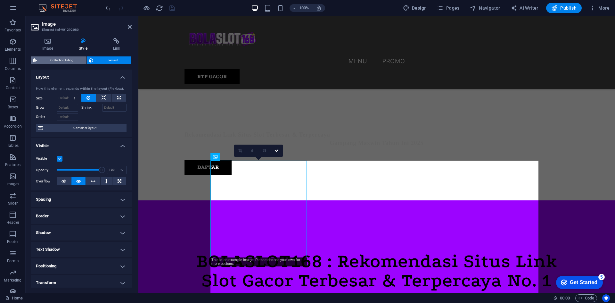
click at [58, 60] on span "Collection listing" at bounding box center [62, 60] width 46 height 8
select select "68b7e02bd5e34d2e260ab3c0"
select select "columns.exhibition-date_ASC"
select select "columns.featured-exhibition"
select select "rem"
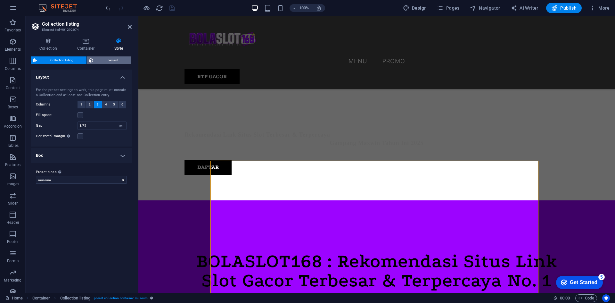
click at [100, 58] on span "Element" at bounding box center [112, 60] width 34 height 8
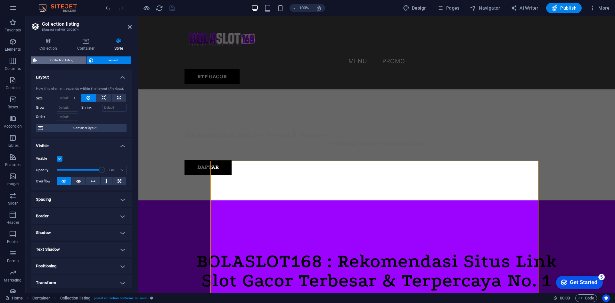
click at [56, 61] on span "Collection listing" at bounding box center [62, 60] width 46 height 8
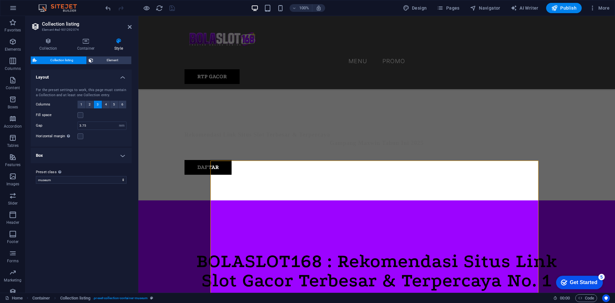
click at [47, 41] on icon at bounding box center [48, 41] width 35 height 6
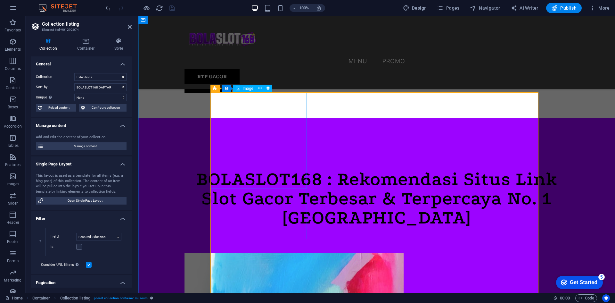
scroll to position [303, 0]
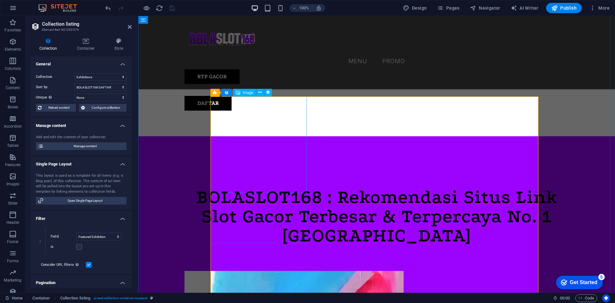
click at [249, 91] on span "Image" at bounding box center [248, 93] width 11 height 4
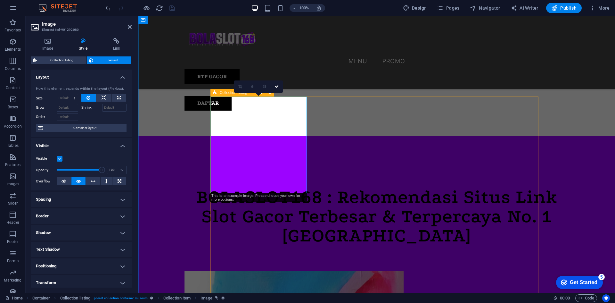
click at [215, 90] on icon at bounding box center [215, 93] width 4 height 8
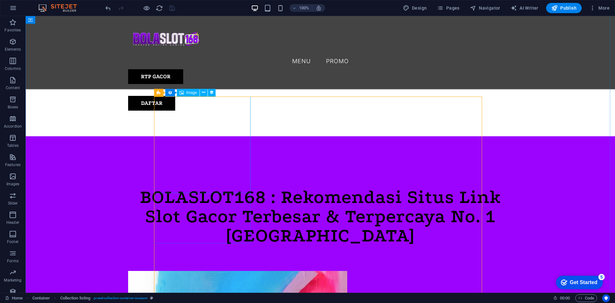
click at [187, 93] on span "Image" at bounding box center [191, 93] width 11 height 4
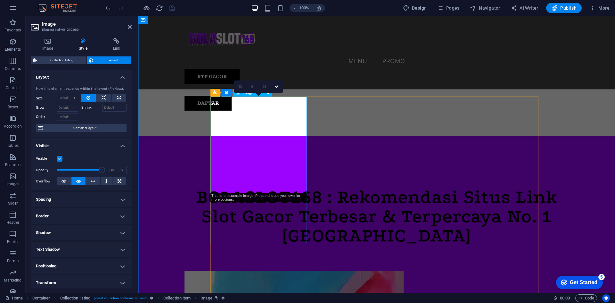
click at [105, 215] on h4 "Border" at bounding box center [81, 215] width 101 height 15
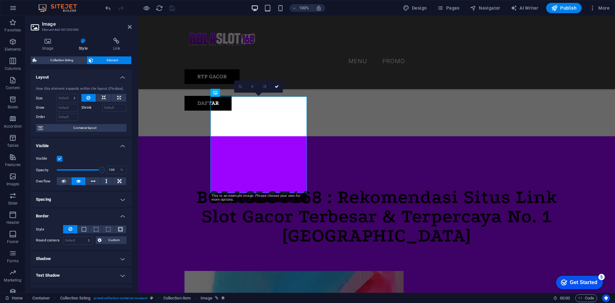
click at [119, 190] on div "Visible Opacity 100 % Overflow" at bounding box center [81, 170] width 101 height 41
click at [118, 197] on h4 "Spacing" at bounding box center [81, 199] width 101 height 15
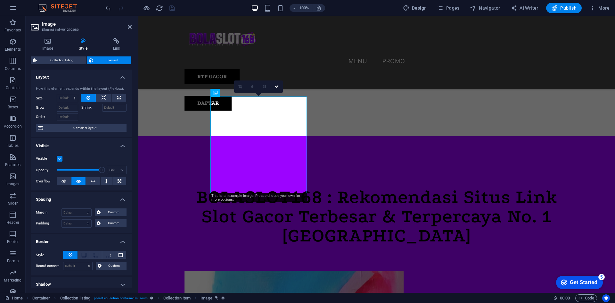
click at [118, 197] on h4 "Spacing" at bounding box center [81, 198] width 101 height 12
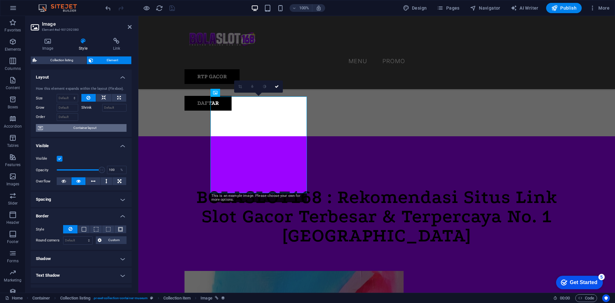
click at [83, 124] on span "Container layout" at bounding box center [85, 128] width 80 height 8
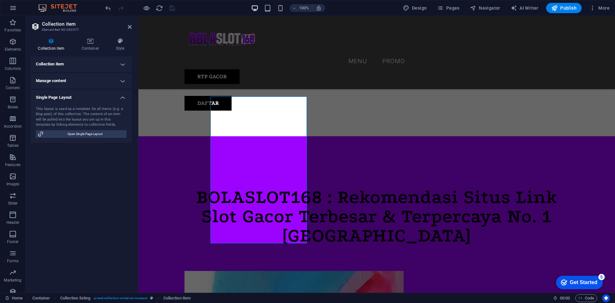
click at [95, 67] on h4 "Collection item" at bounding box center [81, 63] width 101 height 15
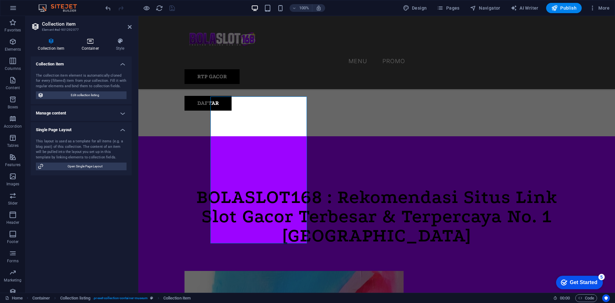
click at [89, 42] on icon at bounding box center [90, 41] width 32 height 6
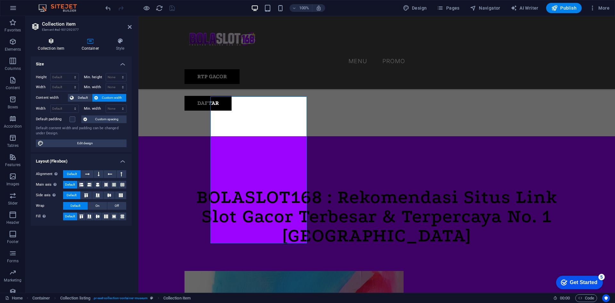
click at [51, 42] on icon at bounding box center [51, 41] width 41 height 6
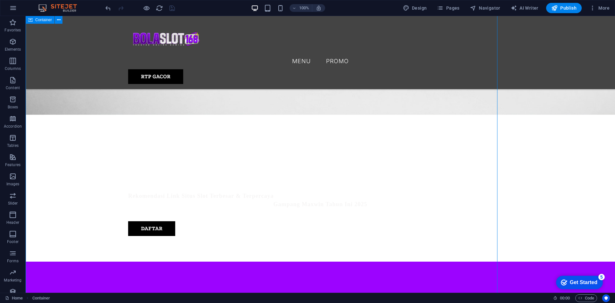
scroll to position [175, 0]
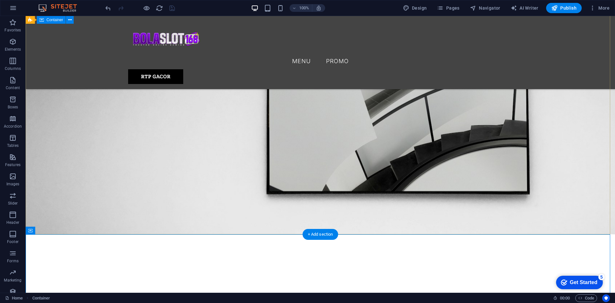
scroll to position [0, 0]
